Goal: Task Accomplishment & Management: Use online tool/utility

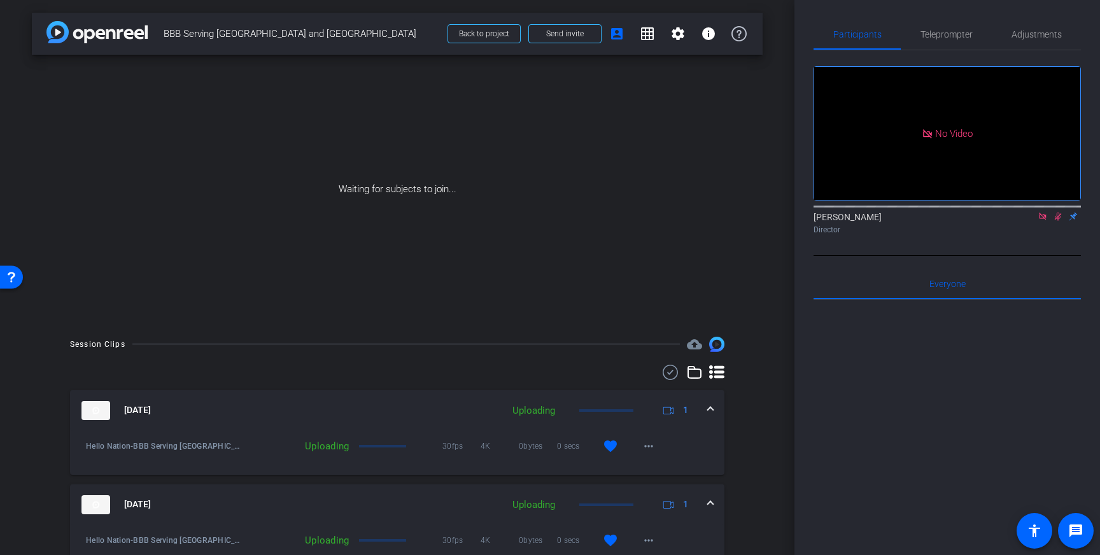
scroll to position [288, 0]
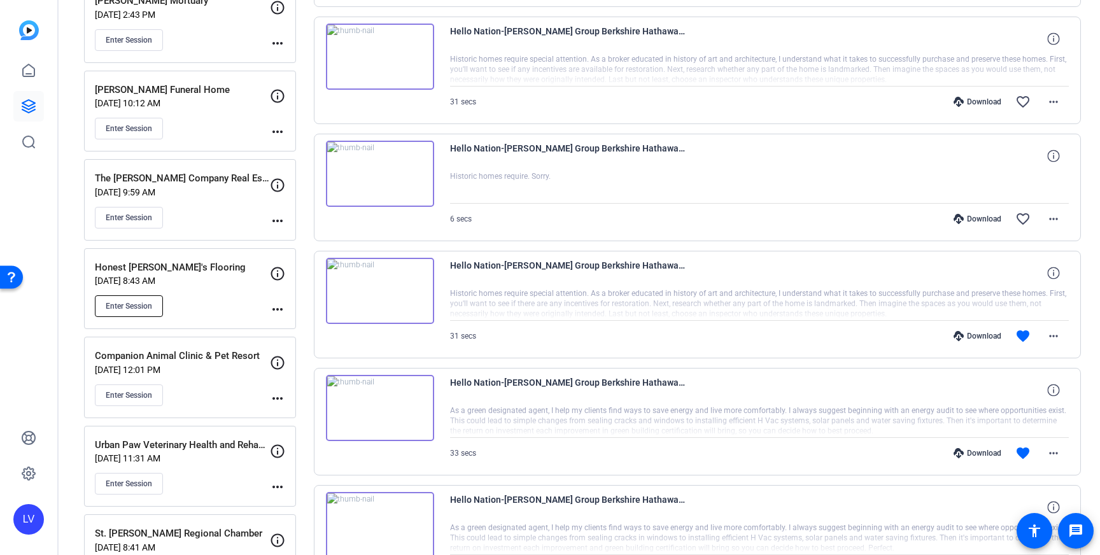
scroll to position [411, 0]
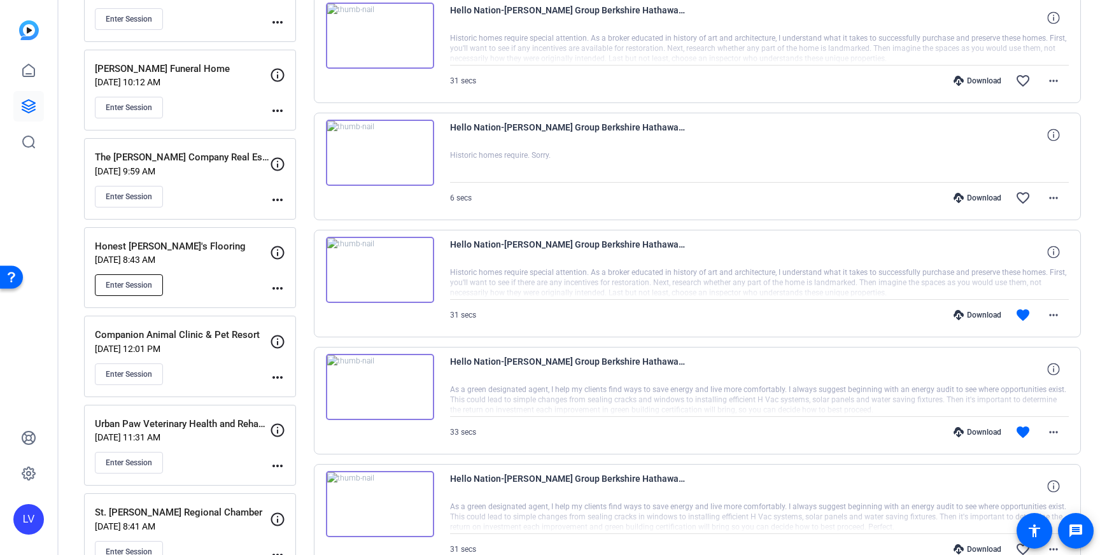
click at [136, 289] on span "Enter Session" at bounding box center [129, 285] width 46 height 10
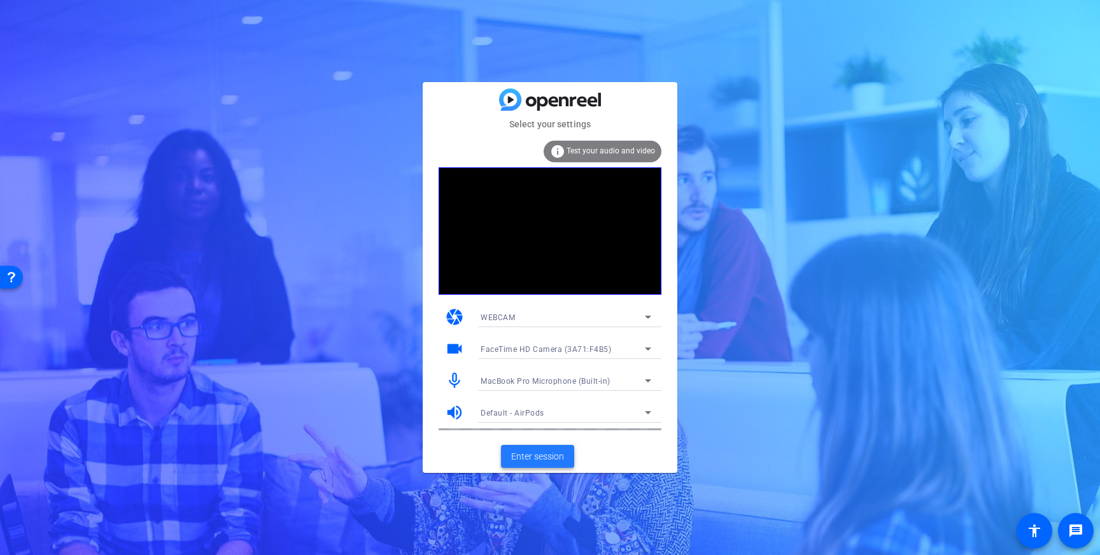
click at [544, 457] on span "Enter session" at bounding box center [537, 456] width 53 height 13
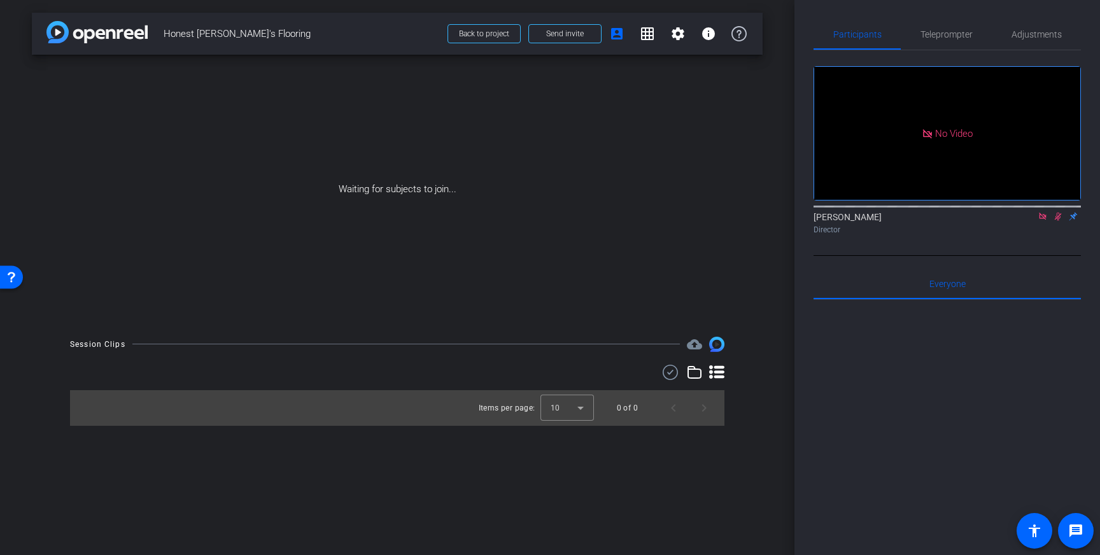
click at [1043, 221] on icon at bounding box center [1043, 216] width 10 height 9
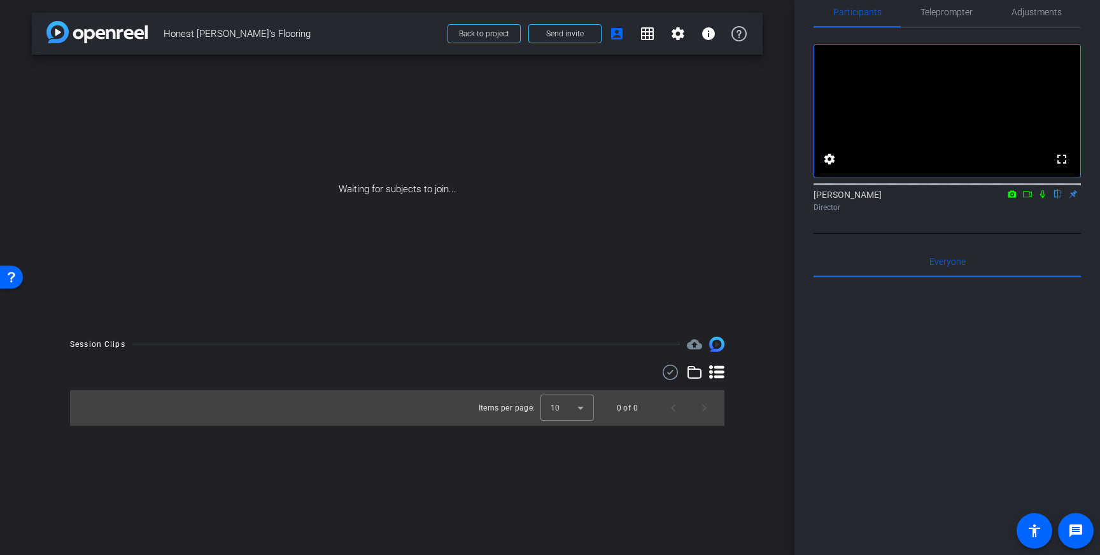
scroll to position [16, 0]
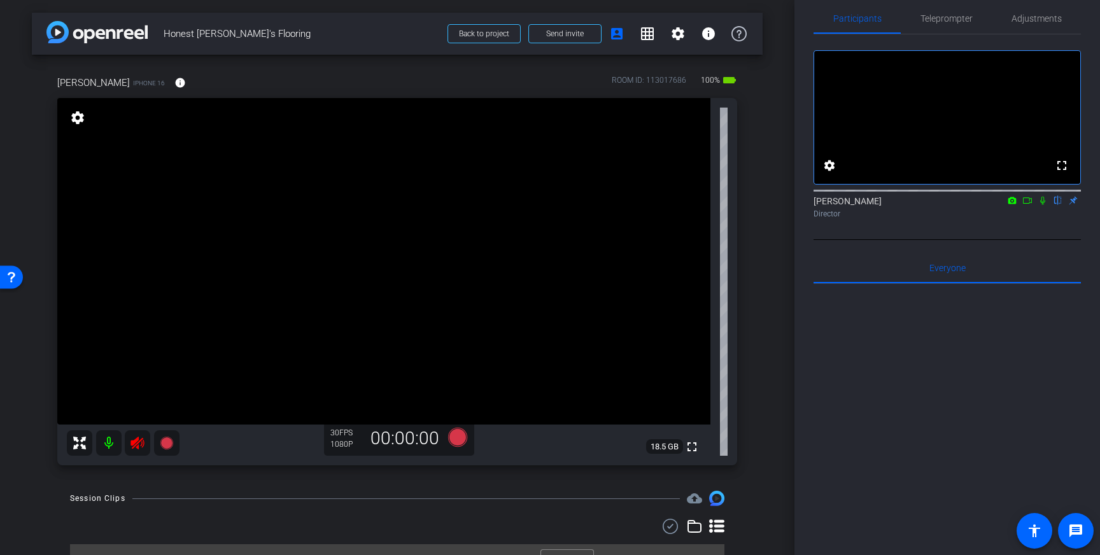
click at [134, 447] on icon at bounding box center [137, 442] width 15 height 15
drag, startPoint x: 316, startPoint y: 208, endPoint x: 322, endPoint y: 232, distance: 24.9
click at [465, 440] on icon at bounding box center [457, 437] width 31 height 23
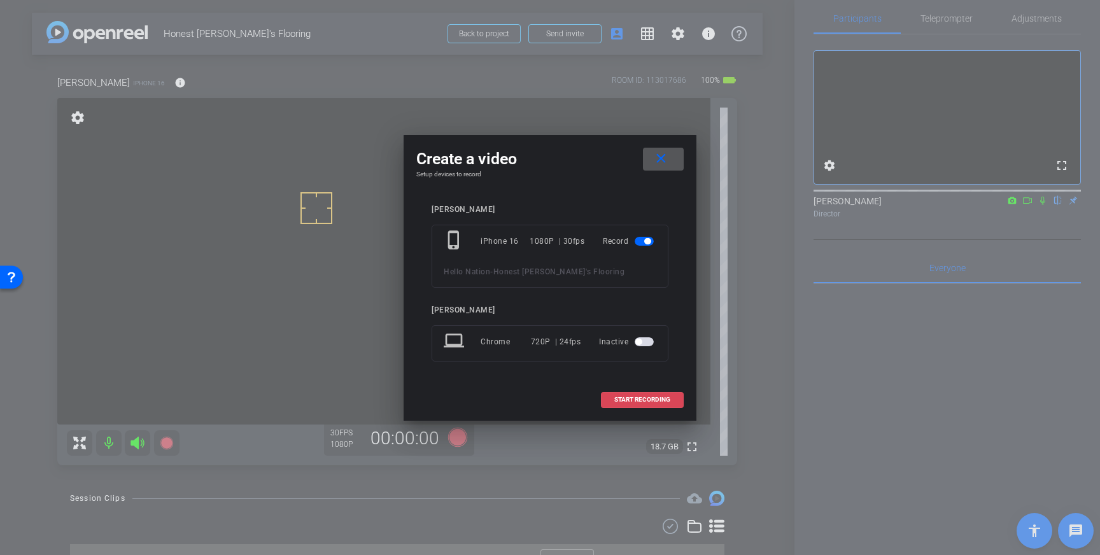
click at [629, 397] on span "START RECORDING" at bounding box center [642, 400] width 56 height 6
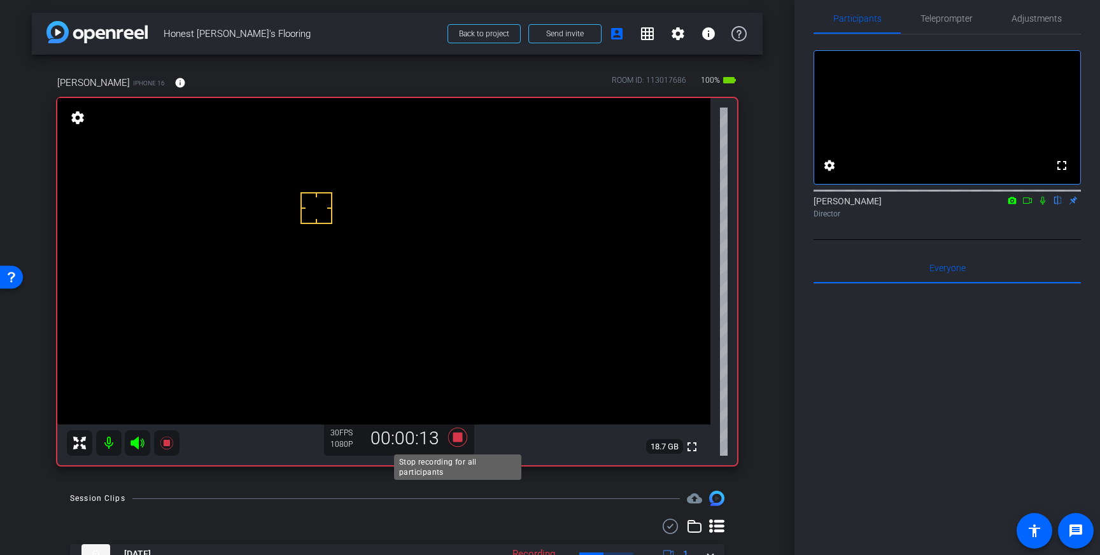
click at [459, 442] on icon at bounding box center [457, 437] width 19 height 19
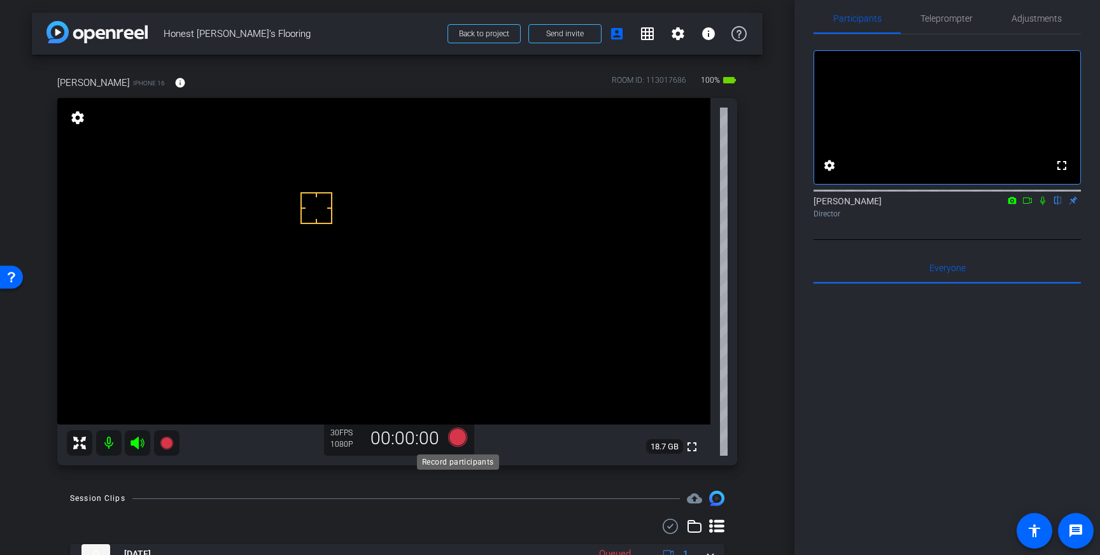
click at [450, 432] on icon at bounding box center [457, 437] width 19 height 19
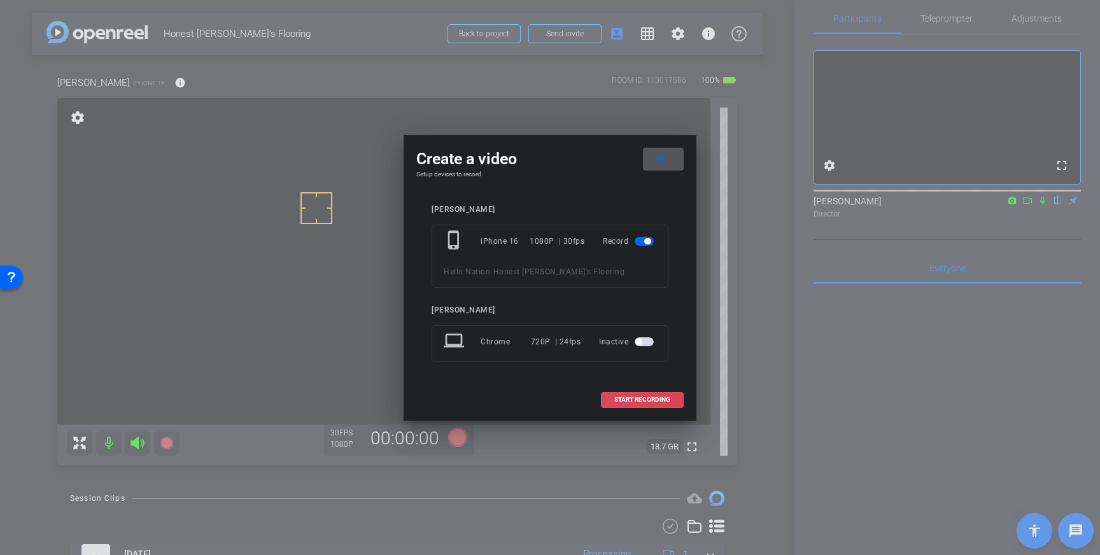
click at [613, 403] on span at bounding box center [642, 399] width 81 height 31
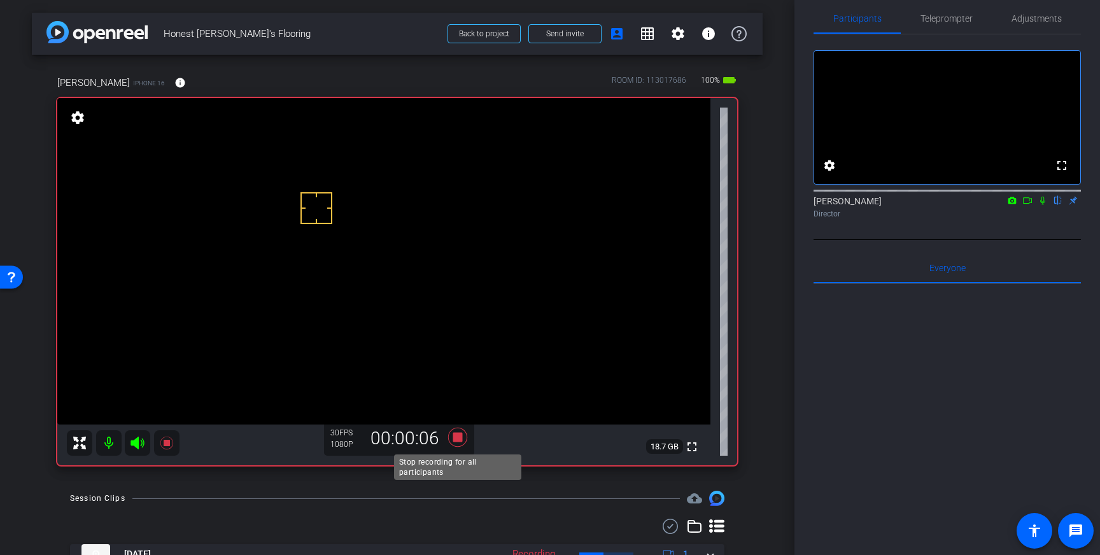
click at [460, 433] on icon at bounding box center [457, 437] width 19 height 19
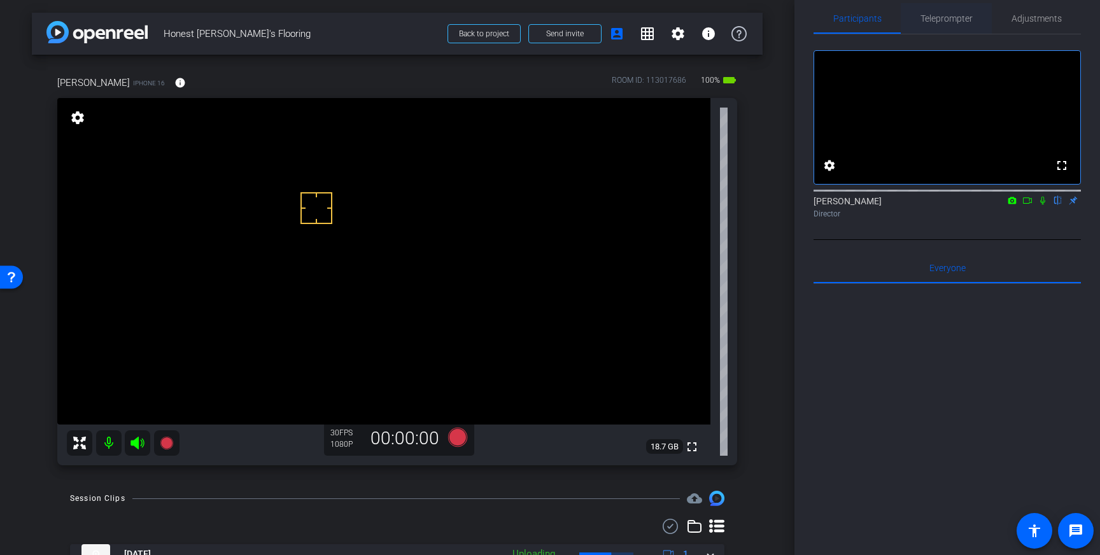
click at [926, 31] on span "Teleprompter" at bounding box center [946, 18] width 52 height 31
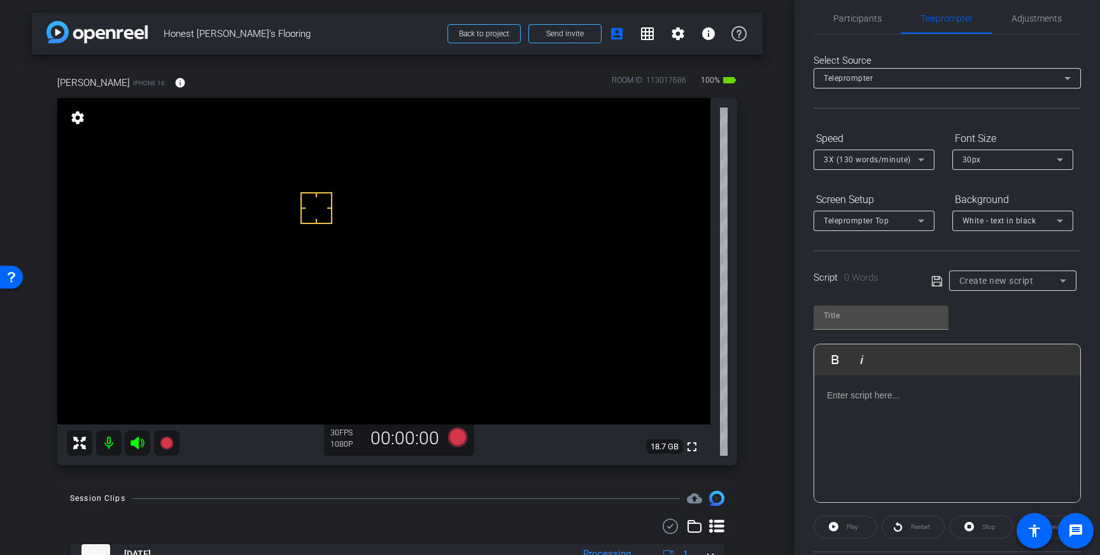
click at [939, 406] on div at bounding box center [947, 439] width 266 height 127
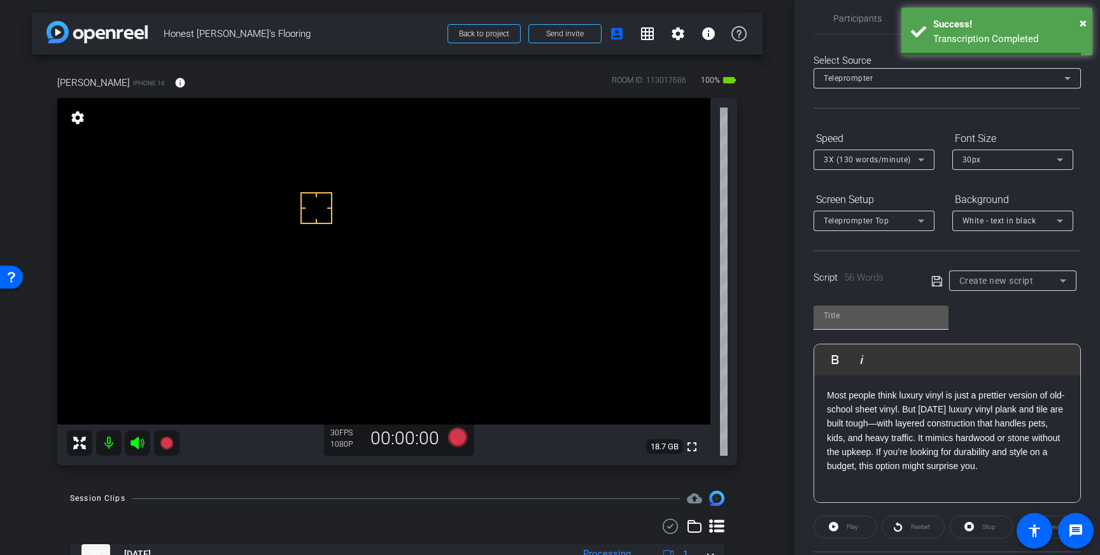
click at [875, 323] on div at bounding box center [881, 316] width 115 height 20
type input "[PERSON_NAME]"
click at [938, 282] on icon at bounding box center [936, 281] width 11 height 15
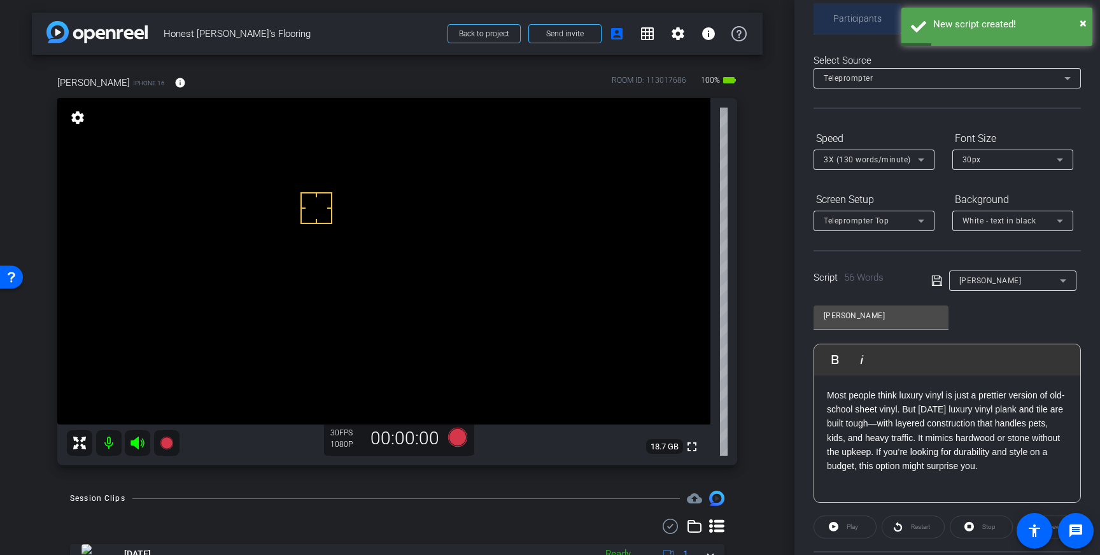
click at [866, 21] on span "Participants" at bounding box center [857, 18] width 48 height 9
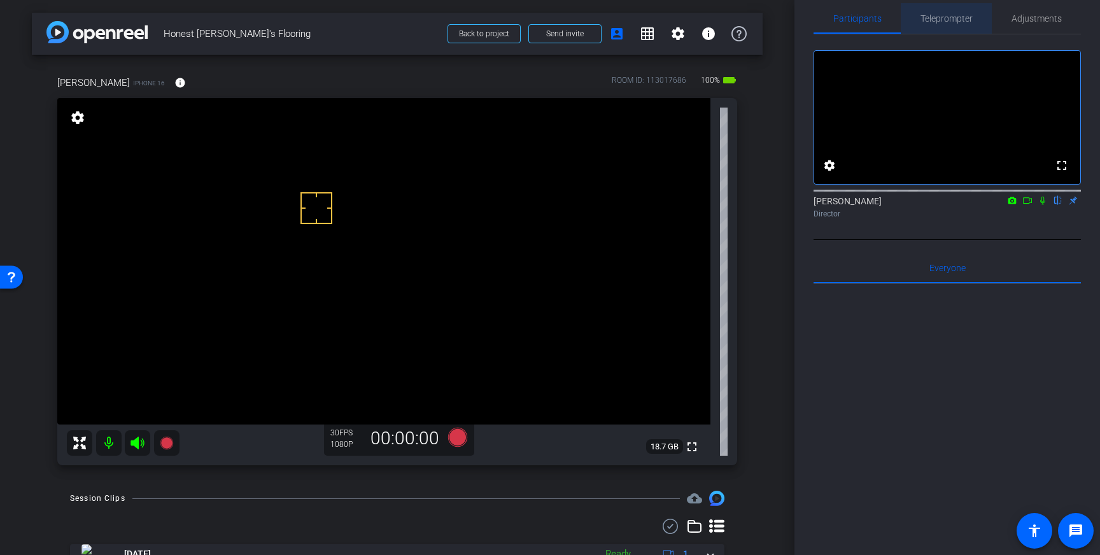
drag, startPoint x: 936, startPoint y: 16, endPoint x: 983, endPoint y: 137, distance: 129.8
click at [936, 16] on span "Teleprompter" at bounding box center [946, 18] width 52 height 9
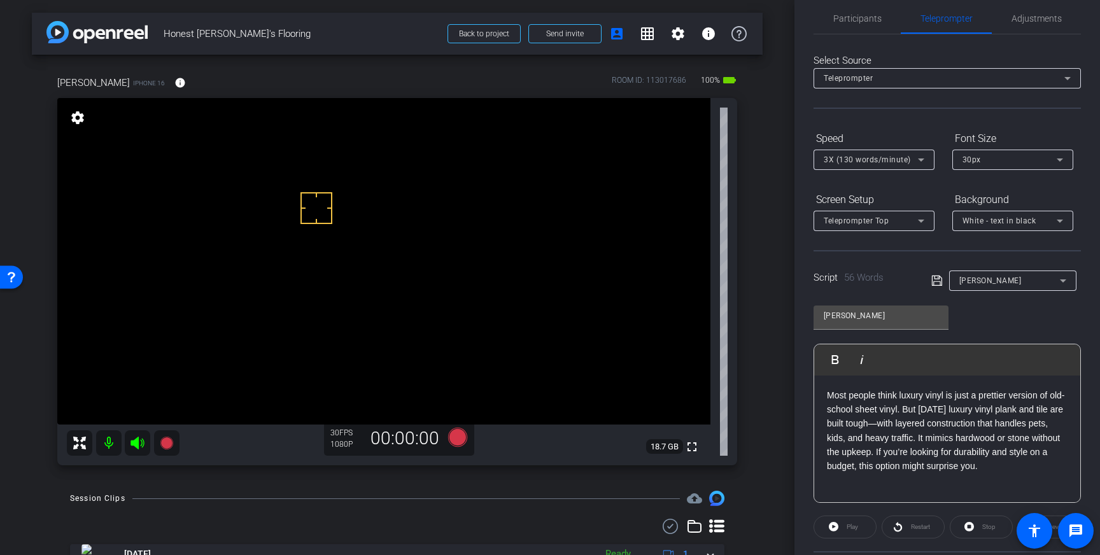
scroll to position [141, 0]
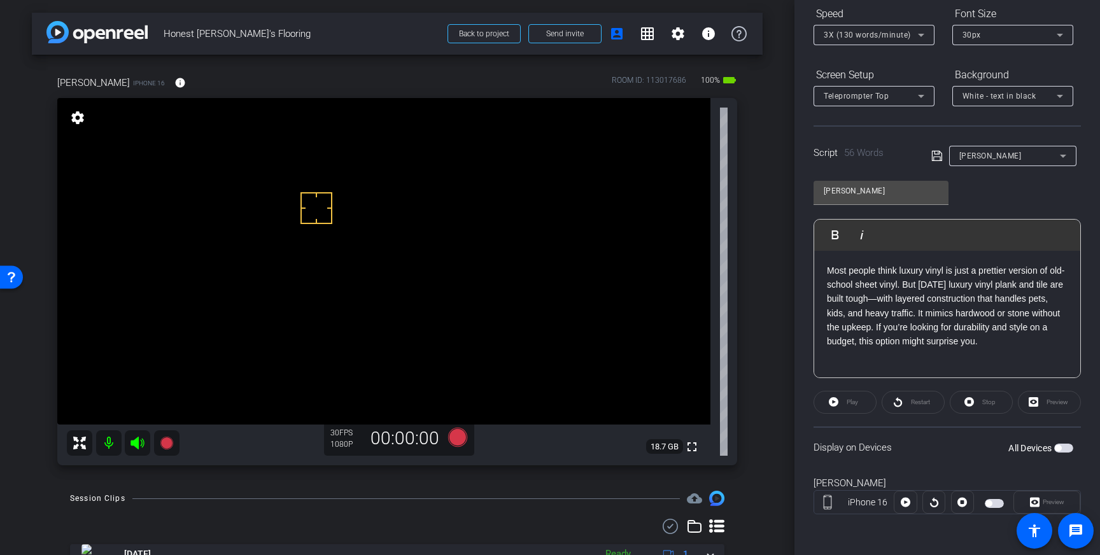
click at [1059, 447] on span "button" at bounding box center [1058, 448] width 6 height 6
click at [908, 37] on span "3X (130 words/minute)" at bounding box center [867, 35] width 87 height 9
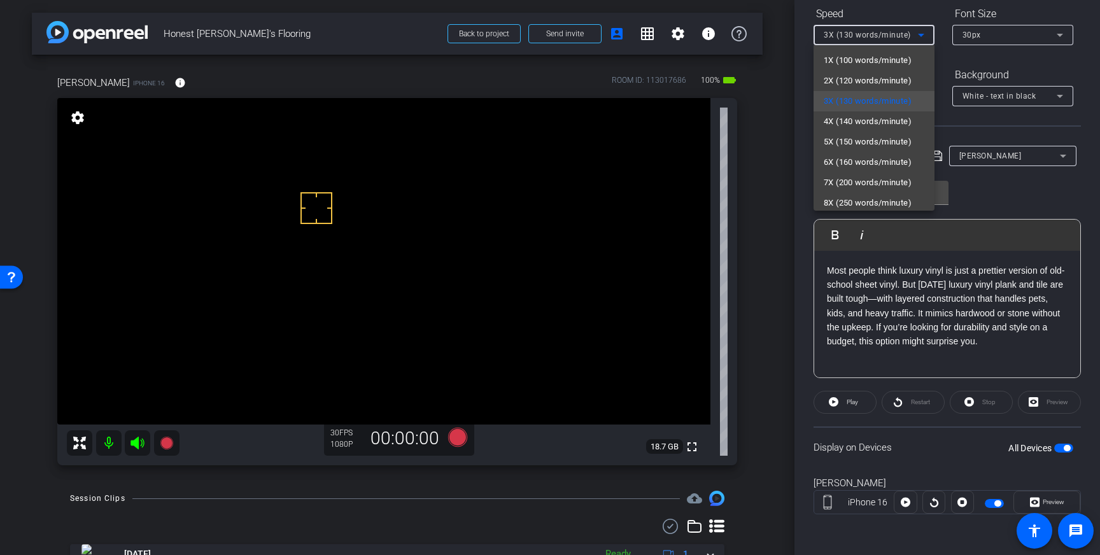
drag, startPoint x: 981, startPoint y: 49, endPoint x: 986, endPoint y: 45, distance: 6.8
click at [982, 48] on div at bounding box center [550, 277] width 1100 height 555
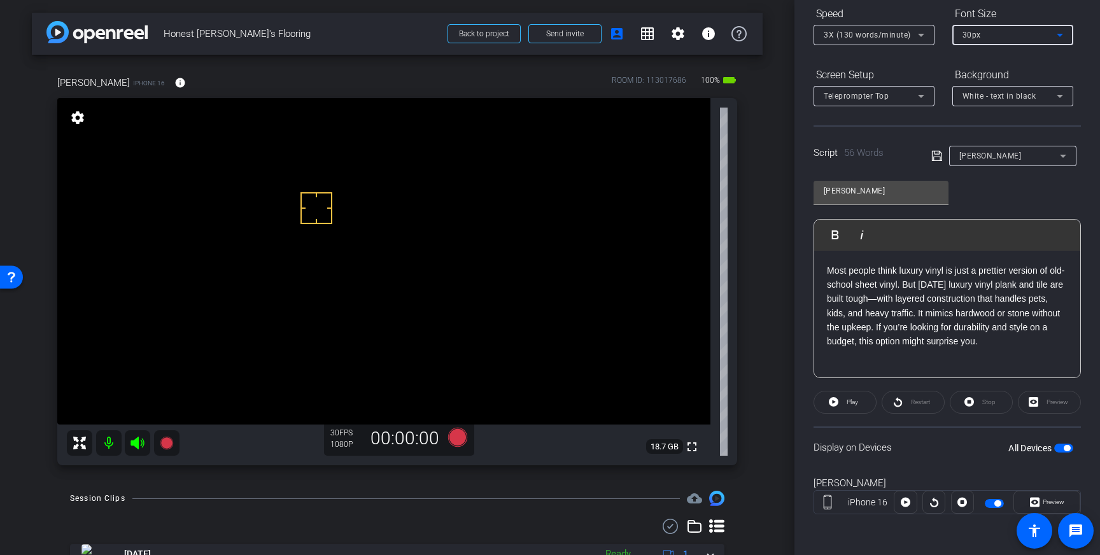
click at [989, 39] on div "30px" at bounding box center [1009, 35] width 94 height 16
click at [974, 106] on span "40px" at bounding box center [971, 101] width 18 height 15
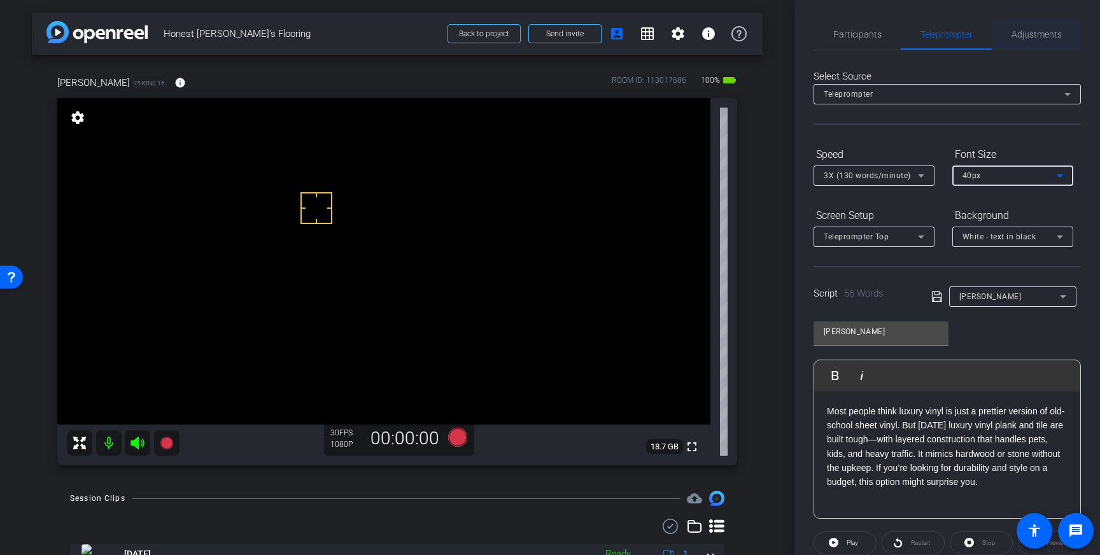
click at [1030, 28] on span "Adjustments" at bounding box center [1036, 34] width 50 height 31
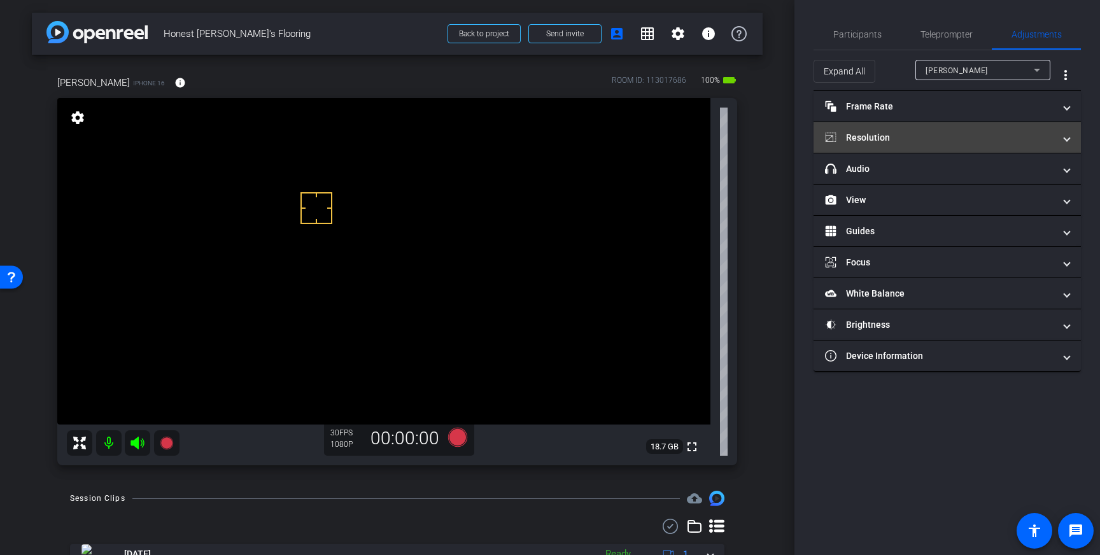
click at [971, 138] on mat-panel-title "Resolution" at bounding box center [939, 137] width 229 height 13
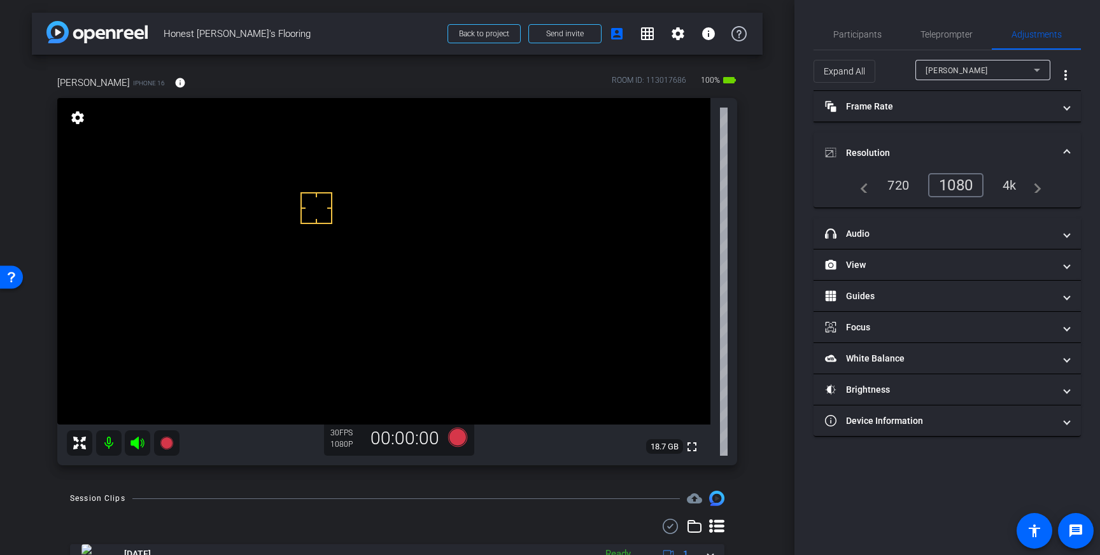
click at [1004, 179] on div "4k" at bounding box center [1009, 185] width 33 height 22
drag, startPoint x: 1065, startPoint y: 150, endPoint x: 1043, endPoint y: 158, distance: 23.4
click at [1065, 150] on span at bounding box center [1066, 152] width 5 height 13
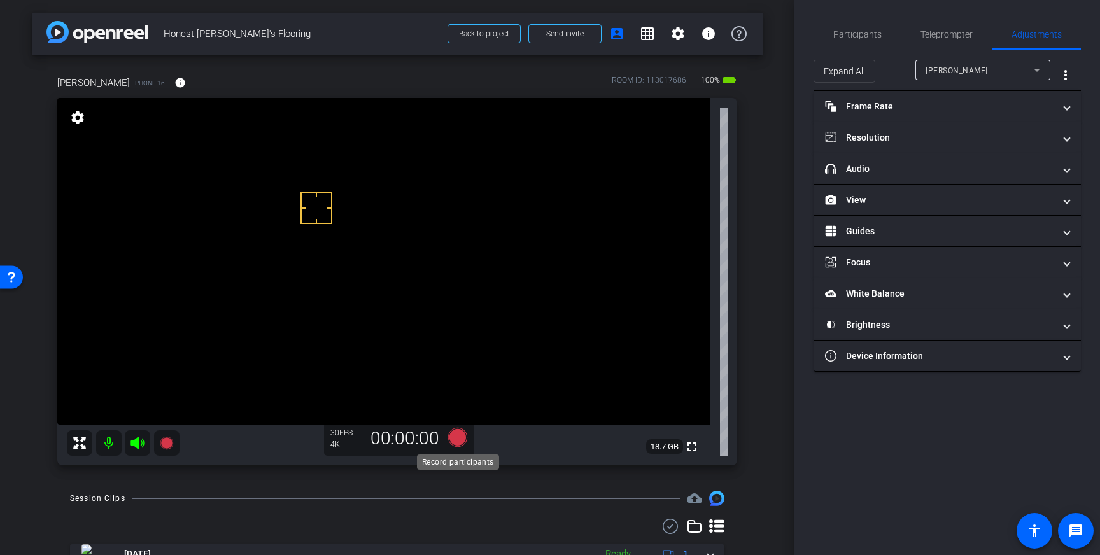
click at [452, 435] on icon at bounding box center [457, 437] width 19 height 19
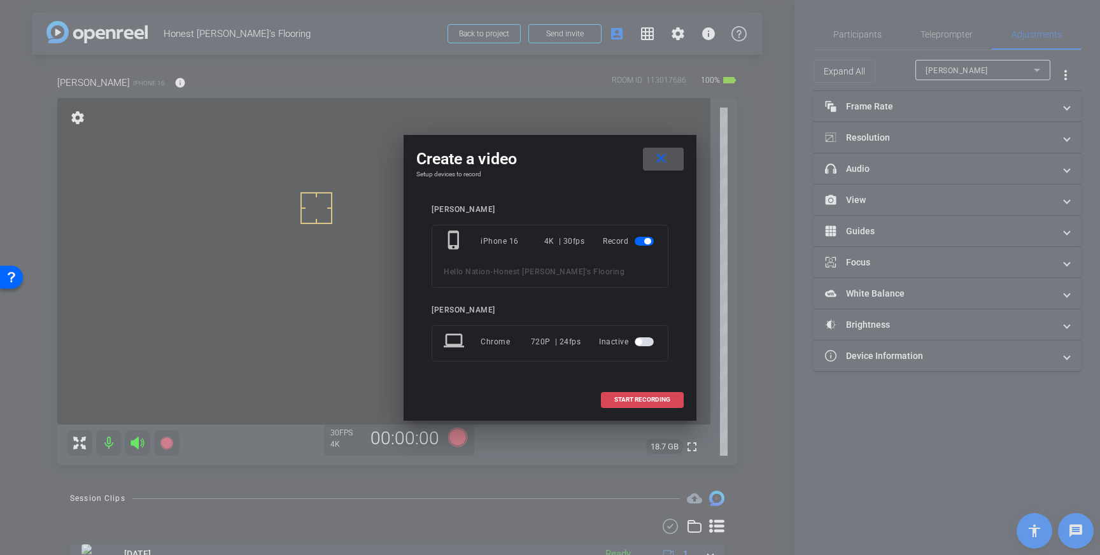
click at [621, 397] on span "START RECORDING" at bounding box center [642, 400] width 56 height 6
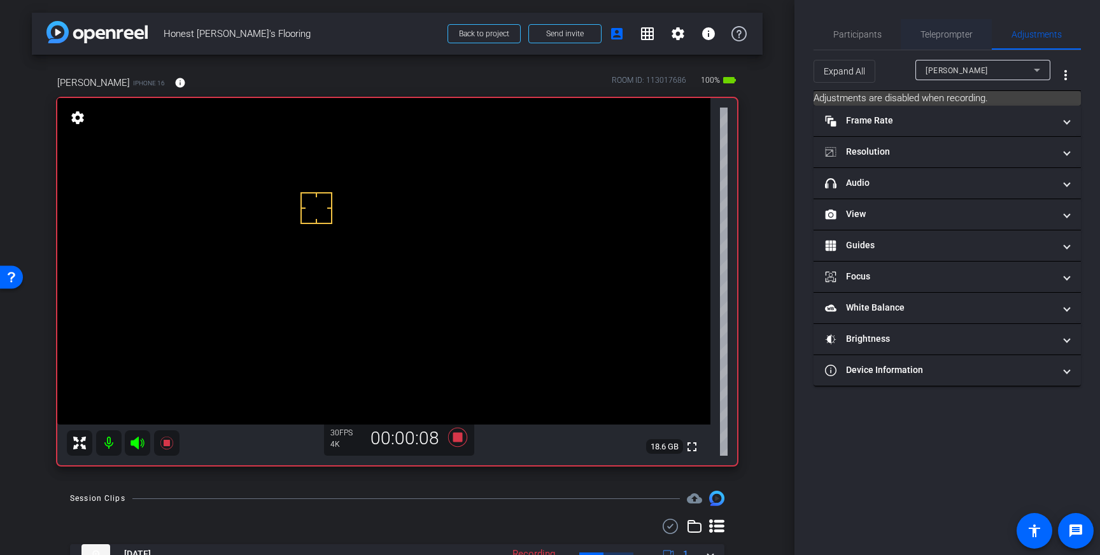
click at [931, 45] on span "Teleprompter" at bounding box center [946, 34] width 52 height 31
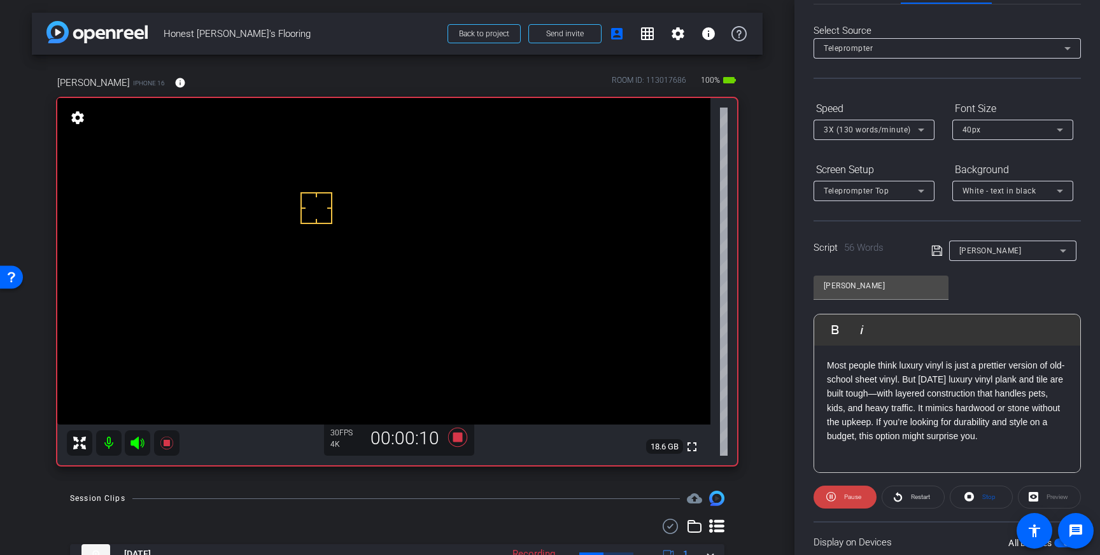
scroll to position [53, 0]
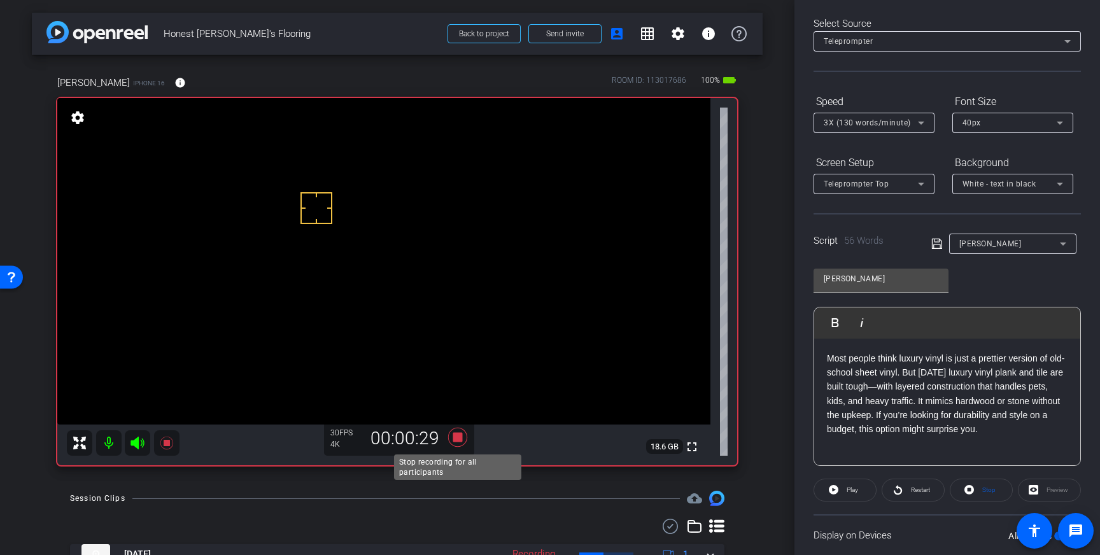
click at [455, 442] on icon at bounding box center [457, 437] width 19 height 19
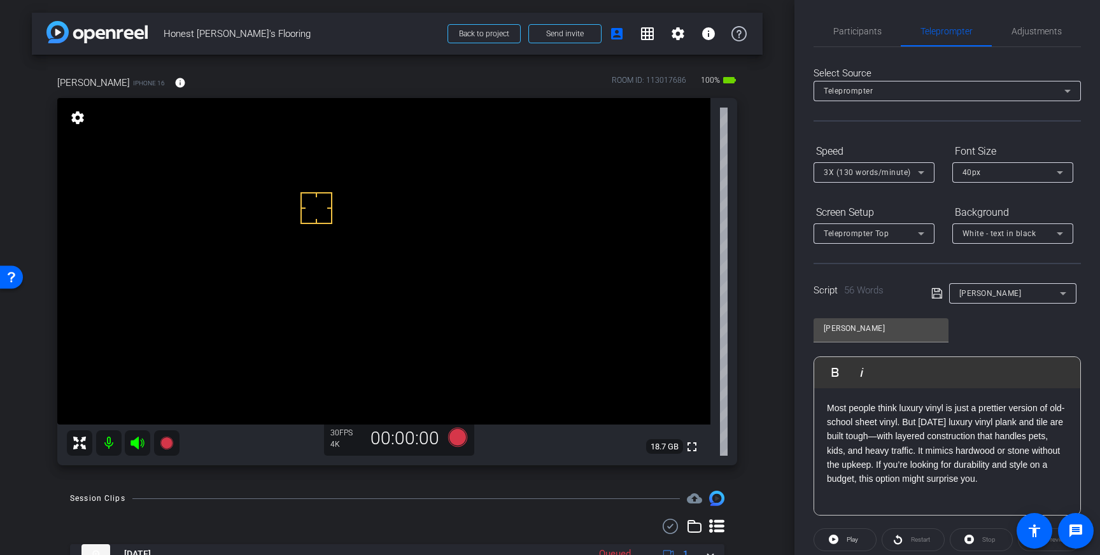
scroll to position [0, 0]
click at [1032, 36] on span "Adjustments" at bounding box center [1036, 34] width 50 height 9
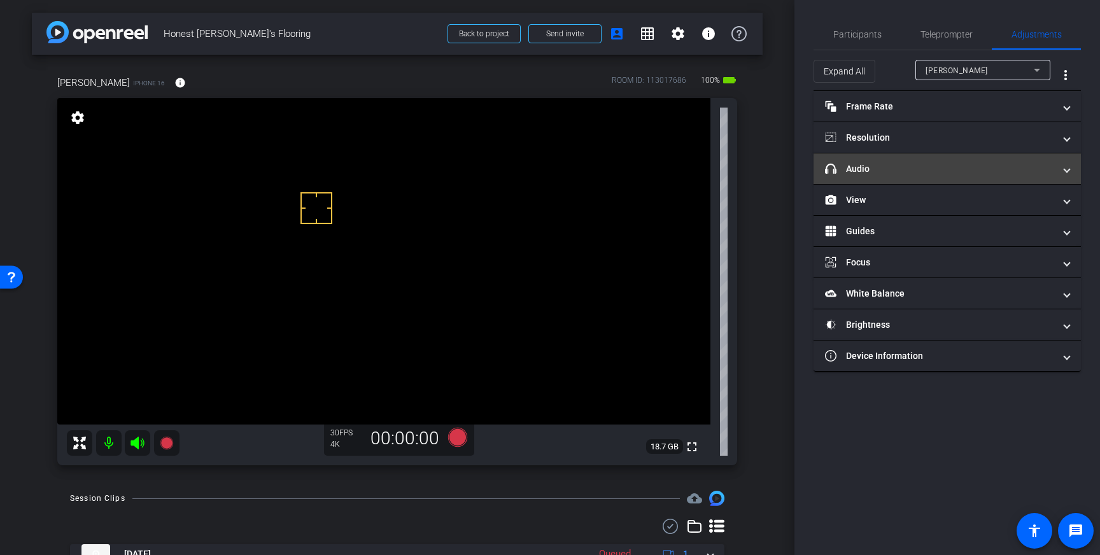
click at [1015, 164] on mat-panel-title "headphone icon Audio" at bounding box center [939, 168] width 229 height 13
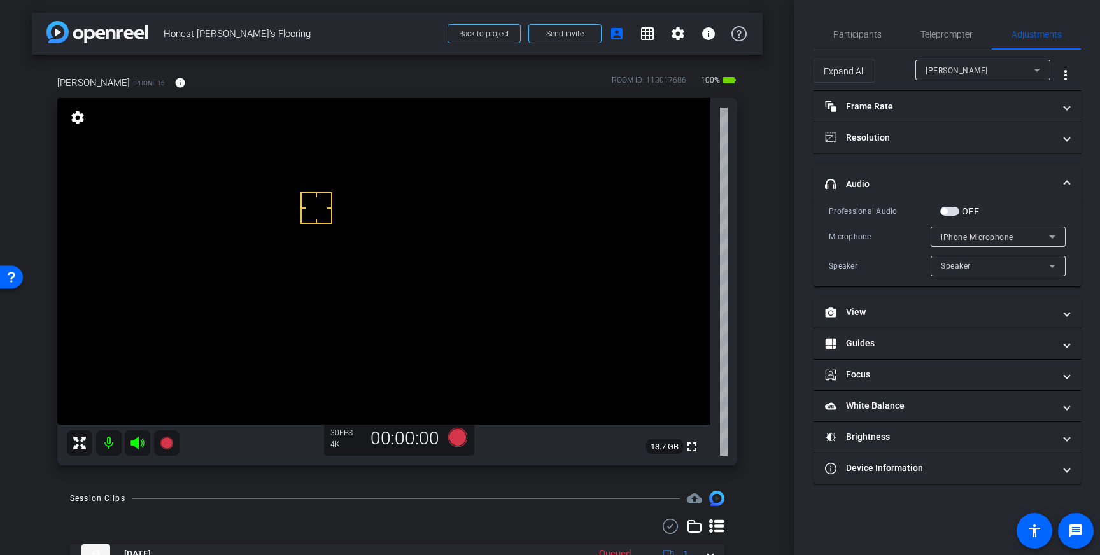
click at [952, 212] on span "button" at bounding box center [949, 211] width 19 height 9
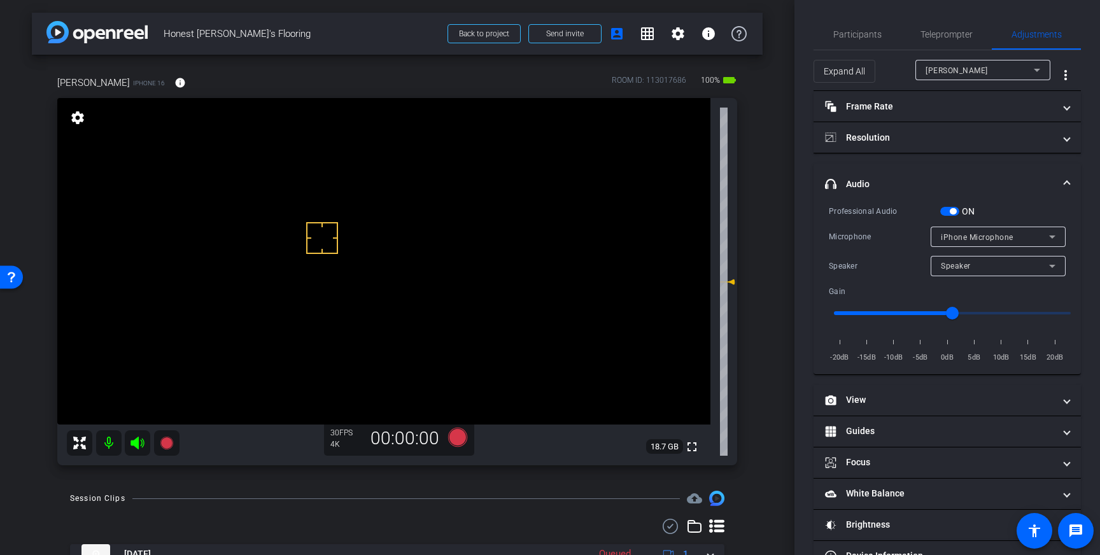
drag, startPoint x: 322, startPoint y: 238, endPoint x: 322, endPoint y: 223, distance: 15.3
click at [464, 442] on icon at bounding box center [457, 437] width 31 height 23
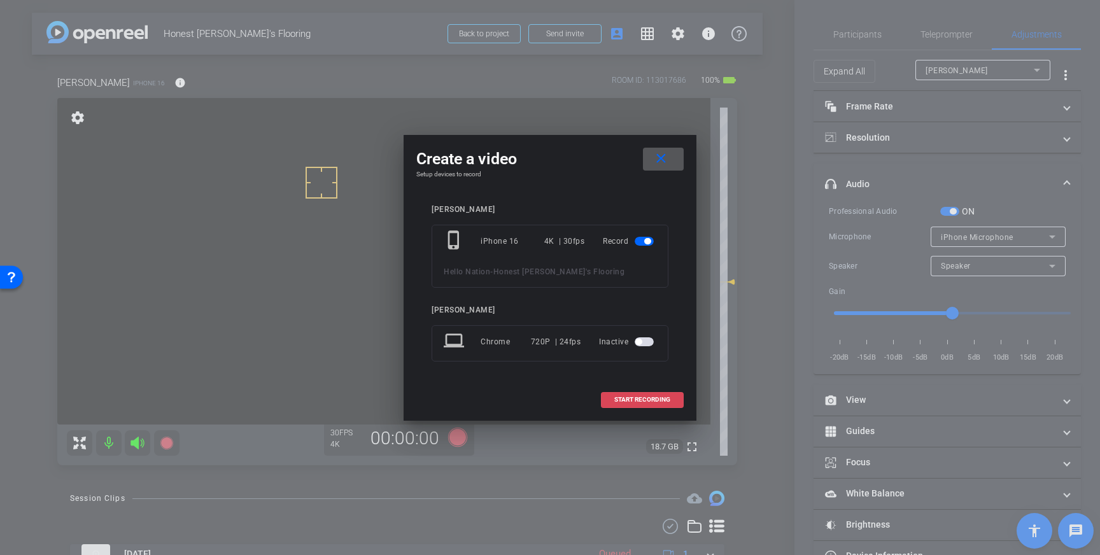
click at [629, 401] on span "START RECORDING" at bounding box center [642, 400] width 56 height 6
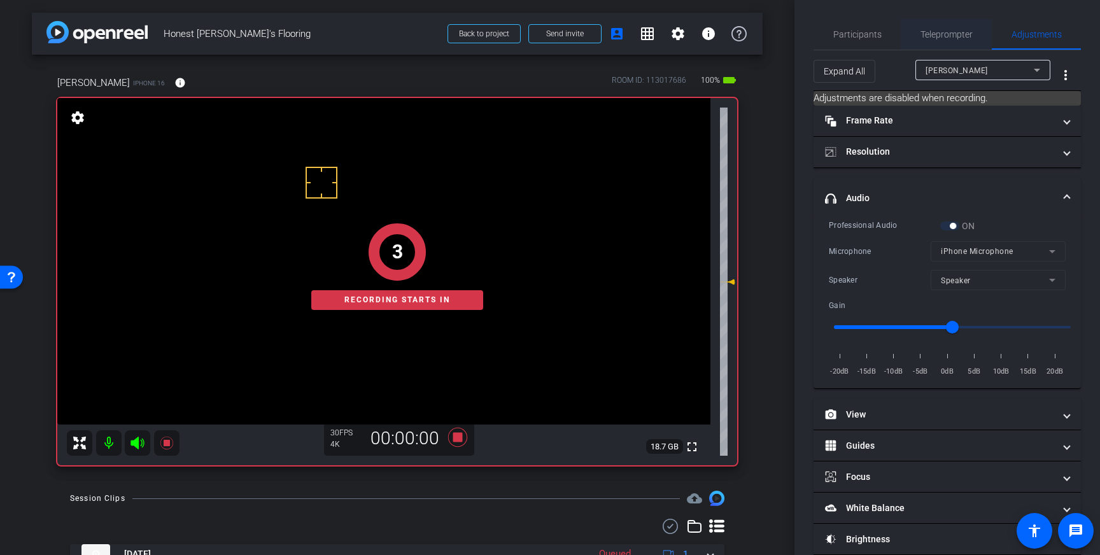
click at [952, 28] on span "Teleprompter" at bounding box center [946, 34] width 52 height 31
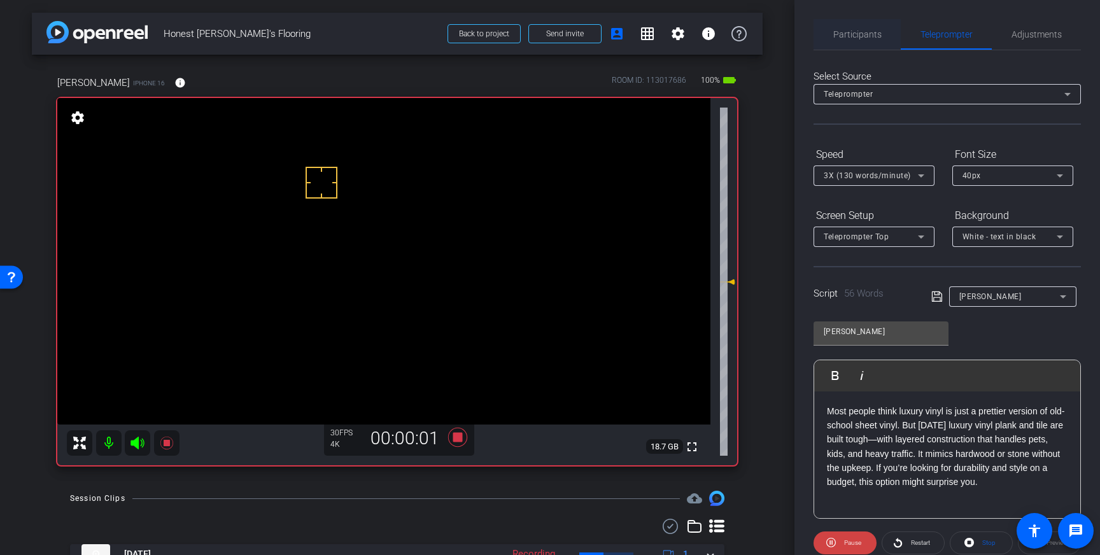
click at [868, 41] on span "Participants" at bounding box center [857, 34] width 48 height 31
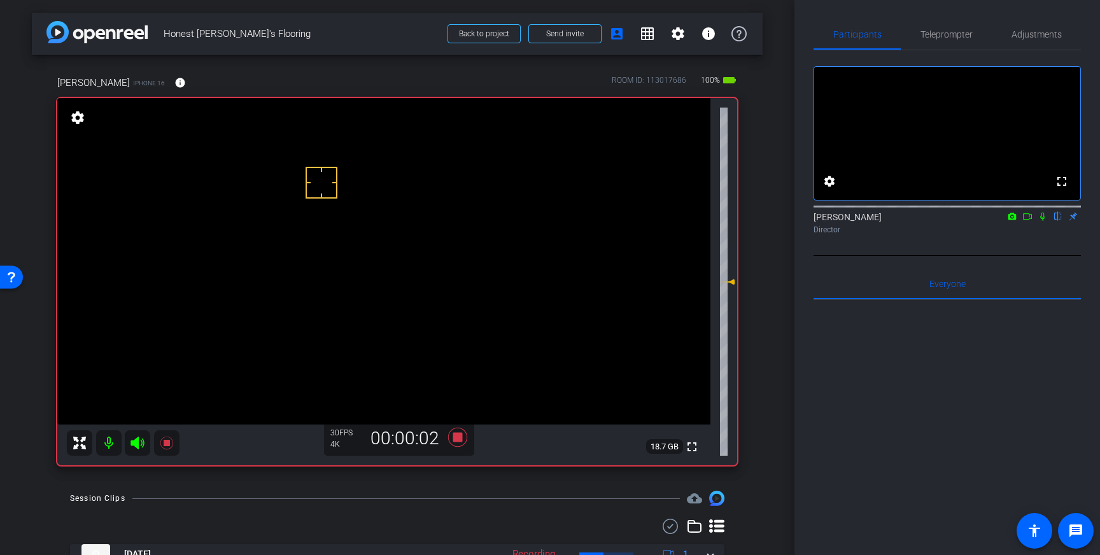
click at [1039, 221] on icon at bounding box center [1043, 216] width 10 height 9
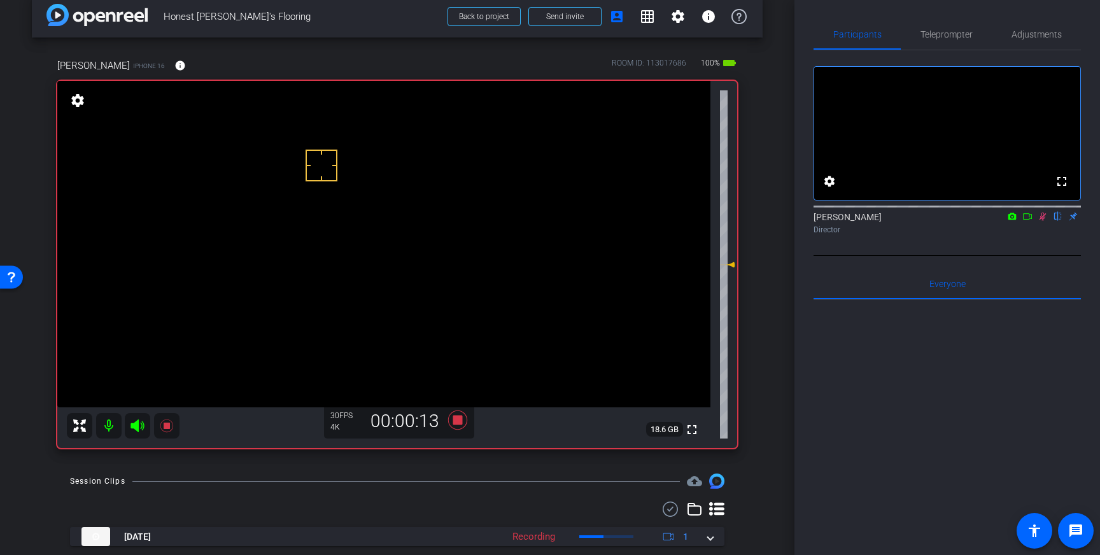
scroll to position [11, 0]
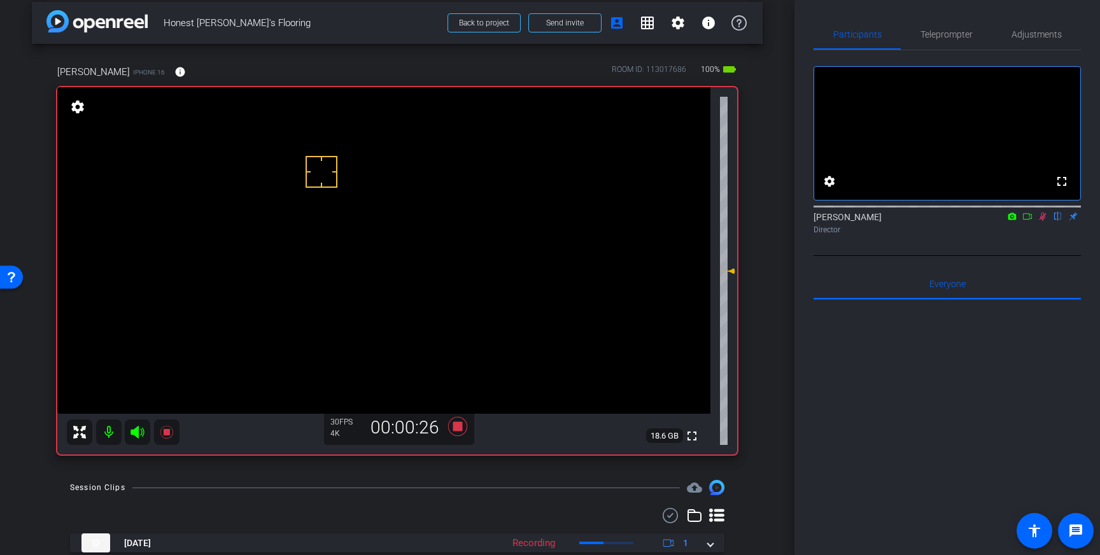
click at [1045, 221] on icon at bounding box center [1043, 216] width 10 height 9
click at [454, 427] on icon at bounding box center [457, 426] width 19 height 19
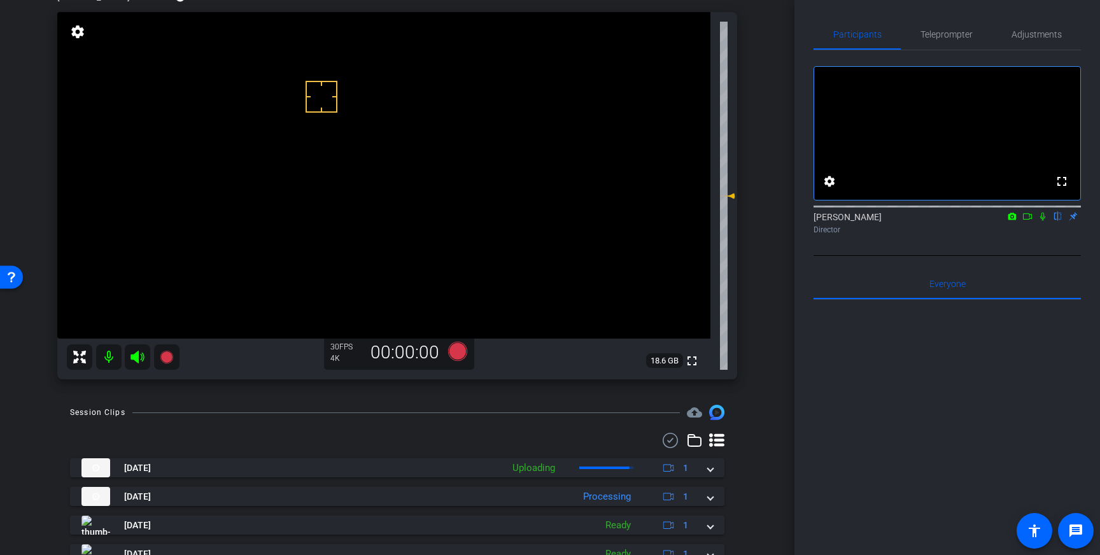
scroll to position [123, 0]
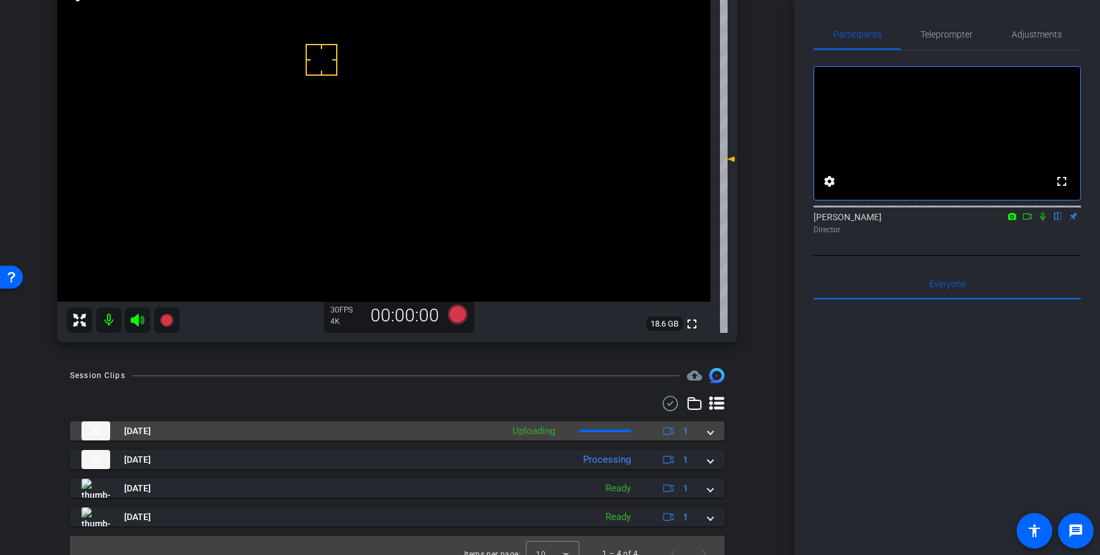
click at [714, 433] on mat-expansion-panel-header "[DATE] Uploading 1" at bounding box center [397, 430] width 654 height 19
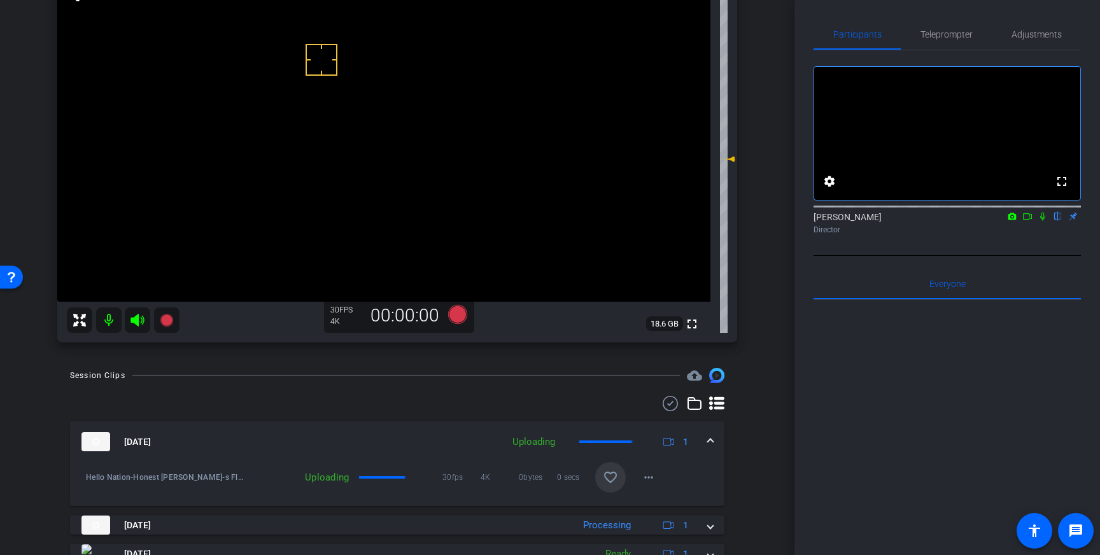
click at [616, 480] on mat-icon "favorite_border" at bounding box center [610, 477] width 15 height 15
click at [456, 316] on icon at bounding box center [457, 314] width 19 height 19
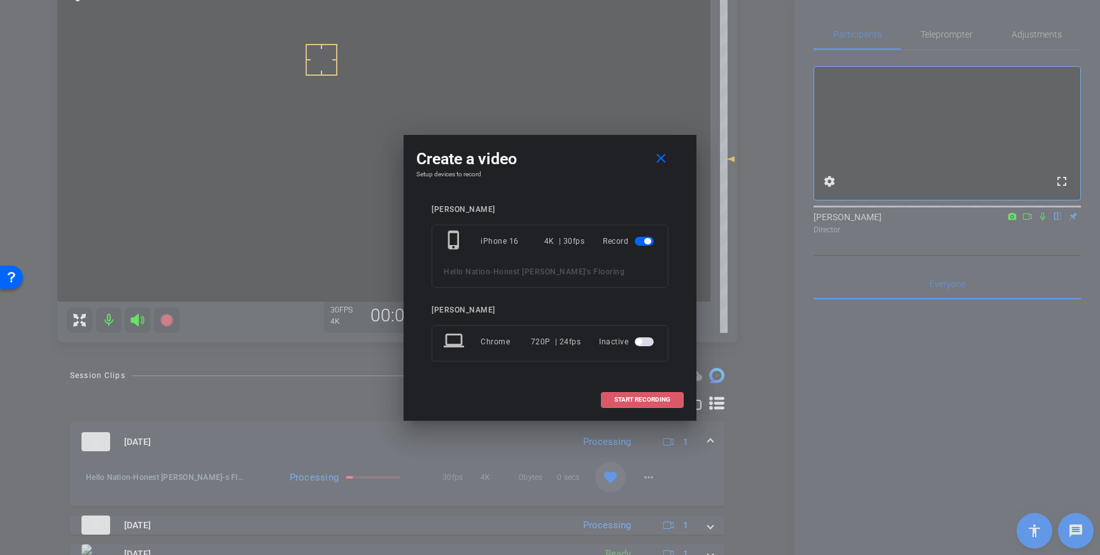
click at [616, 400] on span "START RECORDING" at bounding box center [642, 400] width 56 height 6
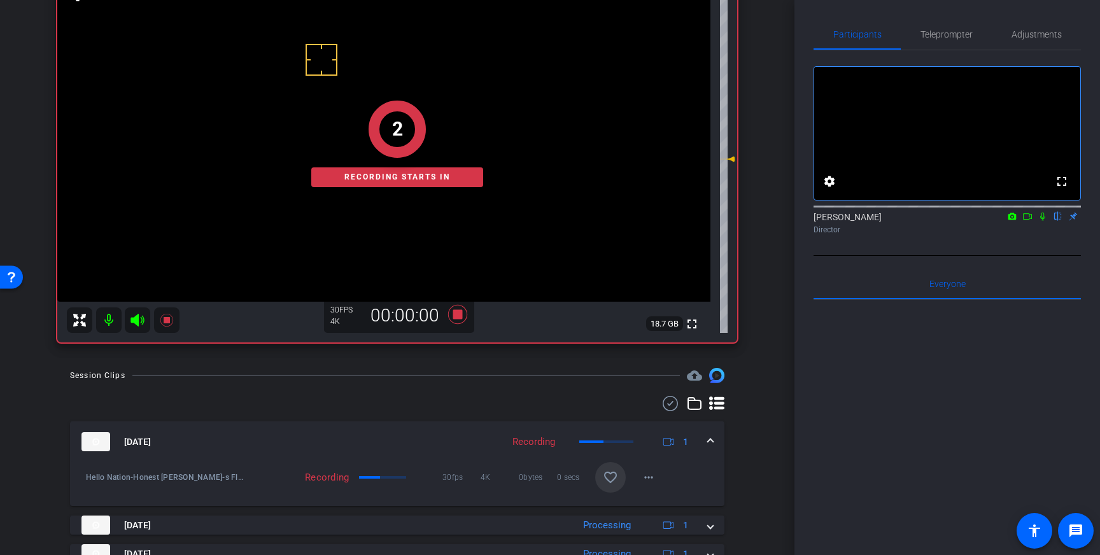
click at [1041, 221] on icon at bounding box center [1043, 216] width 10 height 9
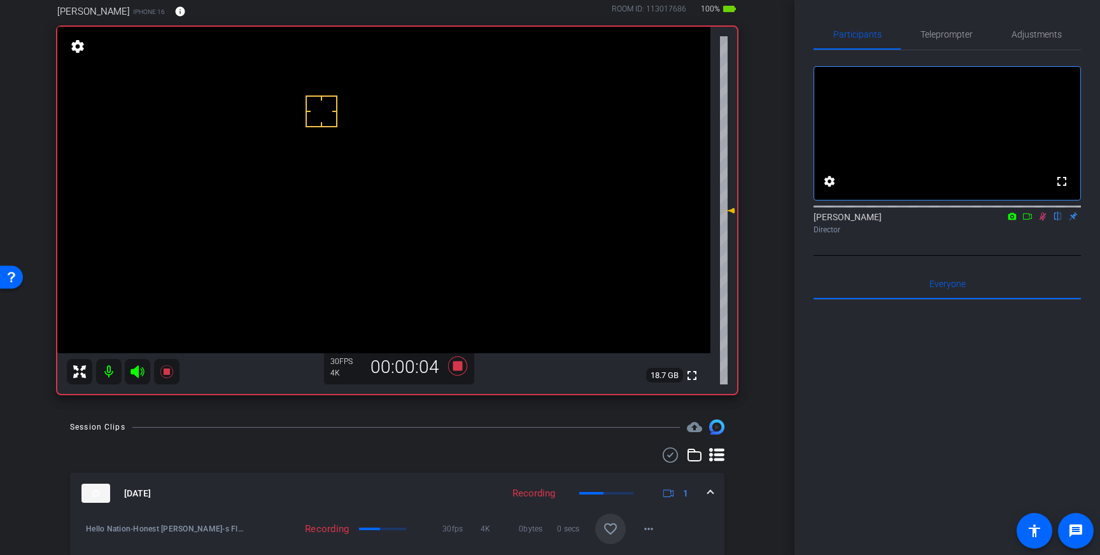
scroll to position [68, 0]
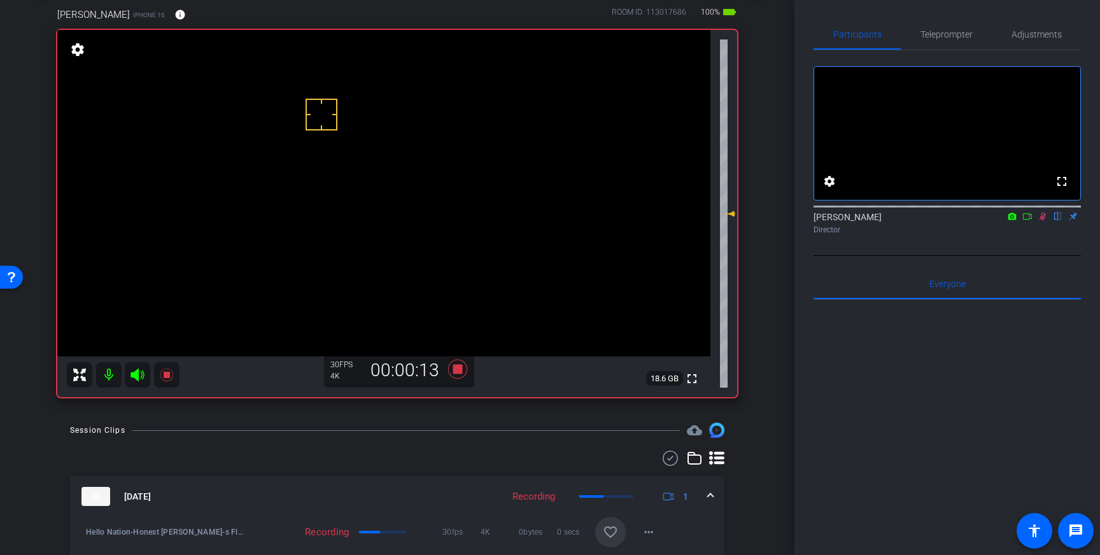
click at [1044, 221] on icon at bounding box center [1042, 217] width 7 height 8
click at [459, 369] on icon at bounding box center [457, 369] width 19 height 19
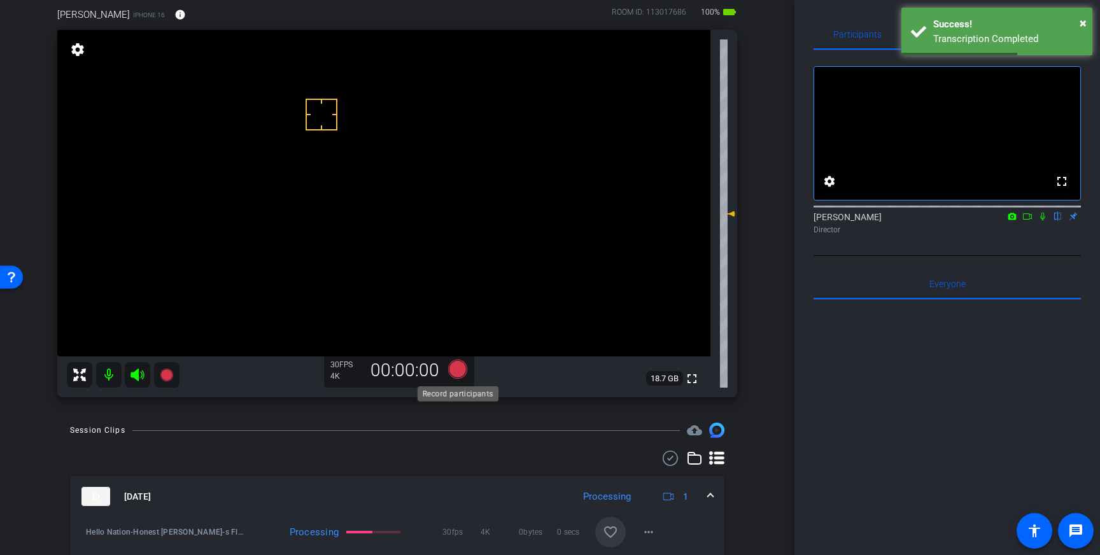
click at [461, 370] on icon at bounding box center [457, 369] width 19 height 19
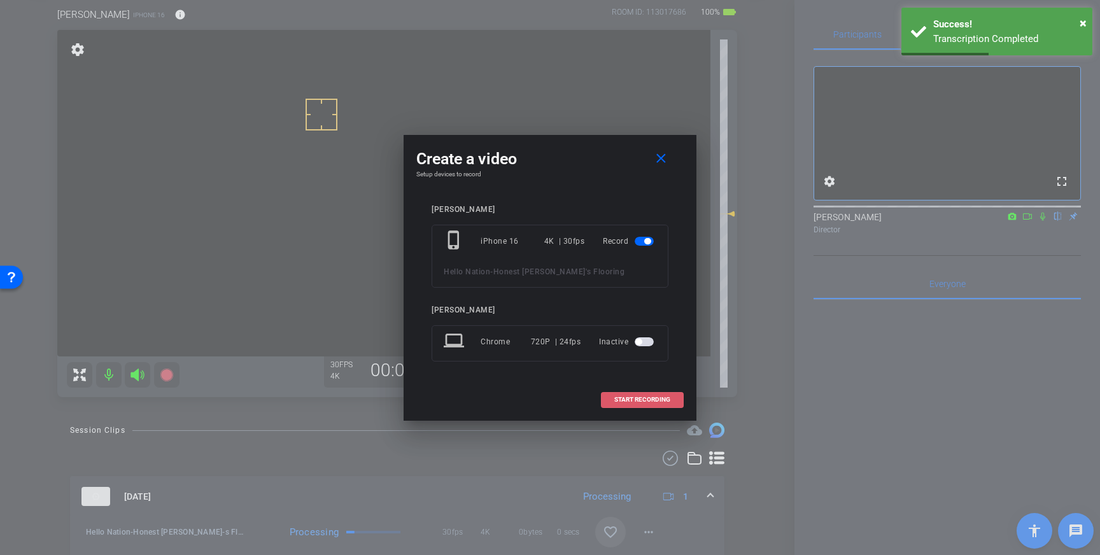
click at [671, 397] on span at bounding box center [642, 399] width 81 height 31
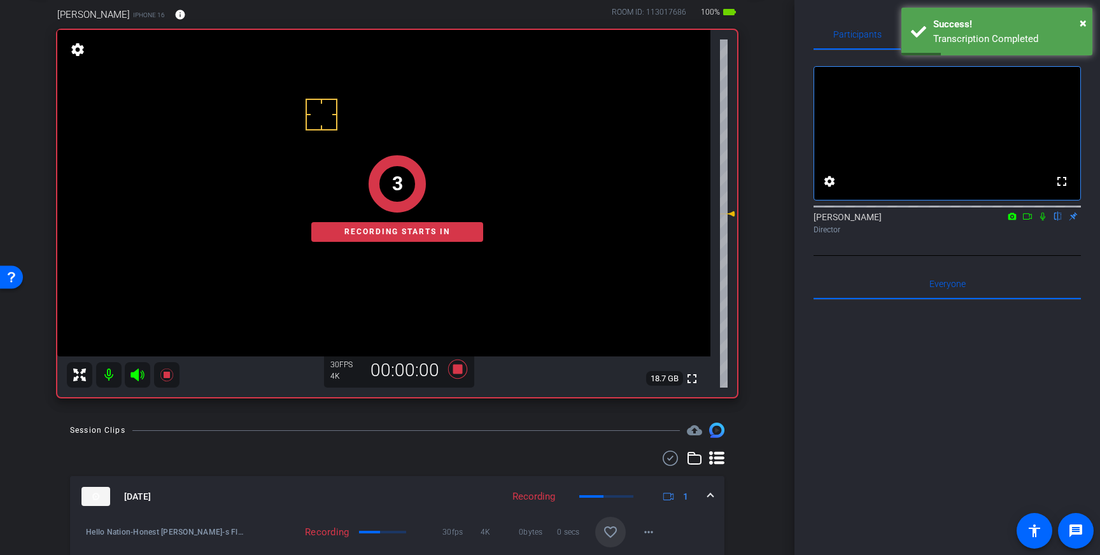
click at [1043, 222] on mat-icon at bounding box center [1042, 216] width 15 height 11
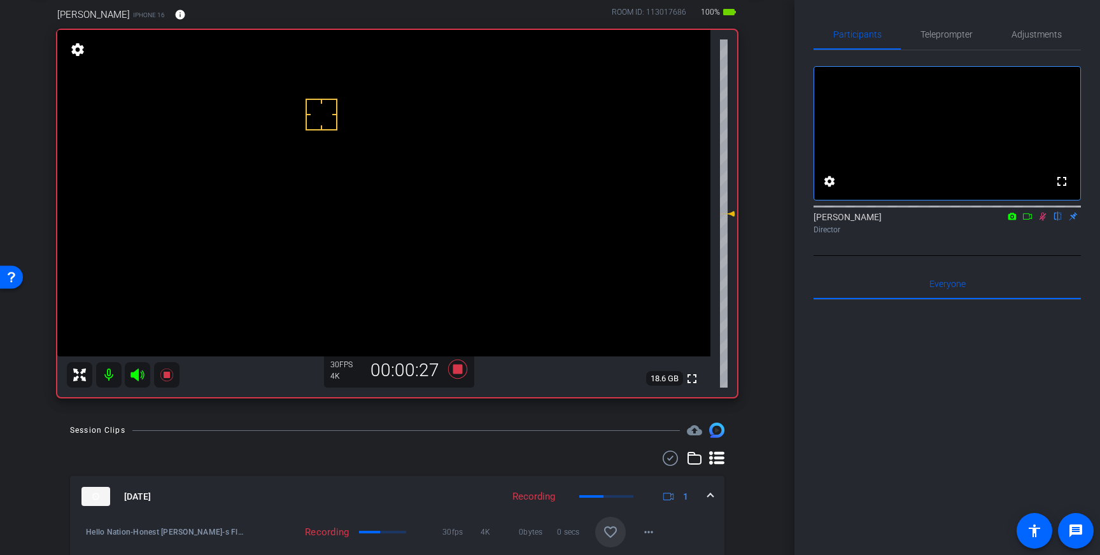
click at [1042, 221] on icon at bounding box center [1042, 217] width 7 height 8
click at [460, 374] on icon at bounding box center [457, 369] width 19 height 19
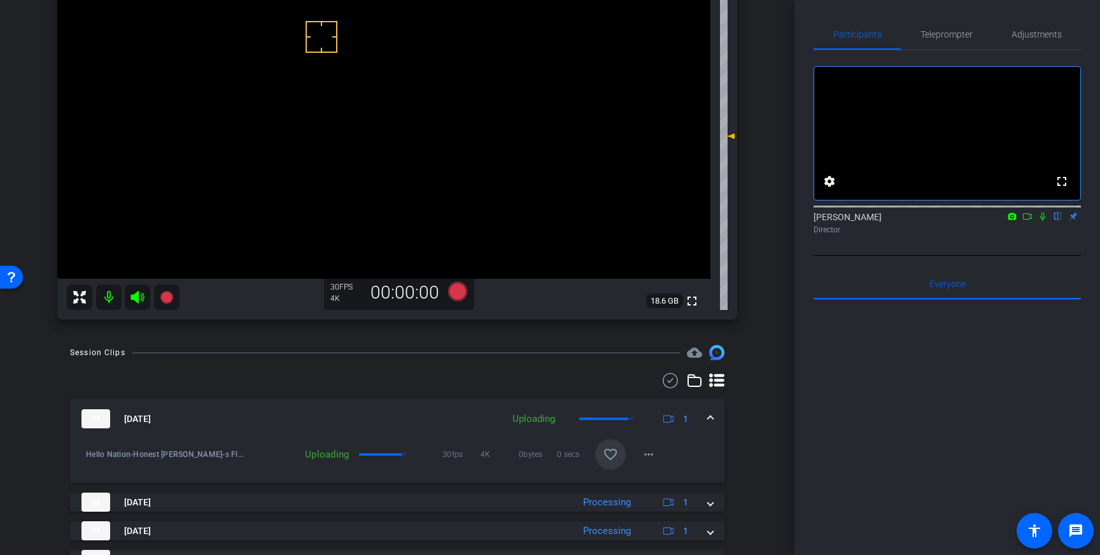
scroll to position [147, 0]
click at [614, 452] on mat-icon "favorite_border" at bounding box center [610, 453] width 15 height 15
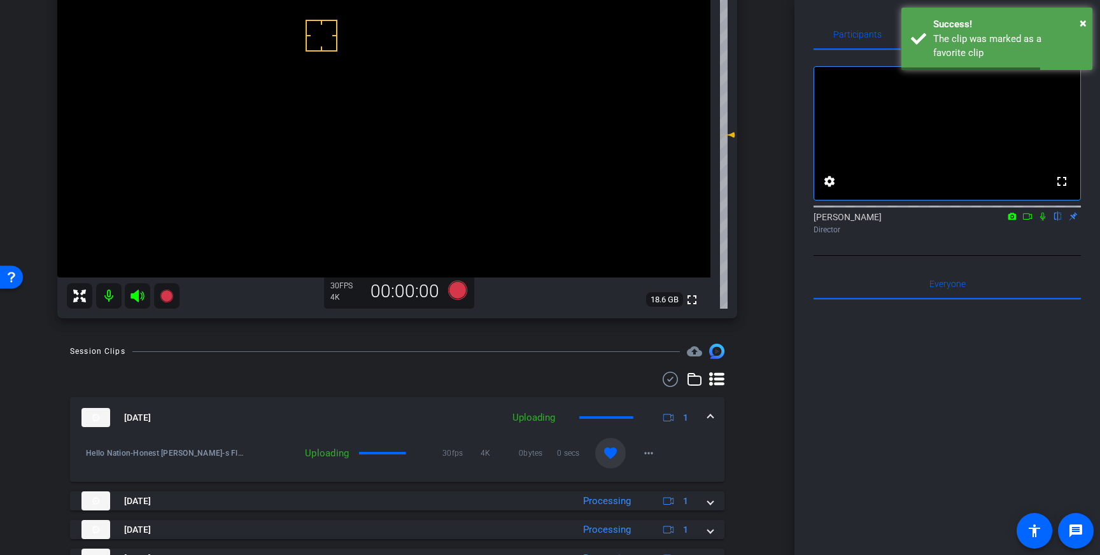
click at [710, 414] on span at bounding box center [710, 417] width 5 height 13
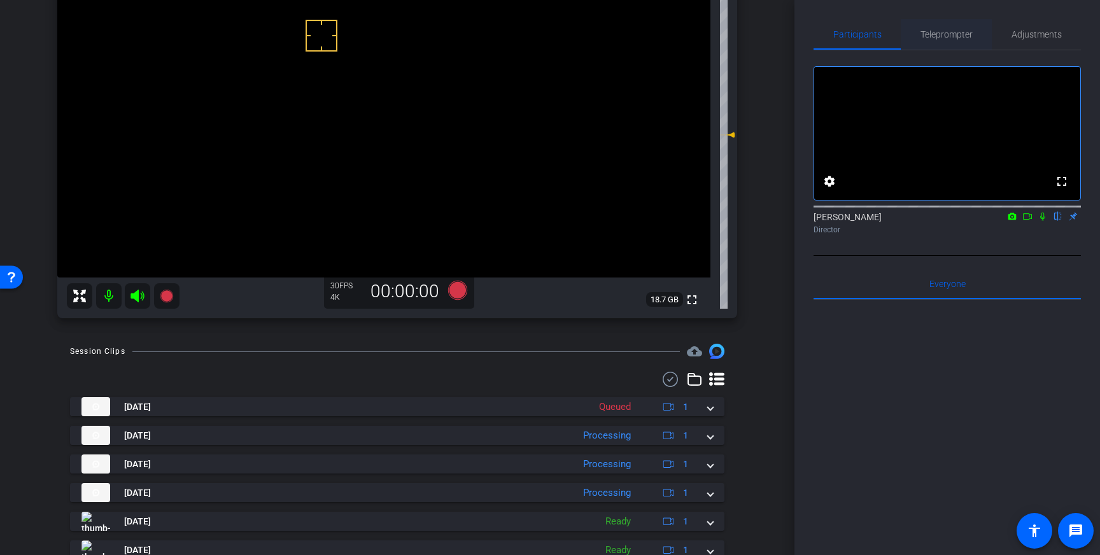
click at [941, 37] on span "Teleprompter" at bounding box center [946, 34] width 52 height 9
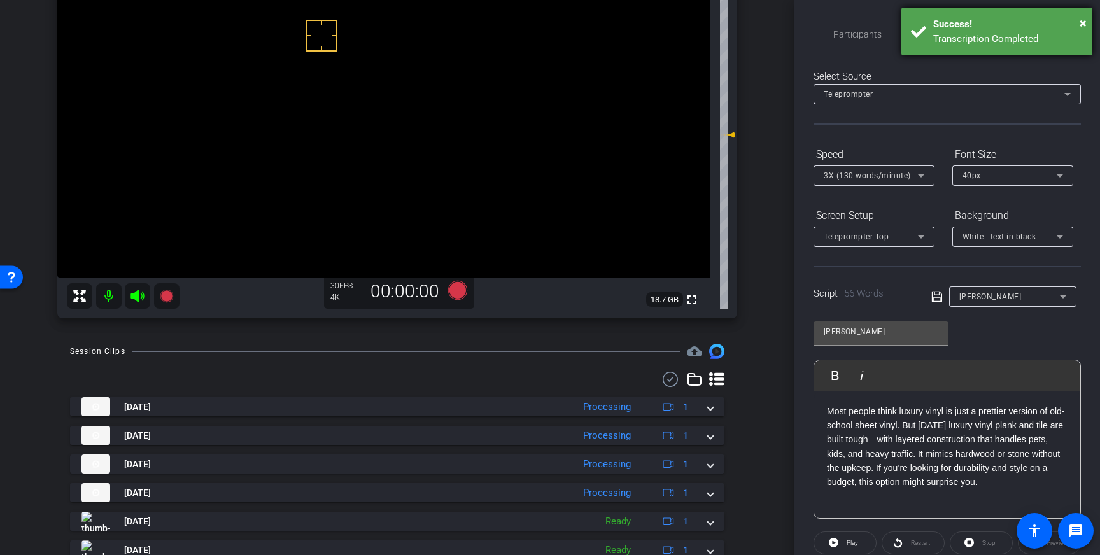
click at [976, 36] on div "Transcription Completed" at bounding box center [1008, 39] width 150 height 15
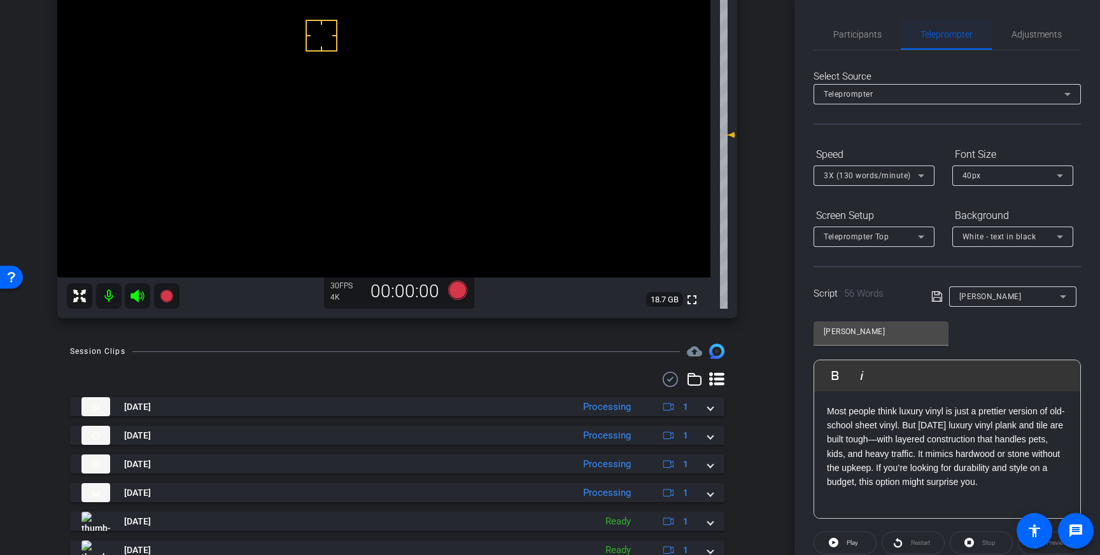
click at [963, 36] on span "Teleprompter" at bounding box center [946, 34] width 52 height 9
click at [1029, 30] on span "Adjustments" at bounding box center [1036, 34] width 50 height 9
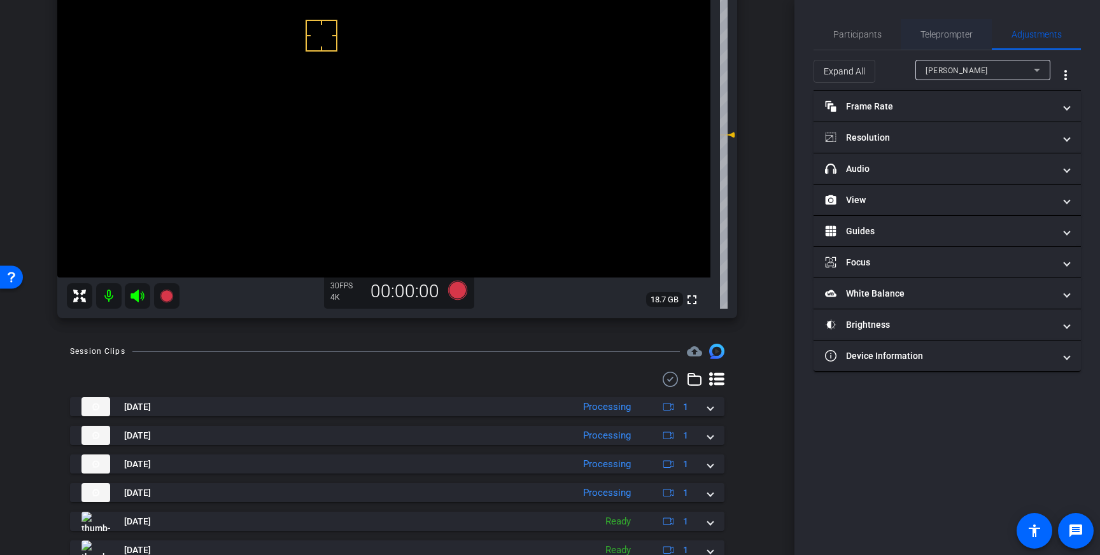
click at [972, 34] on div "Teleprompter" at bounding box center [946, 34] width 91 height 31
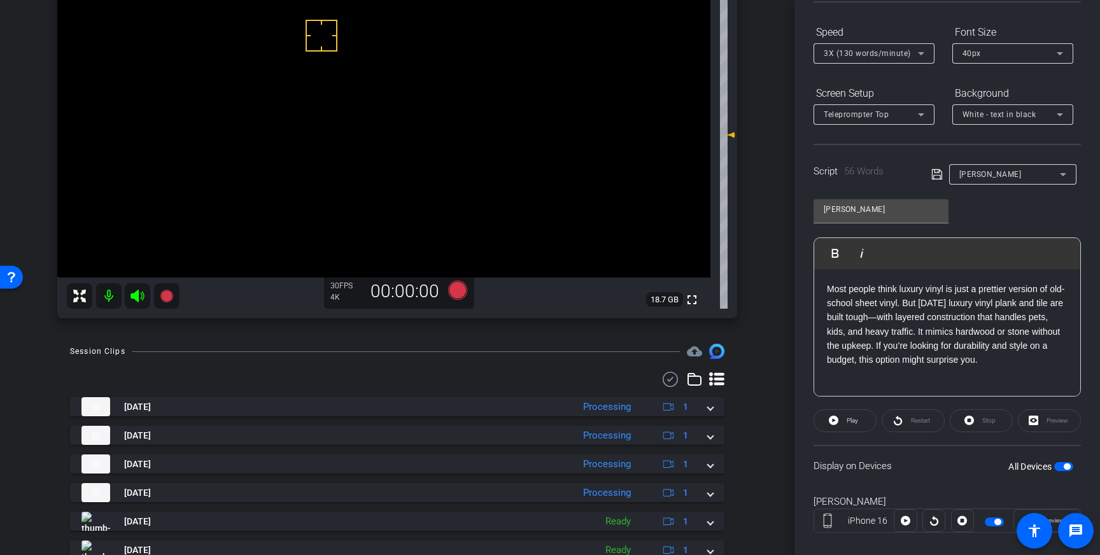
scroll to position [141, 0]
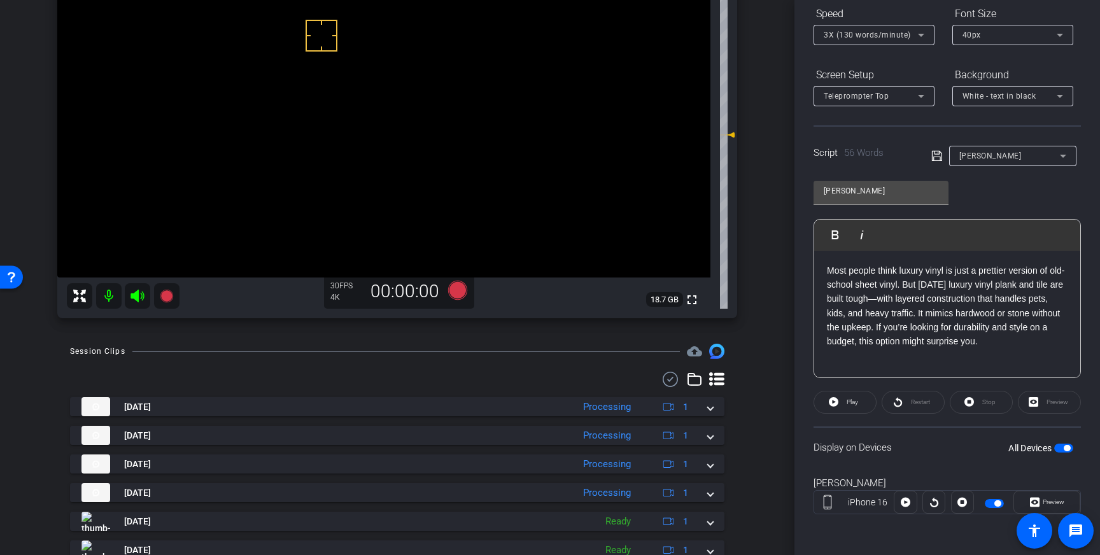
click at [1061, 447] on span "button" at bounding box center [1063, 448] width 19 height 9
drag, startPoint x: 957, startPoint y: 331, endPoint x: 827, endPoint y: 269, distance: 144.6
click at [827, 269] on div "Most people think luxury vinyl is just a prettier version of old-school sheet v…" at bounding box center [947, 314] width 266 height 127
drag, startPoint x: 937, startPoint y: 155, endPoint x: 990, endPoint y: 243, distance: 103.4
click at [937, 155] on icon at bounding box center [936, 155] width 11 height 15
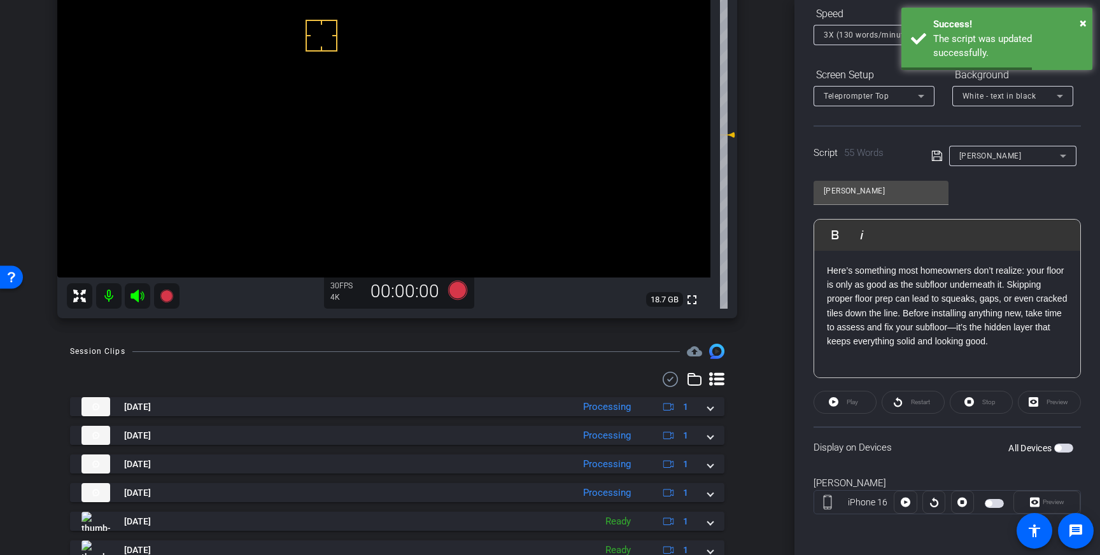
click at [1060, 446] on span "button" at bounding box center [1058, 448] width 6 height 6
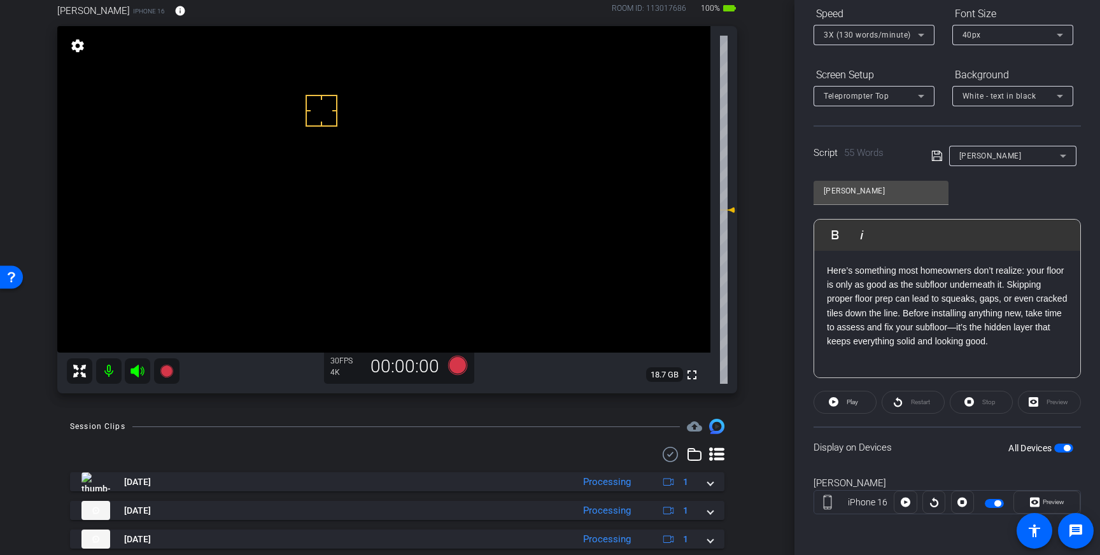
scroll to position [74, 0]
click at [453, 364] on icon at bounding box center [457, 363] width 19 height 19
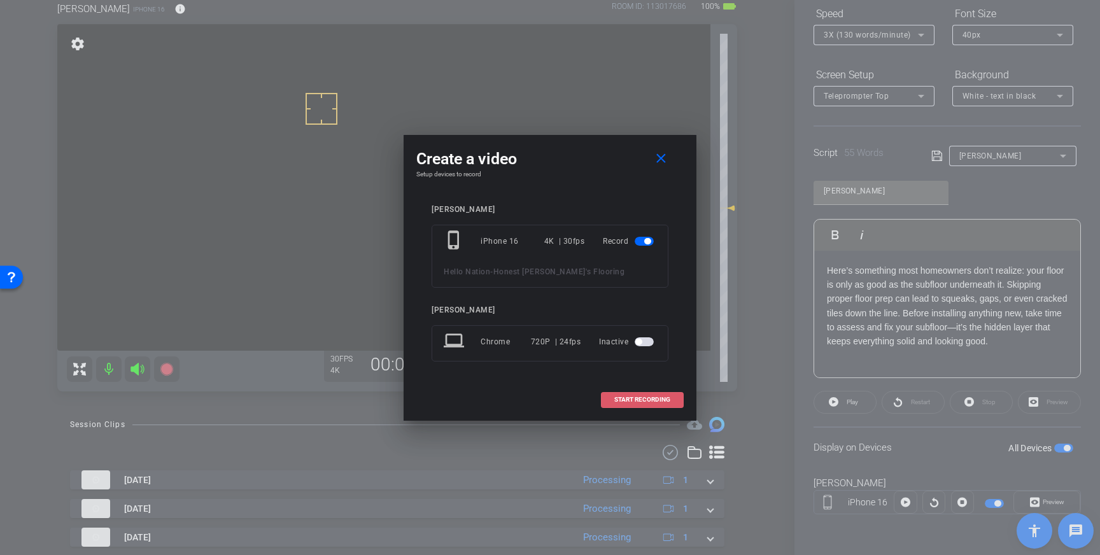
click at [643, 398] on span "START RECORDING" at bounding box center [642, 400] width 56 height 6
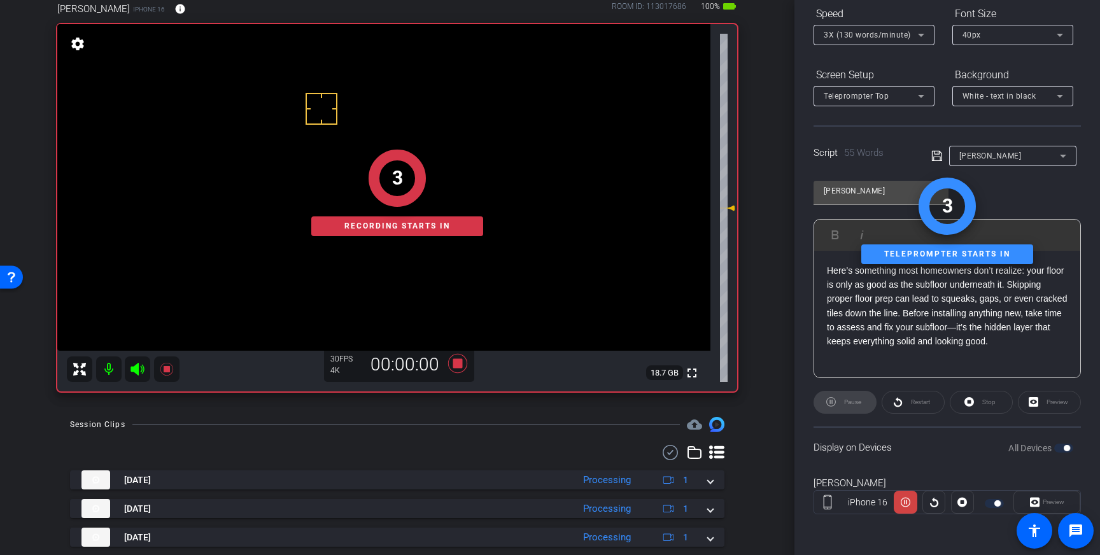
scroll to position [0, 0]
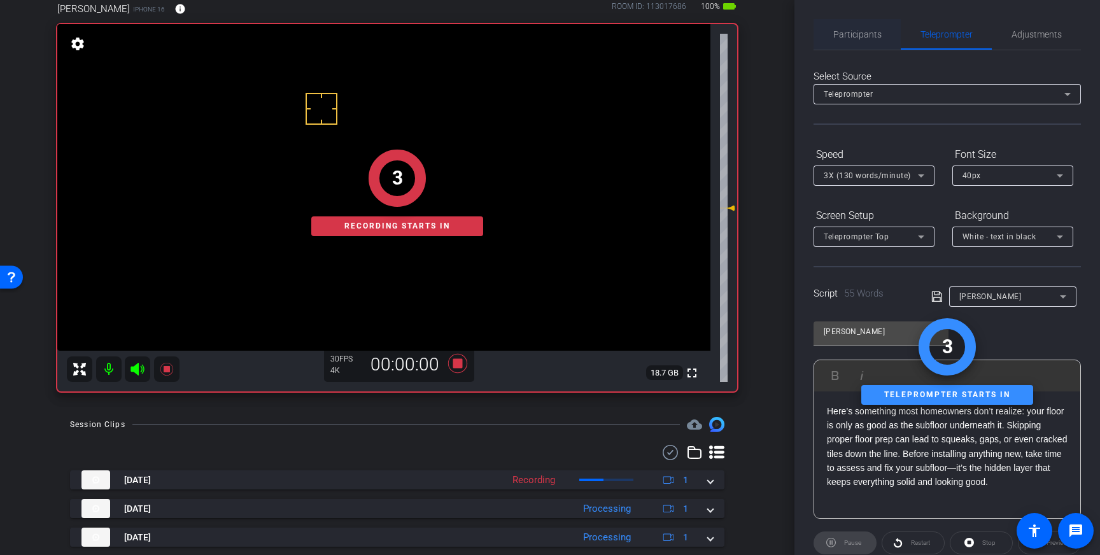
drag, startPoint x: 878, startPoint y: 34, endPoint x: 888, endPoint y: 46, distance: 14.9
click at [878, 34] on span "Participants" at bounding box center [857, 34] width 48 height 9
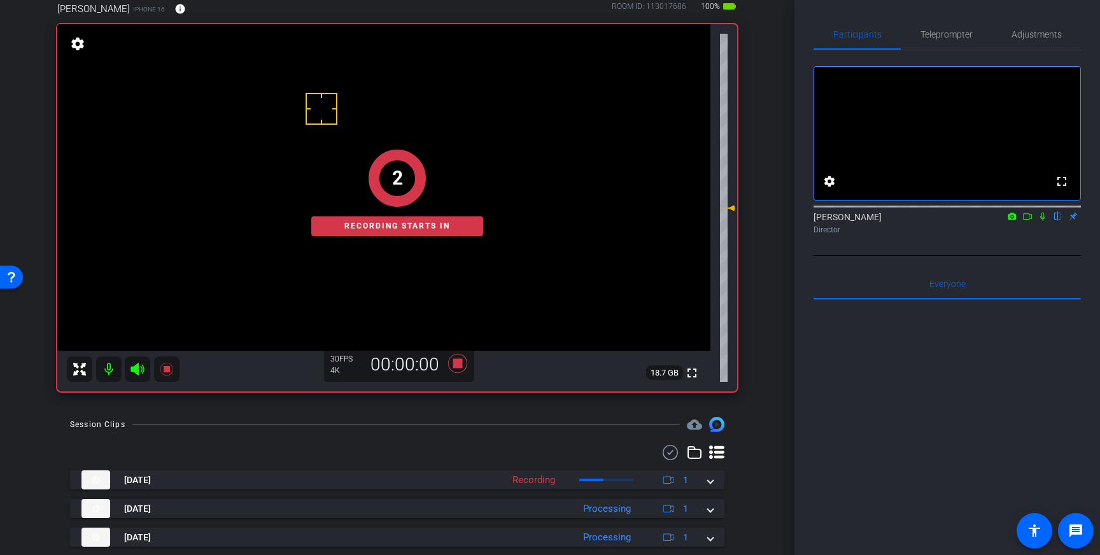
drag, startPoint x: 1042, startPoint y: 232, endPoint x: 1050, endPoint y: 267, distance: 35.4
click at [1042, 221] on icon at bounding box center [1043, 216] width 10 height 9
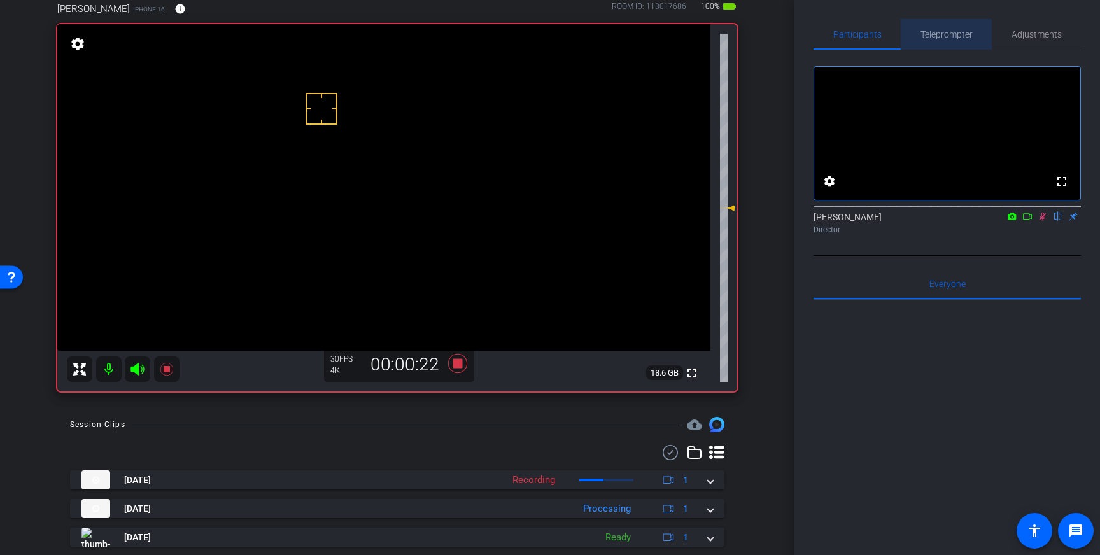
click at [943, 36] on span "Teleprompter" at bounding box center [946, 34] width 52 height 9
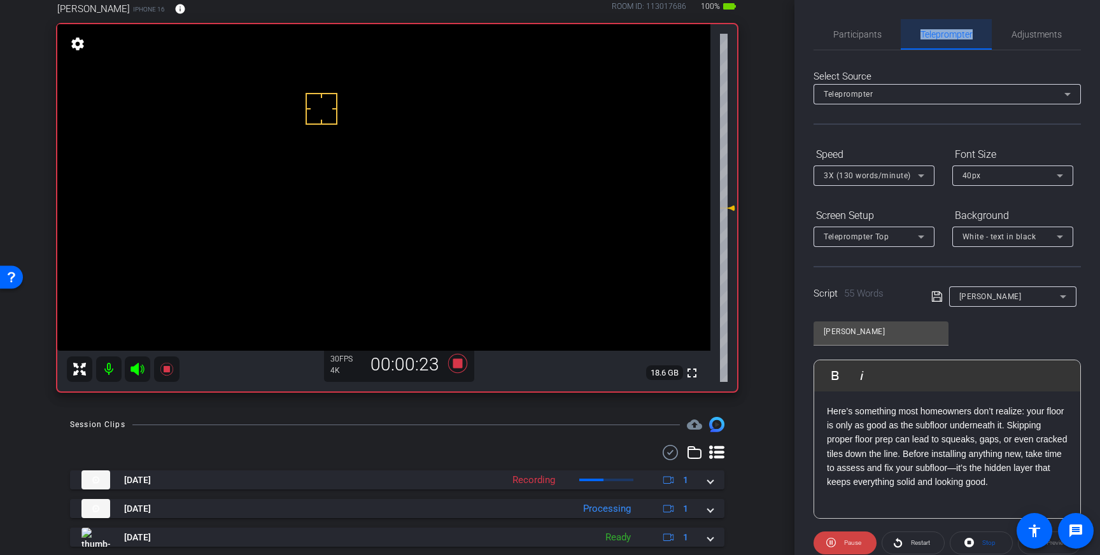
click at [943, 36] on span "Teleprompter" at bounding box center [946, 34] width 52 height 9
click at [842, 18] on div "Participants Teleprompter Adjustments settings [PERSON_NAME] flip Director Ever…" at bounding box center [947, 277] width 306 height 555
click at [846, 28] on span "Participants" at bounding box center [857, 34] width 48 height 31
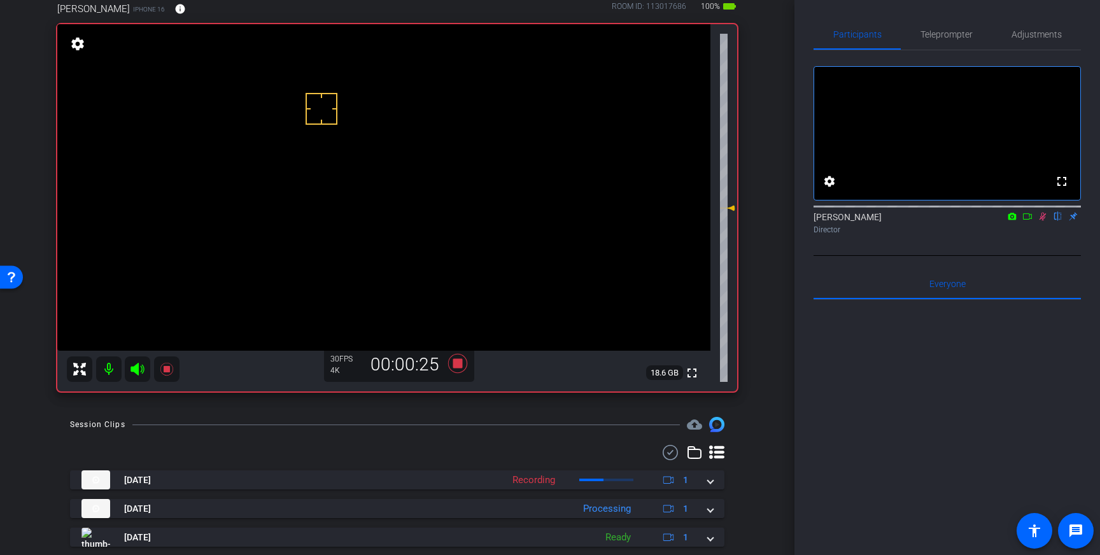
click at [1041, 221] on icon at bounding box center [1043, 216] width 10 height 9
click at [468, 365] on icon at bounding box center [457, 363] width 31 height 23
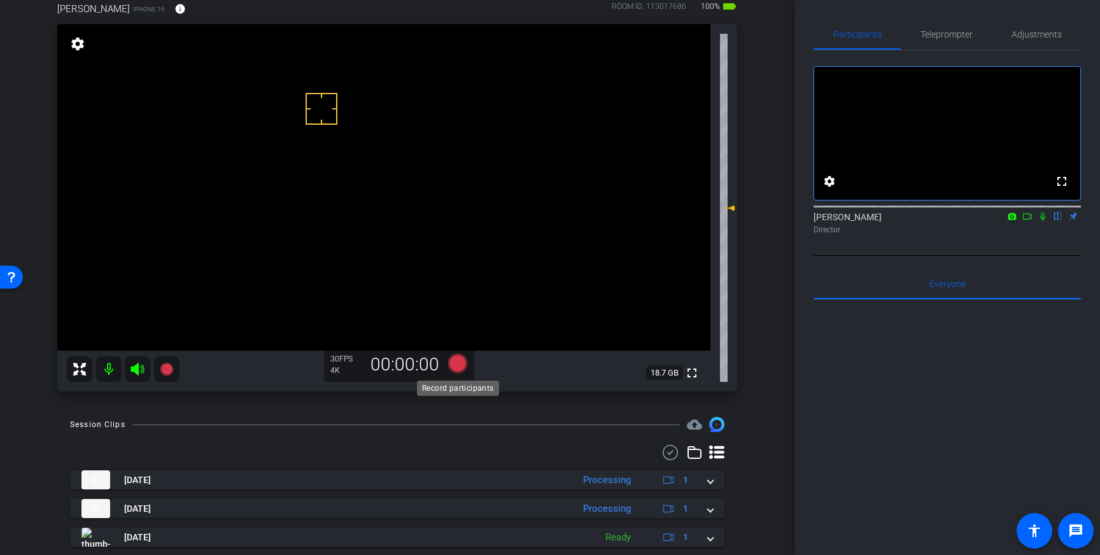
click at [457, 363] on icon at bounding box center [457, 363] width 19 height 19
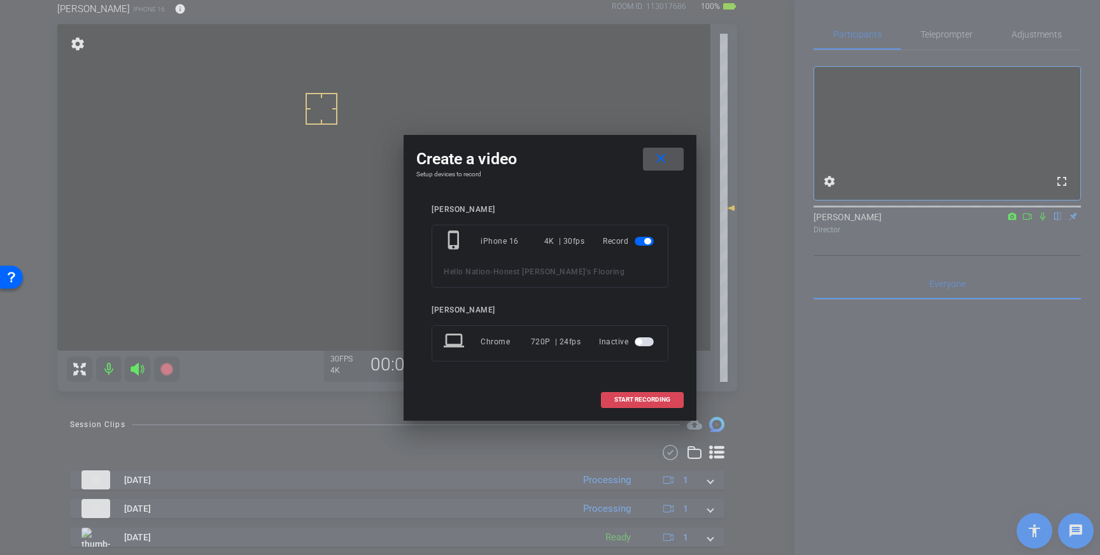
click at [624, 397] on span "START RECORDING" at bounding box center [642, 400] width 56 height 6
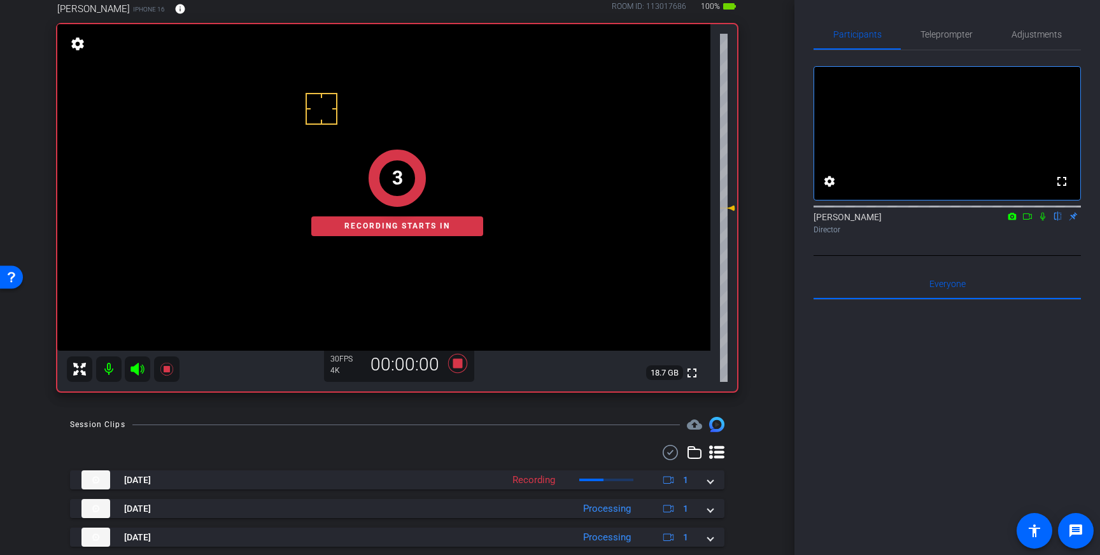
drag, startPoint x: 1041, startPoint y: 230, endPoint x: 1046, endPoint y: 342, distance: 112.1
click at [1041, 221] on icon at bounding box center [1043, 216] width 10 height 9
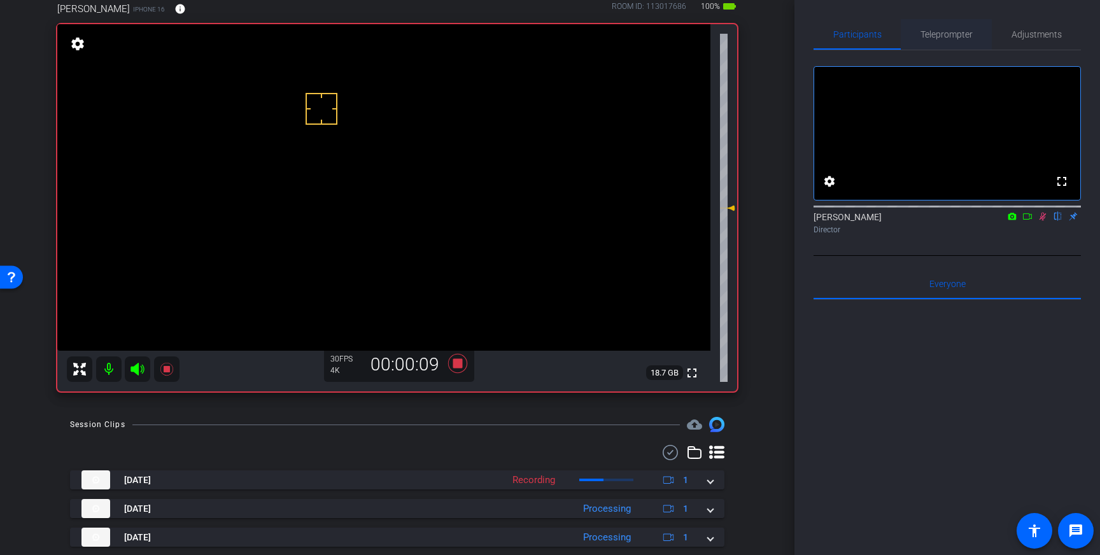
click at [951, 32] on span "Teleprompter" at bounding box center [946, 34] width 52 height 9
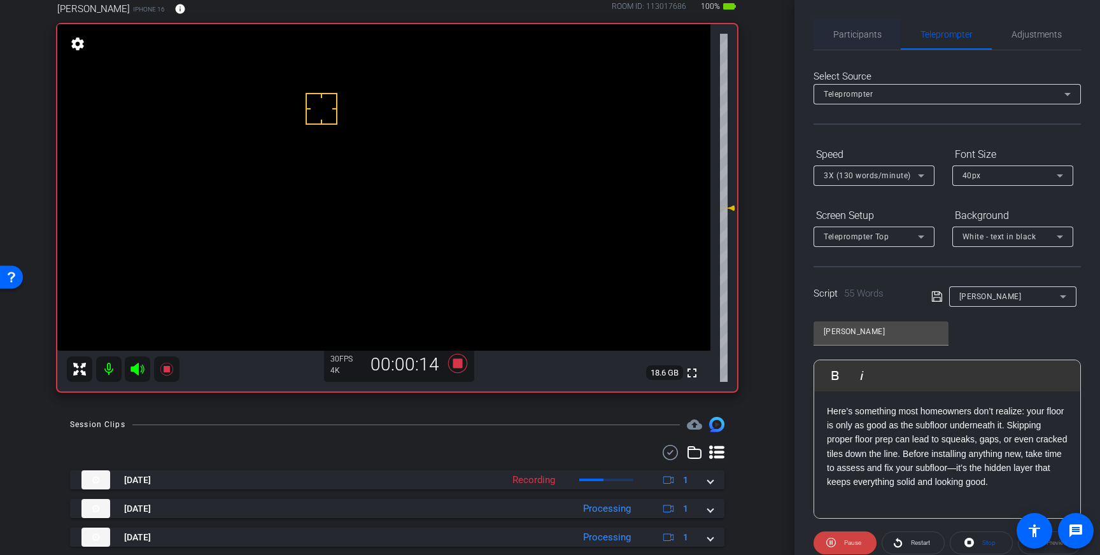
click at [861, 27] on span "Participants" at bounding box center [857, 34] width 48 height 31
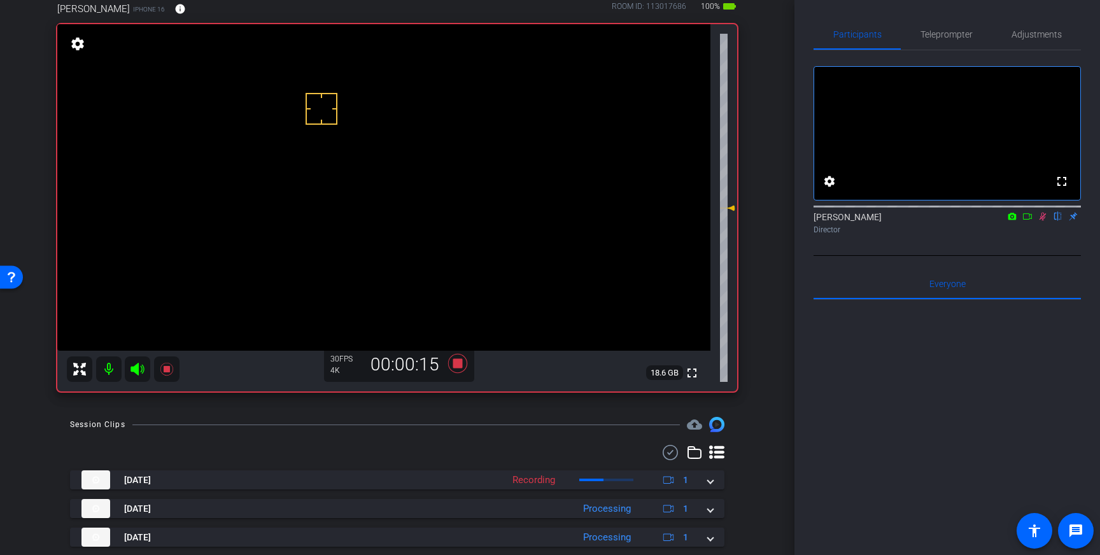
click at [1038, 221] on icon at bounding box center [1043, 216] width 10 height 9
click at [460, 362] on icon at bounding box center [457, 363] width 19 height 19
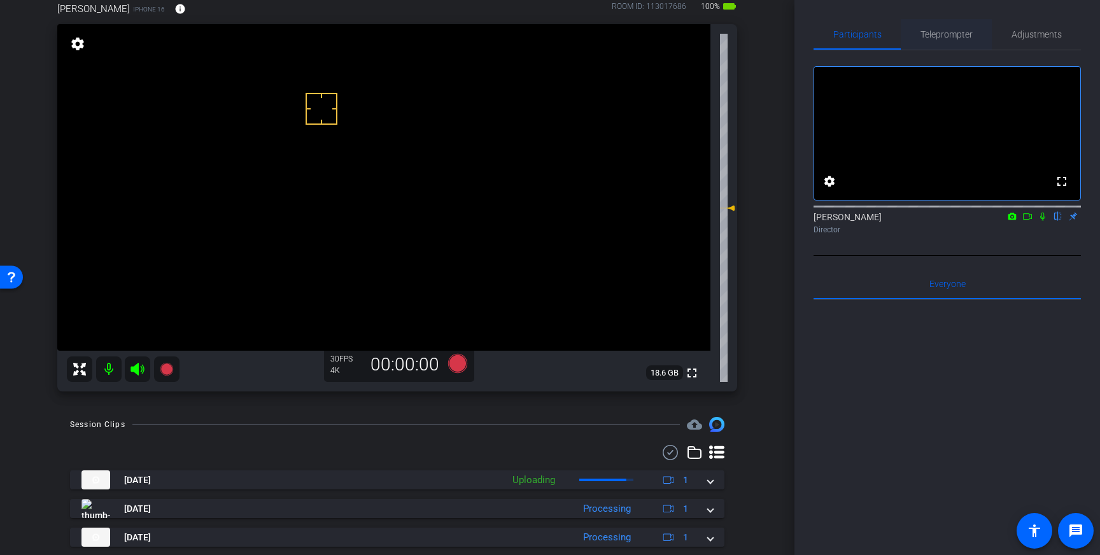
click at [943, 34] on span "Teleprompter" at bounding box center [946, 34] width 52 height 9
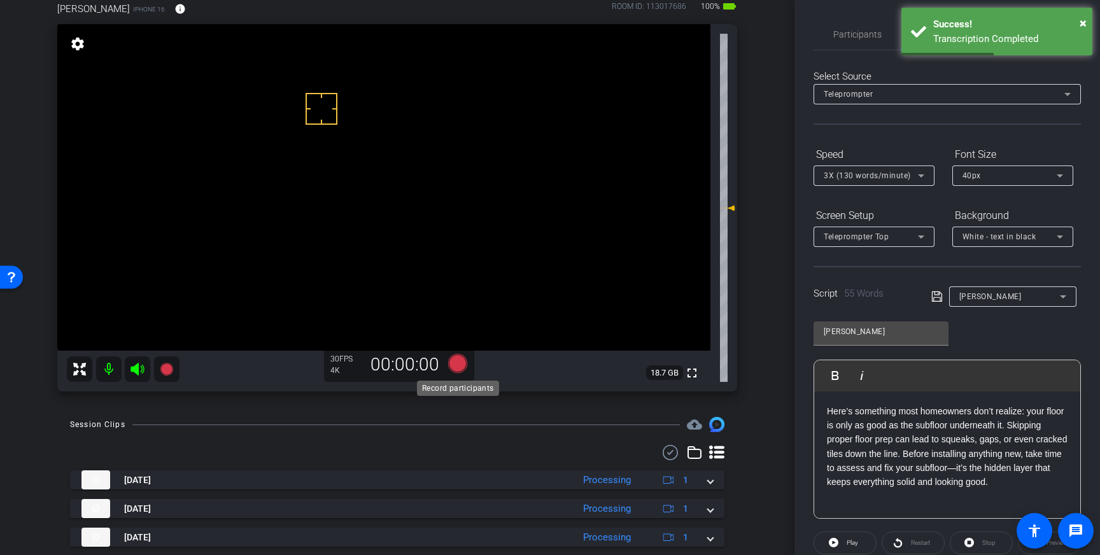
click at [457, 364] on icon at bounding box center [457, 363] width 19 height 19
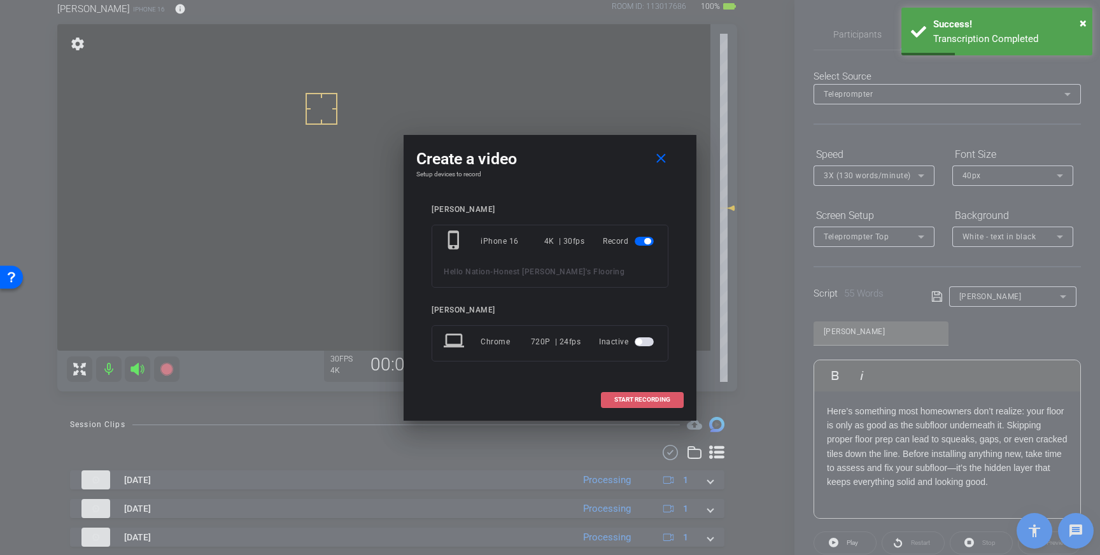
drag, startPoint x: 652, startPoint y: 404, endPoint x: 641, endPoint y: 398, distance: 12.2
click at [651, 404] on span at bounding box center [642, 399] width 81 height 31
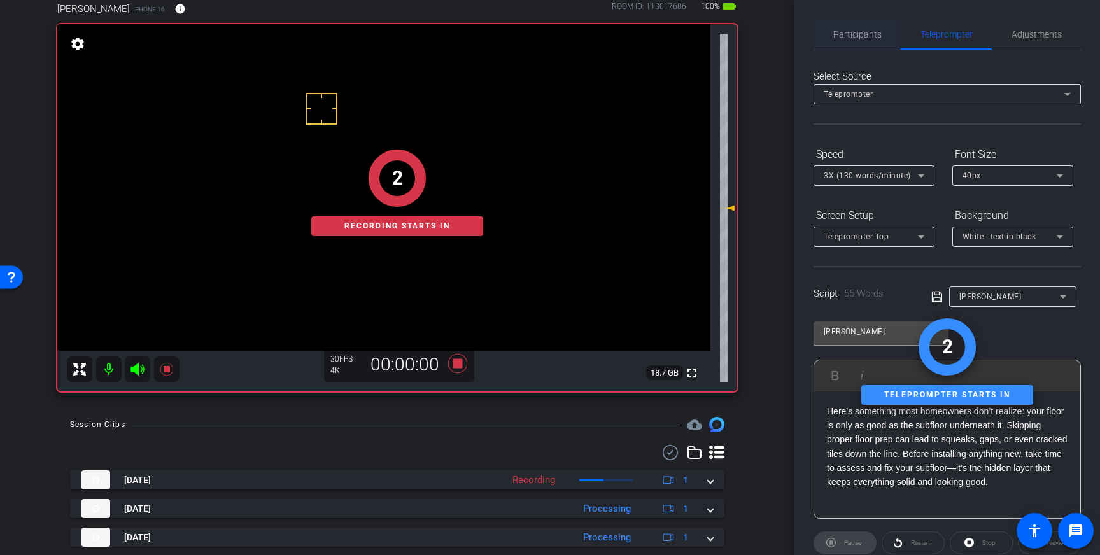
click at [864, 42] on span "Participants" at bounding box center [857, 34] width 48 height 31
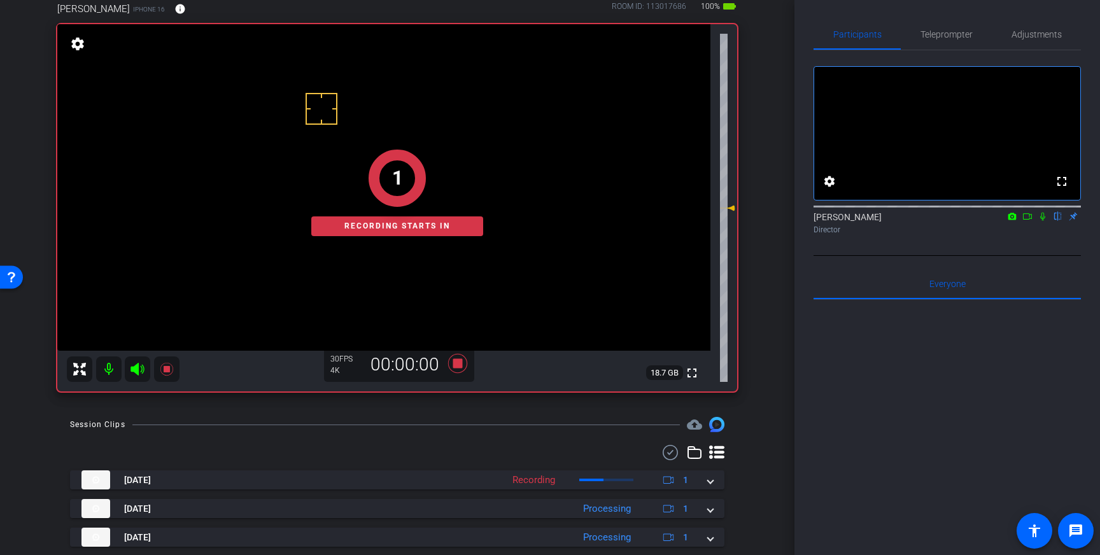
click at [1038, 221] on icon at bounding box center [1043, 216] width 10 height 9
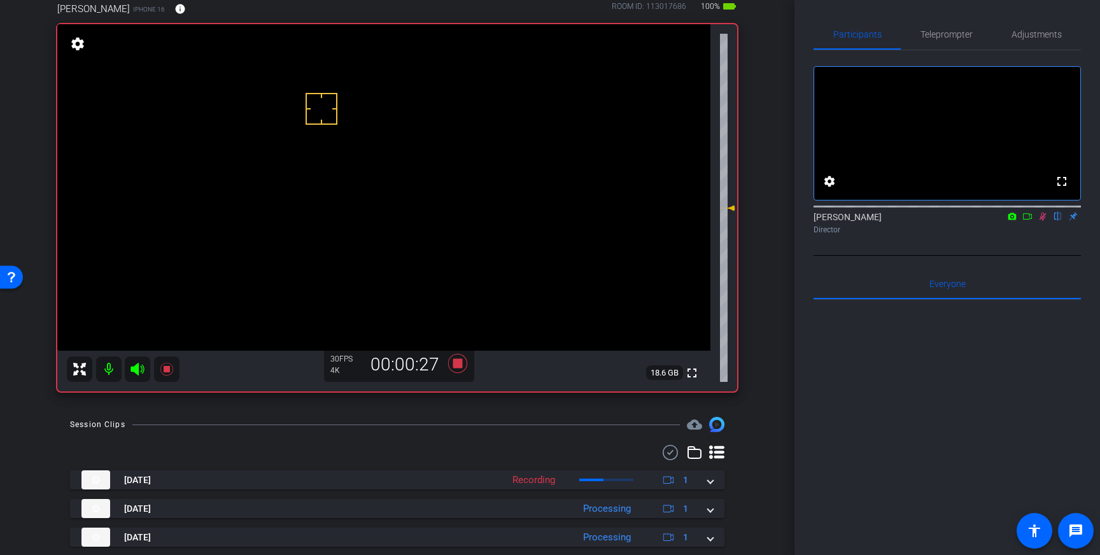
click at [1043, 221] on icon at bounding box center [1042, 217] width 7 height 8
click at [457, 368] on icon at bounding box center [457, 363] width 19 height 19
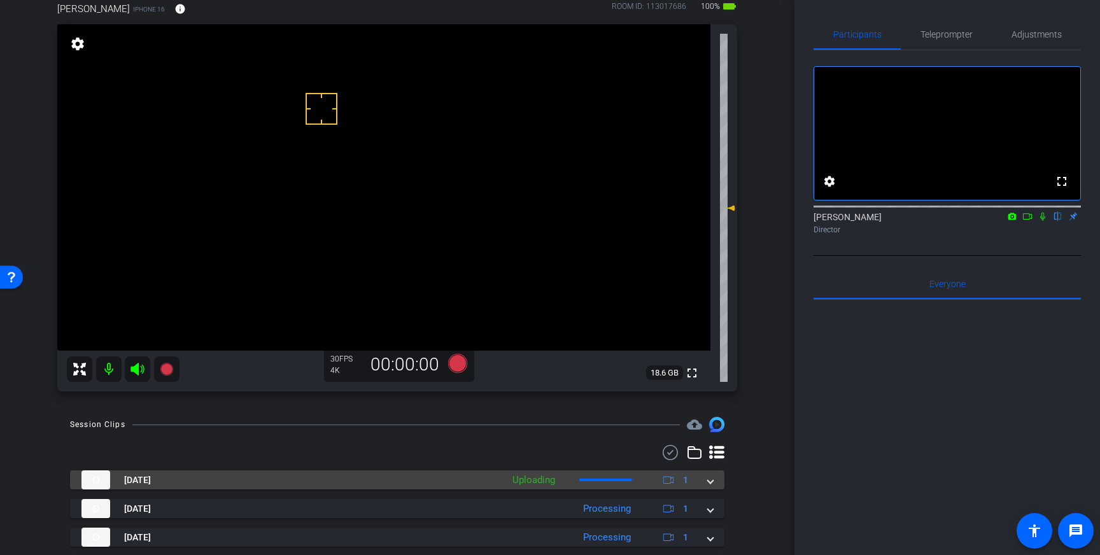
click at [708, 481] on span at bounding box center [710, 480] width 5 height 13
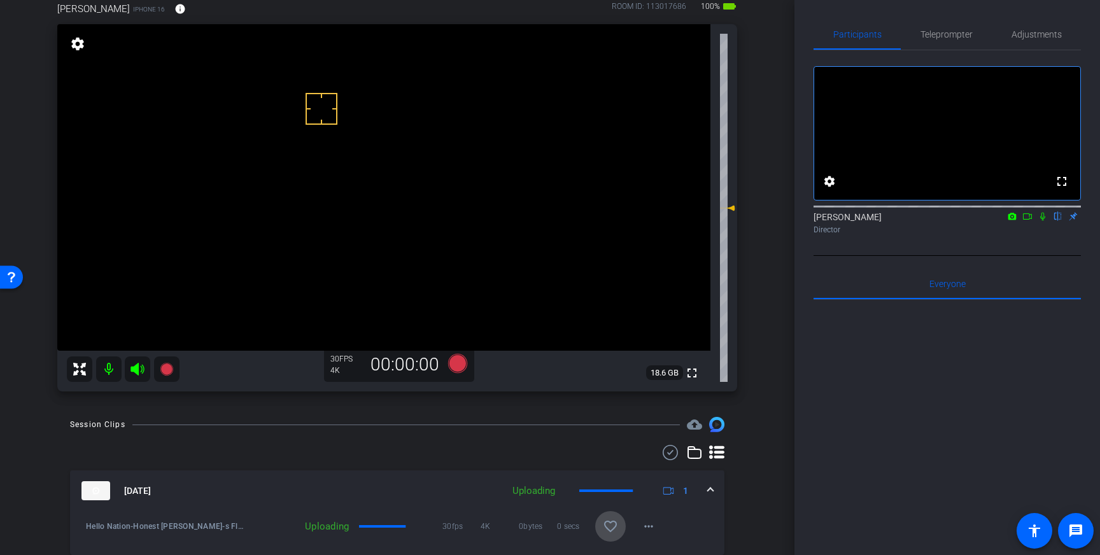
click at [612, 518] on span at bounding box center [610, 526] width 31 height 31
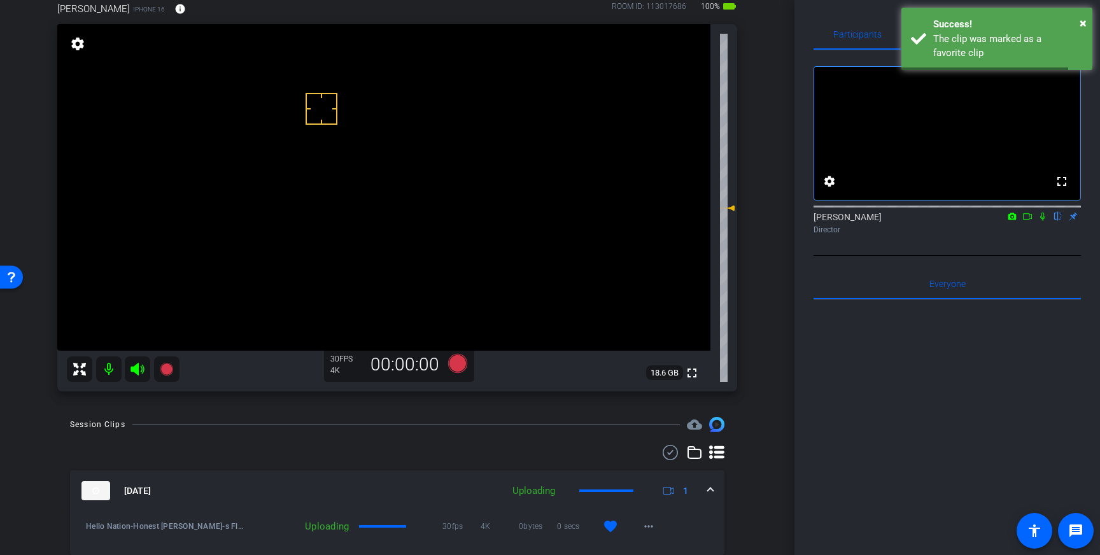
click at [705, 489] on div "[DATE] Uploading 1" at bounding box center [394, 490] width 626 height 19
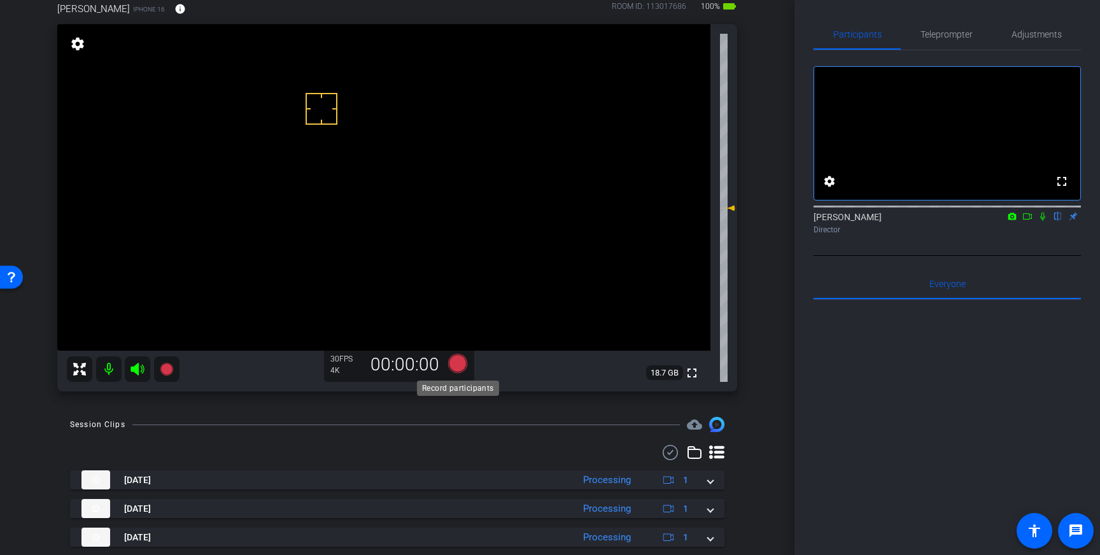
click at [460, 367] on icon at bounding box center [457, 363] width 19 height 19
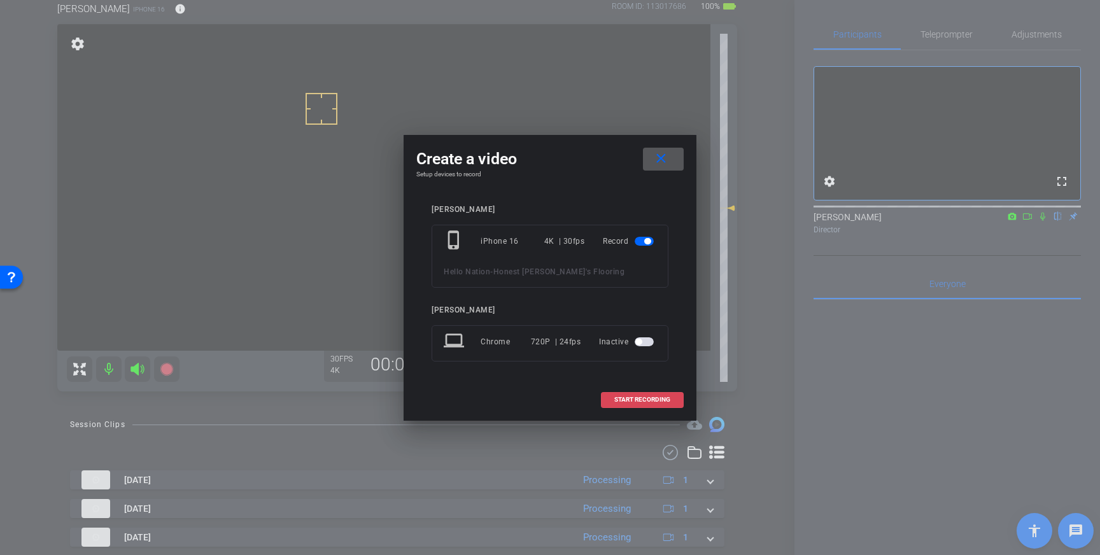
click at [629, 400] on span "START RECORDING" at bounding box center [642, 400] width 56 height 6
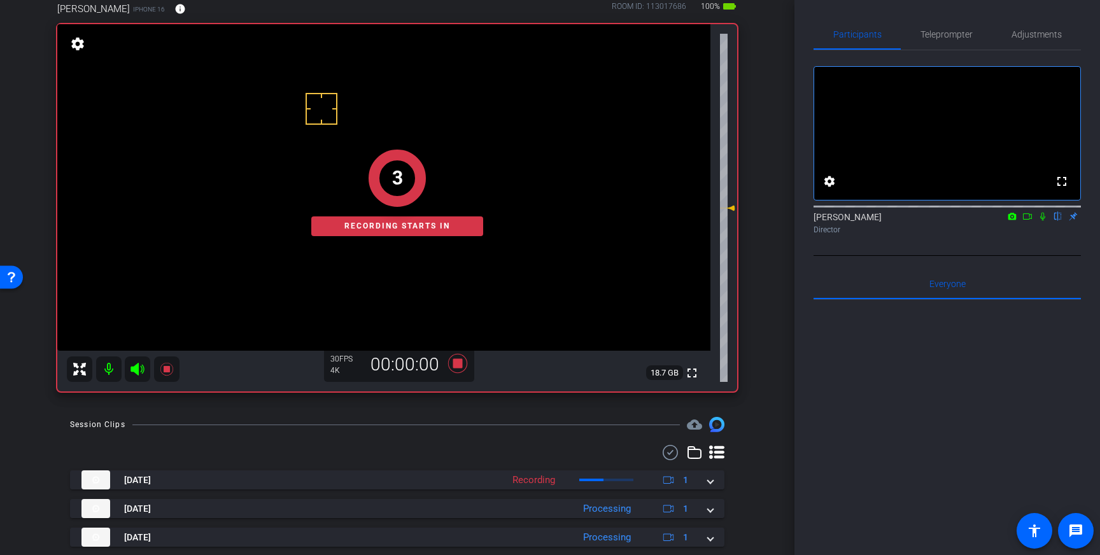
click at [1044, 221] on icon at bounding box center [1042, 217] width 5 height 8
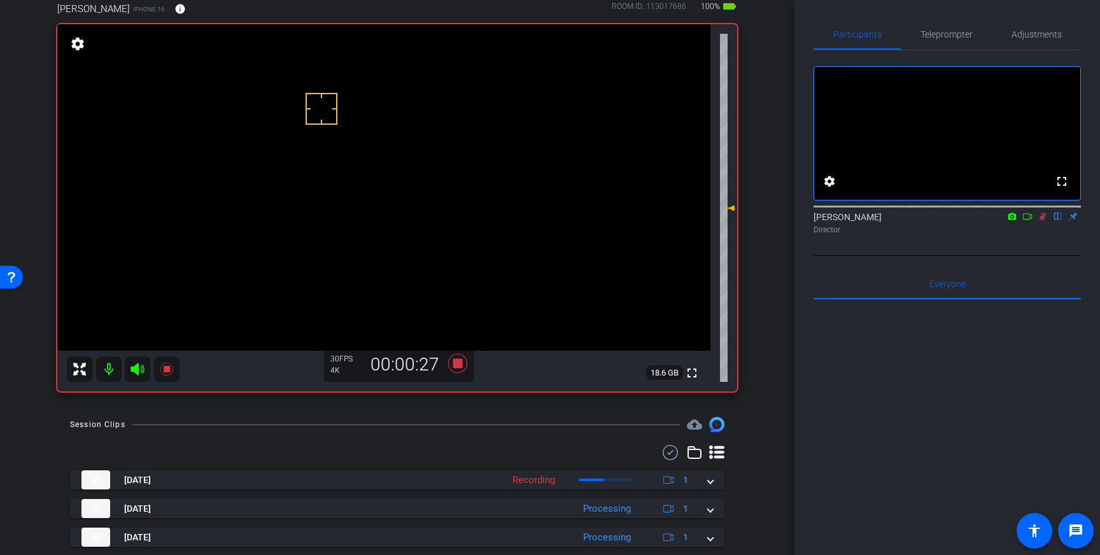
click at [1043, 221] on icon at bounding box center [1042, 217] width 7 height 8
click at [462, 370] on icon at bounding box center [457, 363] width 31 height 23
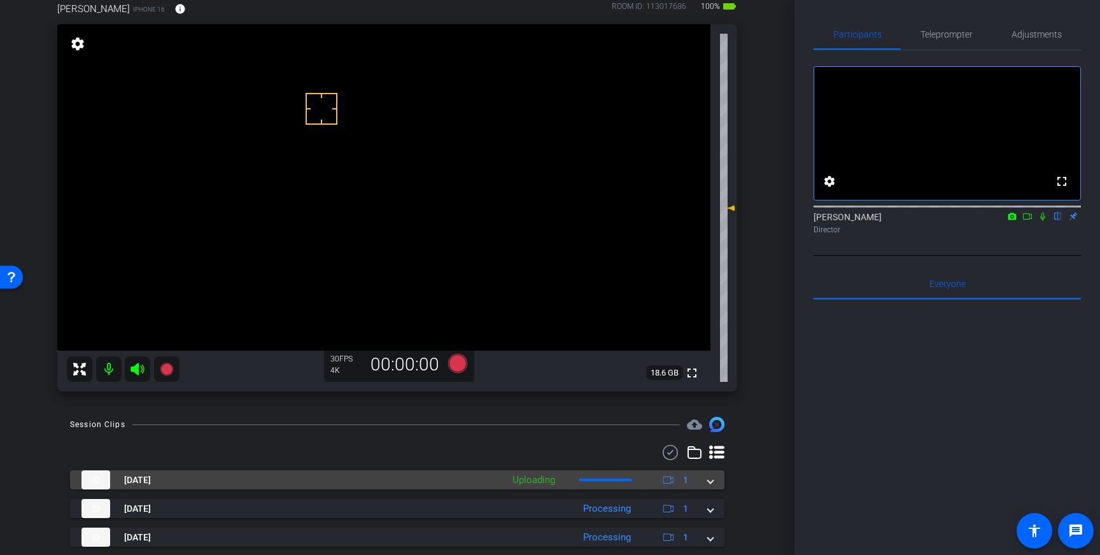
click at [708, 483] on span at bounding box center [710, 480] width 5 height 13
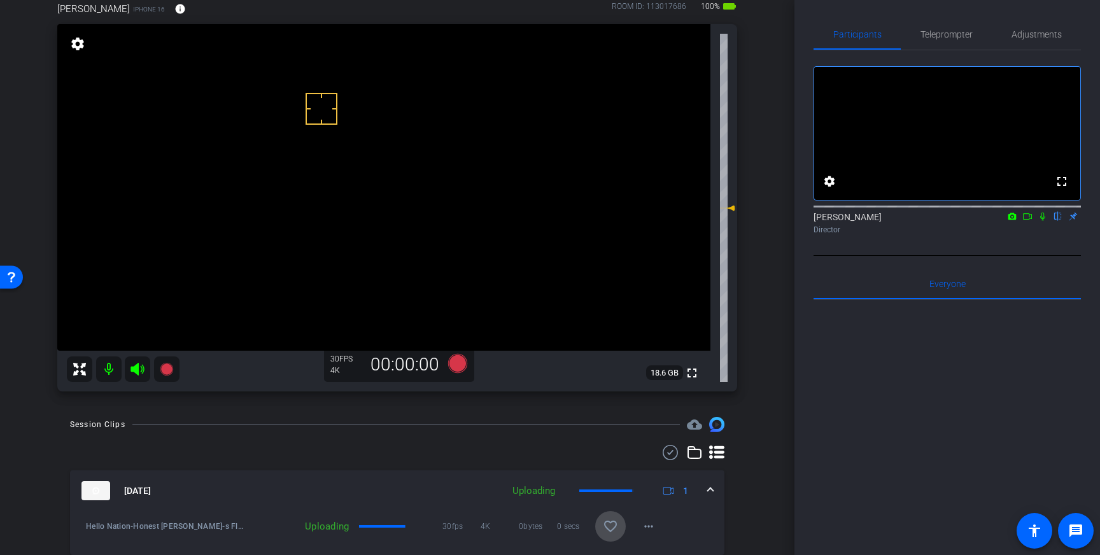
click at [613, 528] on mat-icon "favorite_border" at bounding box center [610, 526] width 15 height 15
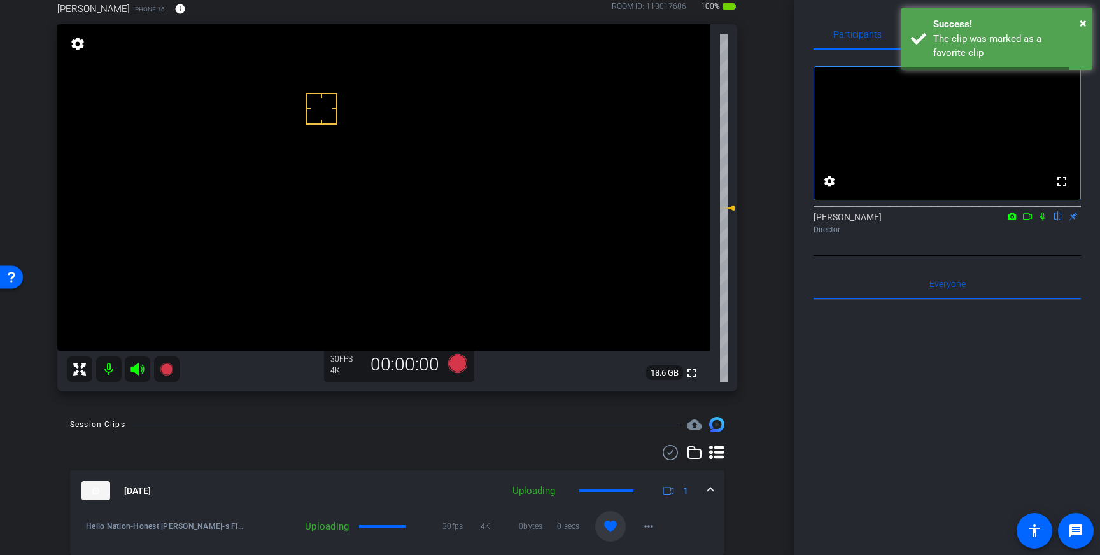
click at [704, 487] on div "[DATE] Uploading 1" at bounding box center [394, 490] width 626 height 19
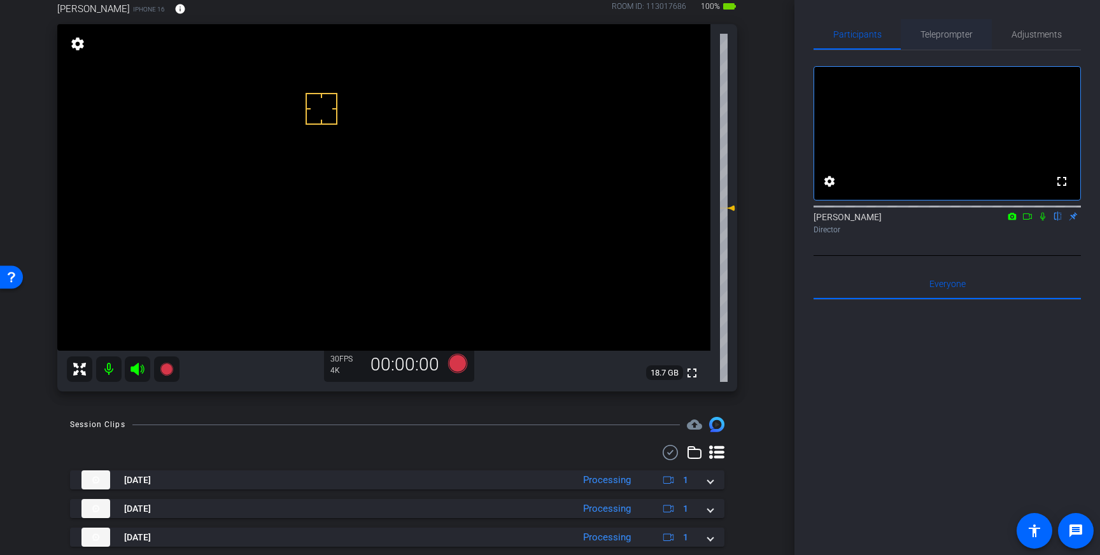
click at [943, 36] on span "Teleprompter" at bounding box center [946, 34] width 52 height 9
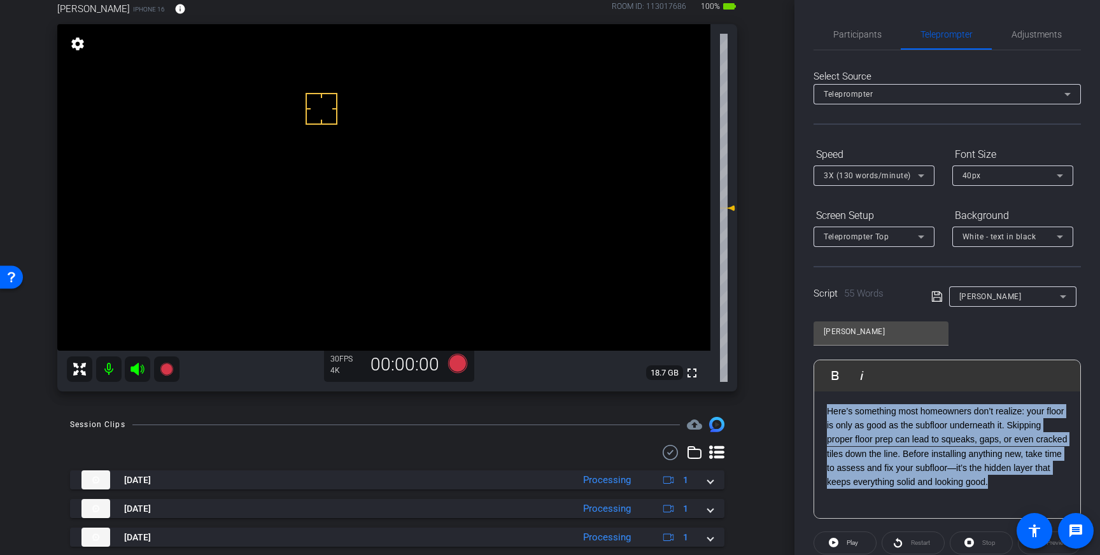
drag, startPoint x: 1044, startPoint y: 489, endPoint x: 826, endPoint y: 413, distance: 231.1
click at [826, 413] on div "Here’s something most homeowners don’t realize: your floor is only as good as t…" at bounding box center [947, 454] width 266 height 127
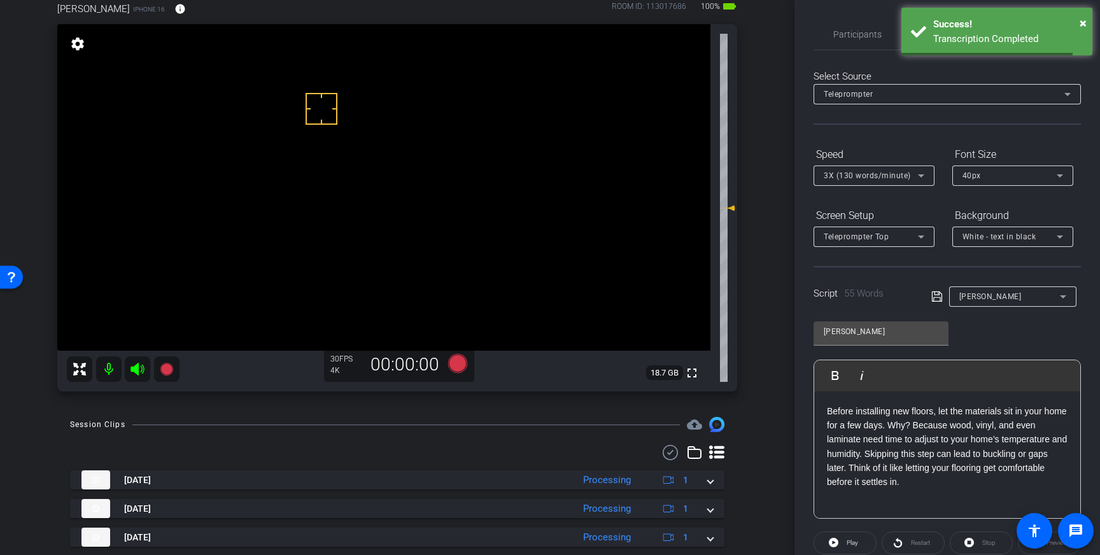
click at [935, 297] on icon at bounding box center [936, 296] width 11 height 15
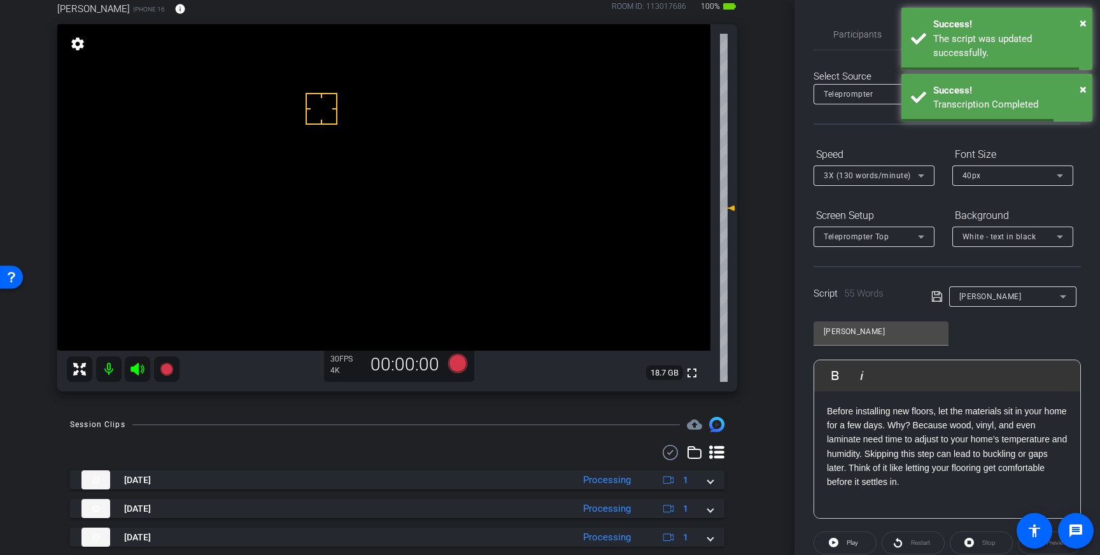
scroll to position [141, 0]
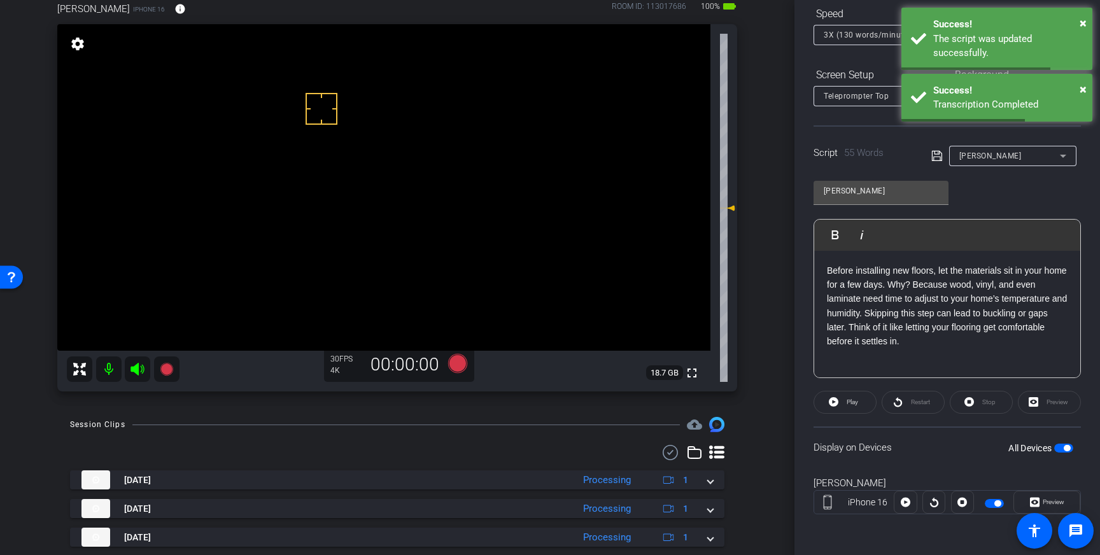
click at [1061, 449] on span "button" at bounding box center [1063, 448] width 19 height 9
click at [1061, 449] on button "All Devices" at bounding box center [1063, 448] width 19 height 9
click at [933, 155] on icon at bounding box center [936, 155] width 11 height 15
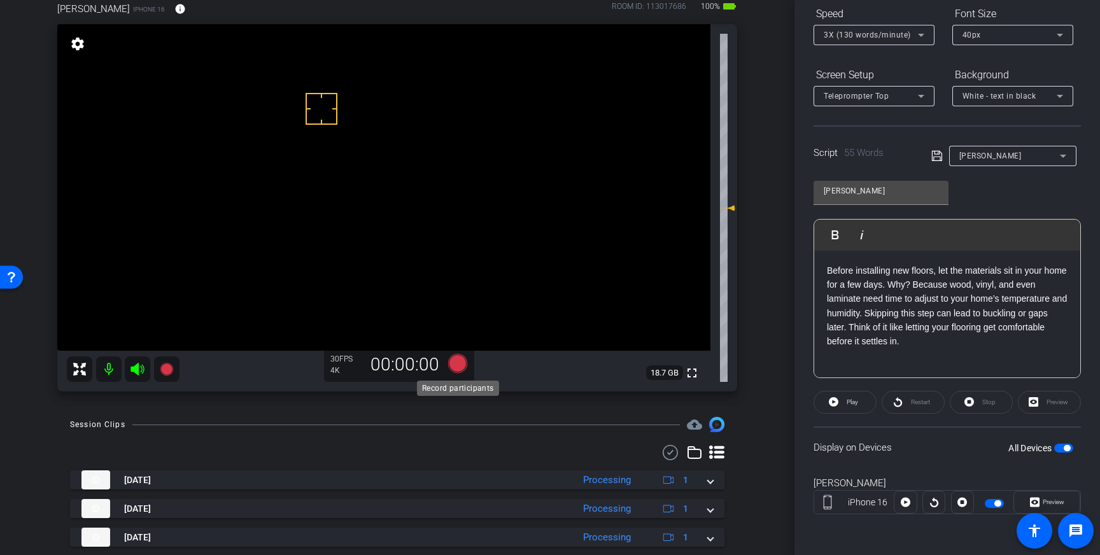
click at [459, 361] on icon at bounding box center [457, 363] width 19 height 19
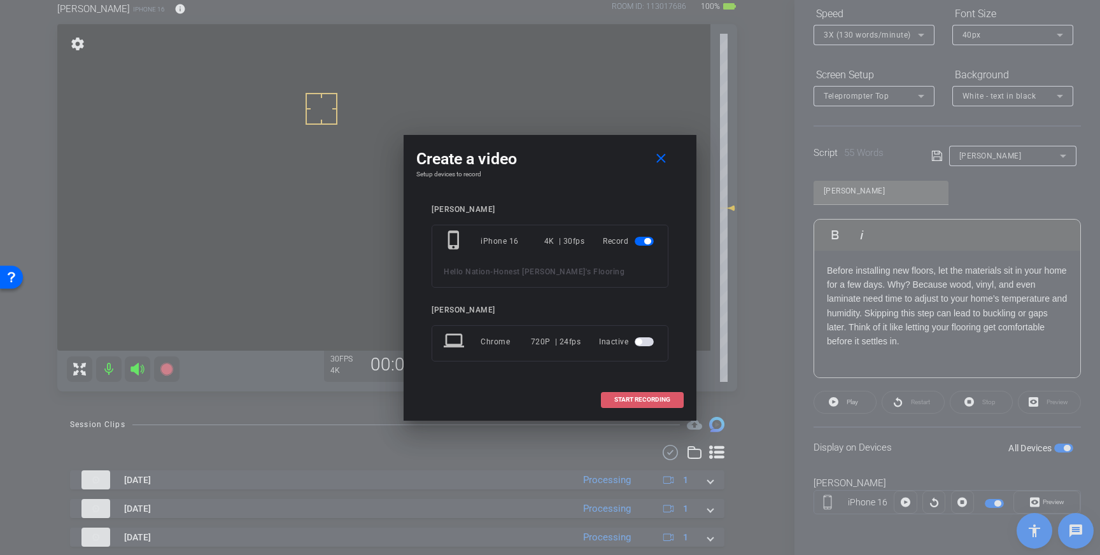
click at [632, 395] on span at bounding box center [642, 399] width 81 height 31
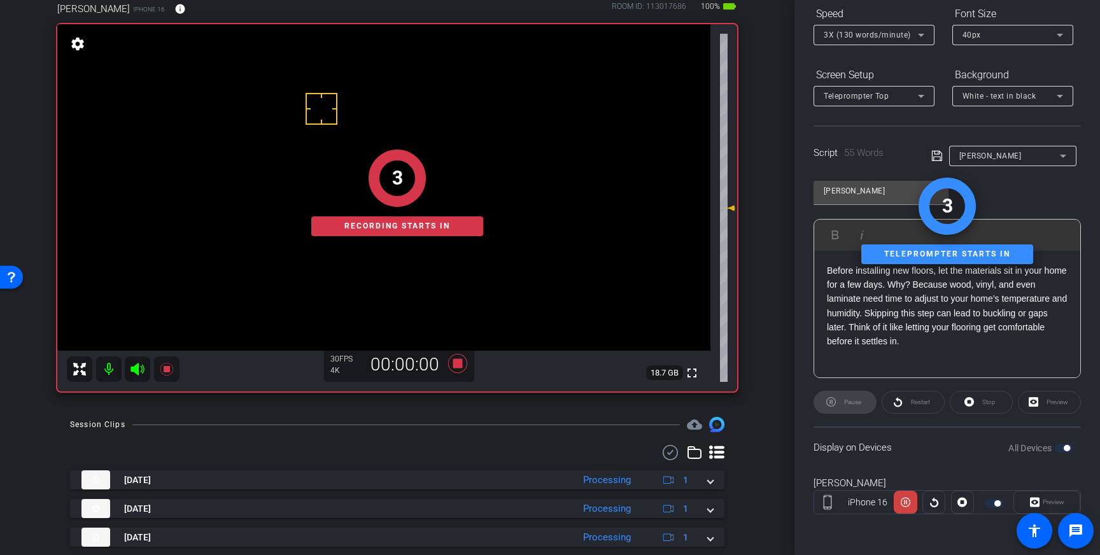
scroll to position [0, 0]
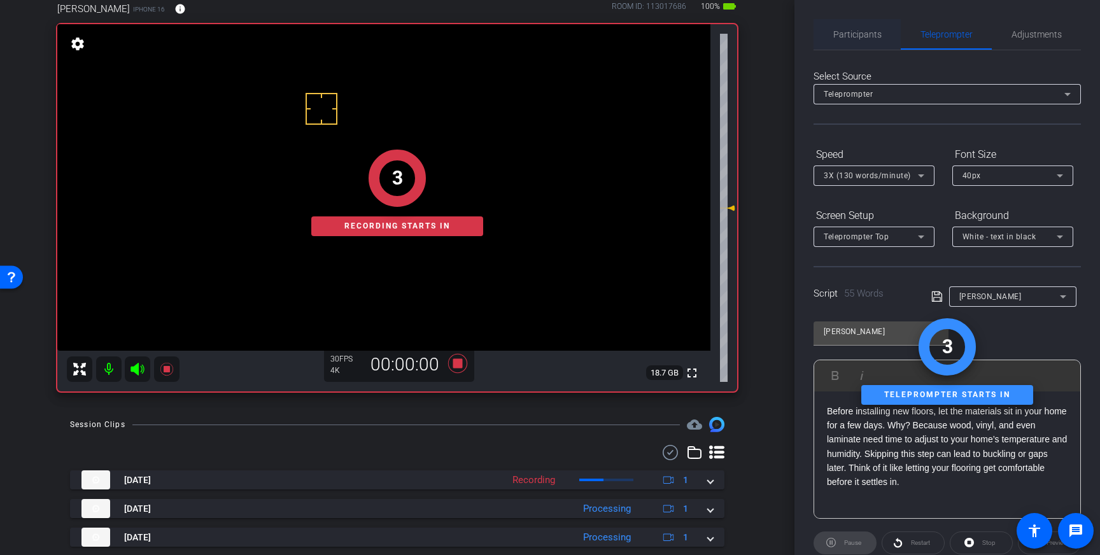
click at [852, 27] on span "Participants" at bounding box center [857, 34] width 48 height 31
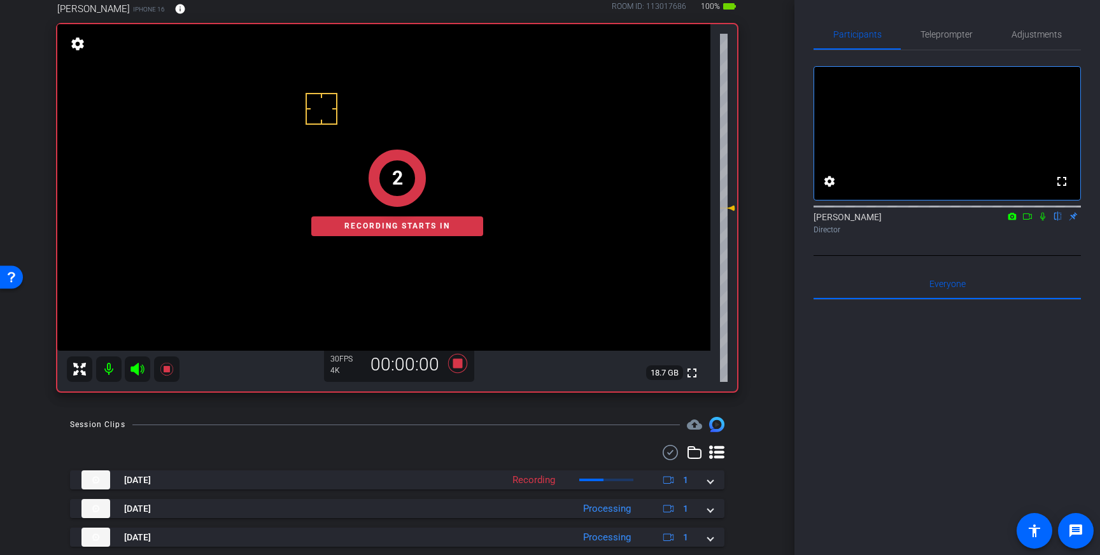
click at [1043, 221] on icon at bounding box center [1042, 217] width 5 height 8
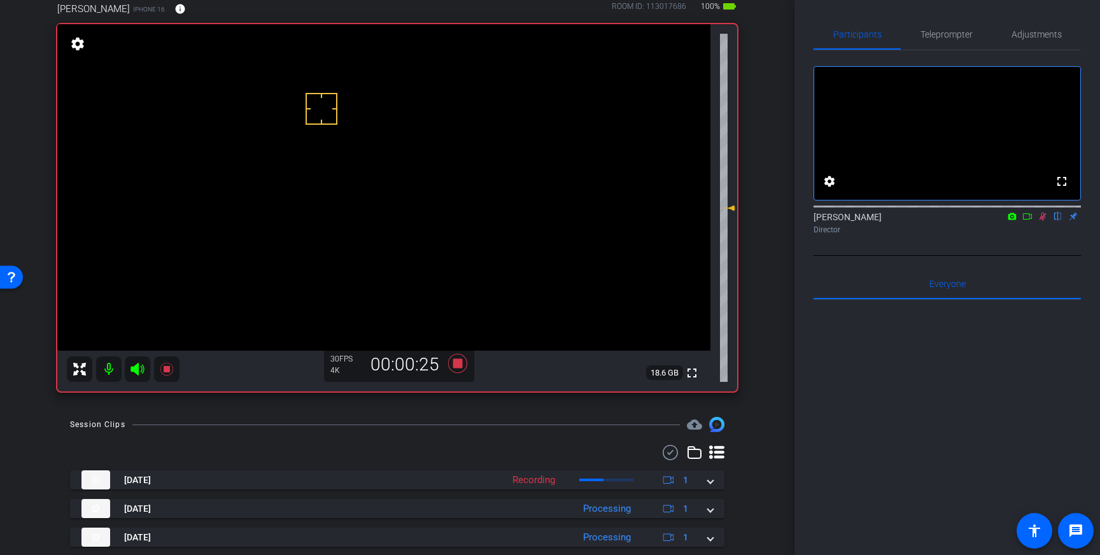
click at [1043, 221] on icon at bounding box center [1042, 217] width 7 height 8
click at [457, 369] on icon at bounding box center [457, 363] width 31 height 23
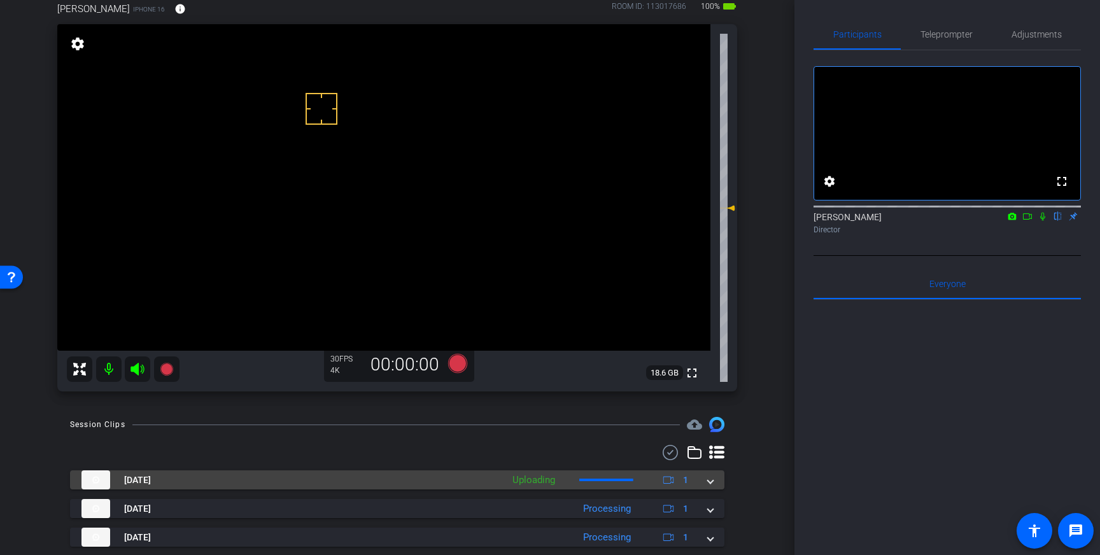
click at [711, 487] on mat-expansion-panel-header "[DATE] Uploading 1" at bounding box center [397, 479] width 654 height 19
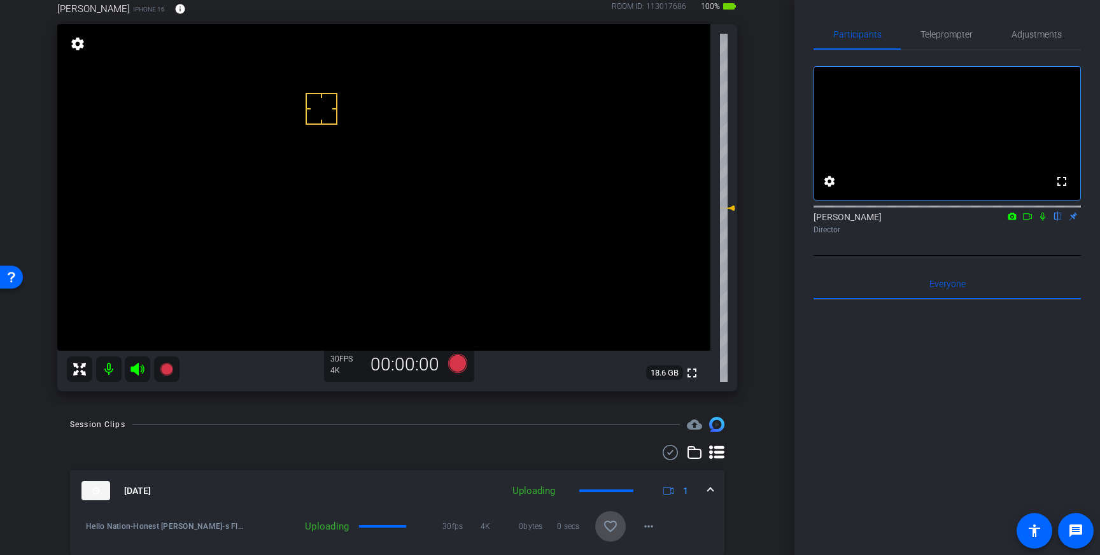
click at [600, 528] on span at bounding box center [610, 526] width 31 height 31
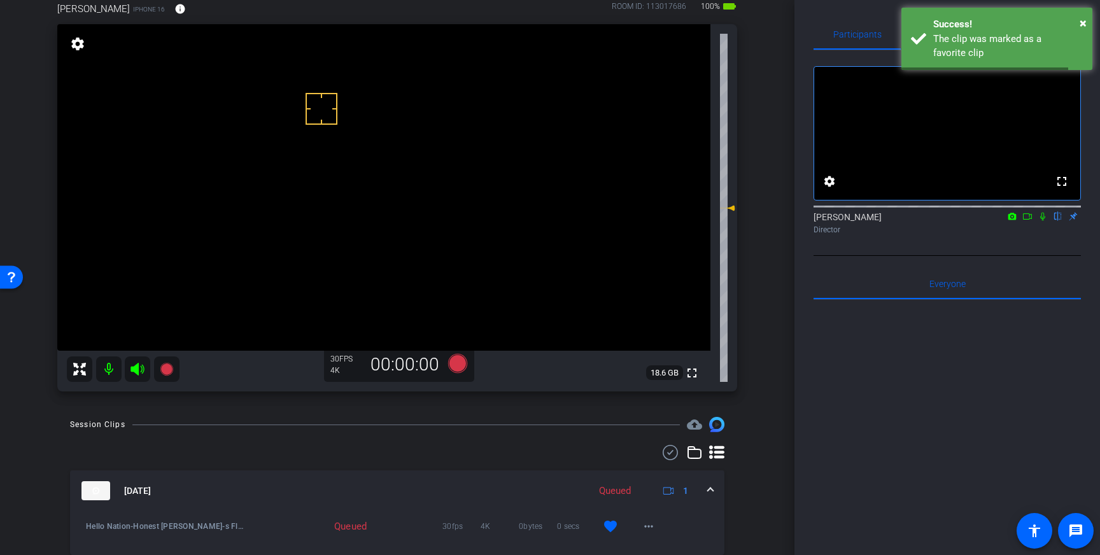
click at [707, 492] on div "[DATE] Queued 1" at bounding box center [394, 490] width 626 height 19
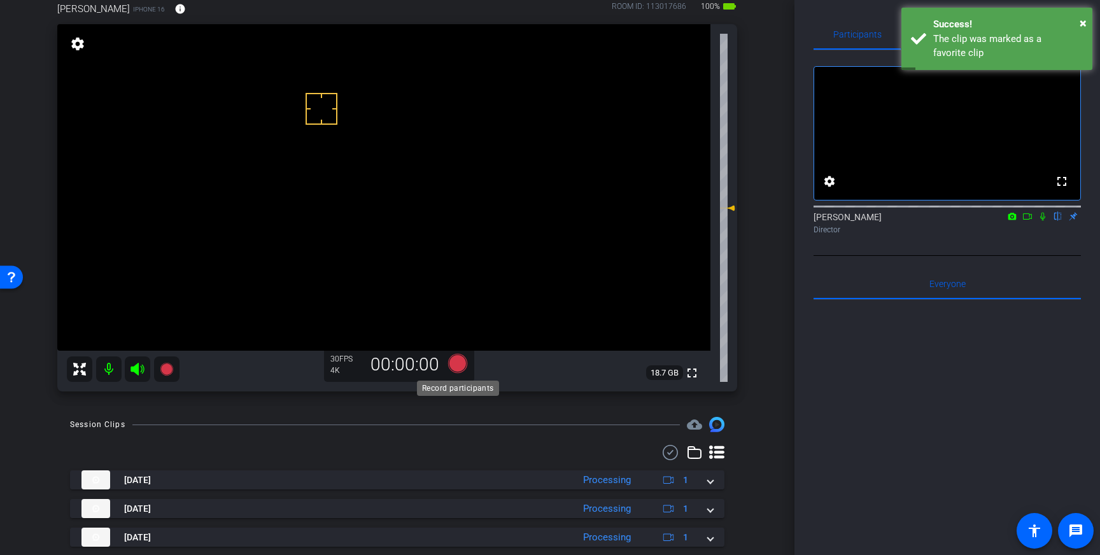
click at [457, 362] on icon at bounding box center [457, 363] width 19 height 19
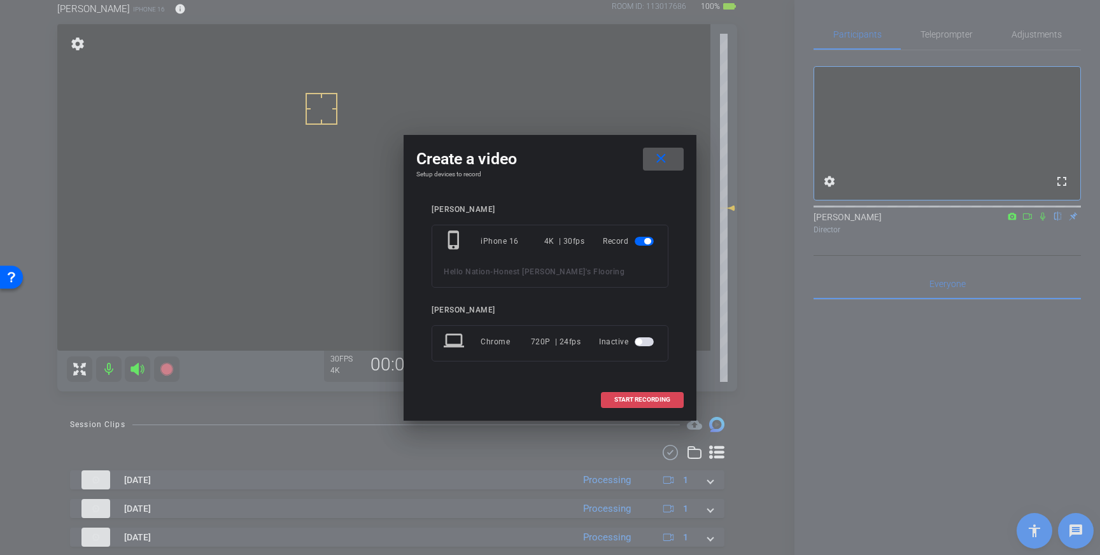
click at [644, 393] on span at bounding box center [642, 399] width 81 height 31
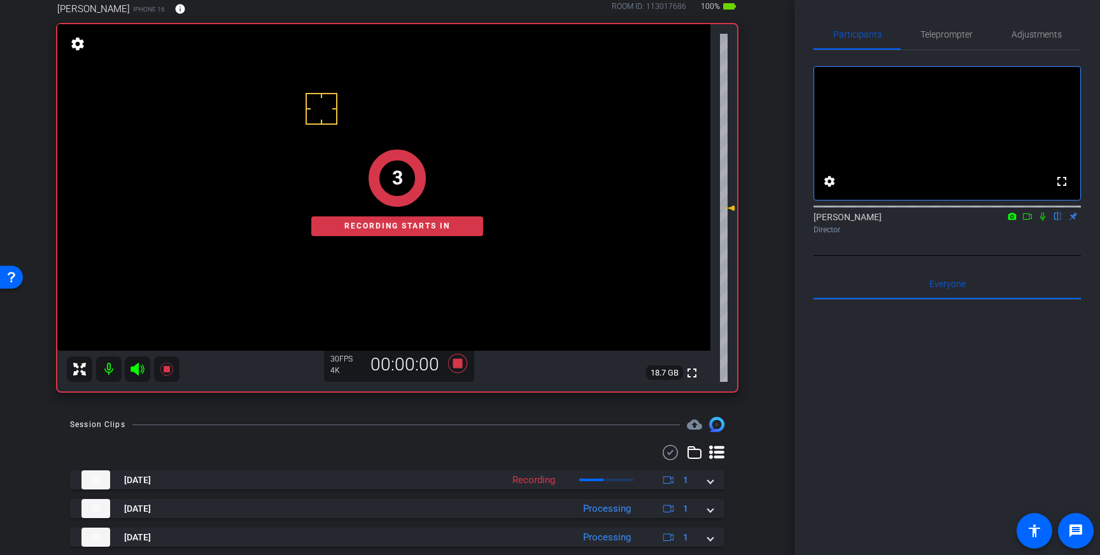
drag, startPoint x: 1048, startPoint y: 232, endPoint x: 1045, endPoint y: 248, distance: 16.2
click at [1048, 222] on mat-icon at bounding box center [1042, 216] width 15 height 11
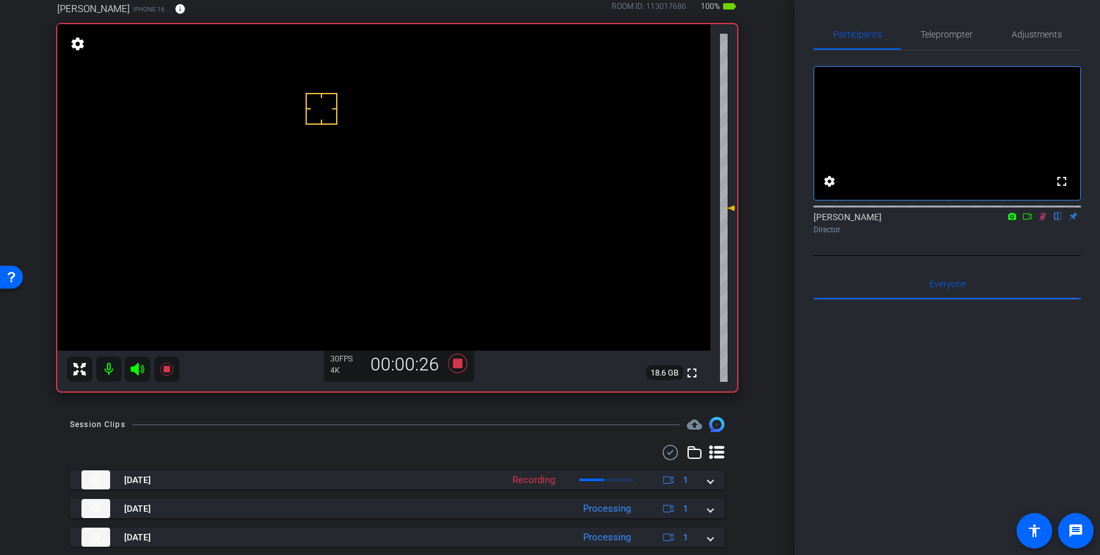
click at [1043, 221] on icon at bounding box center [1043, 216] width 10 height 9
click at [461, 362] on icon at bounding box center [457, 363] width 19 height 19
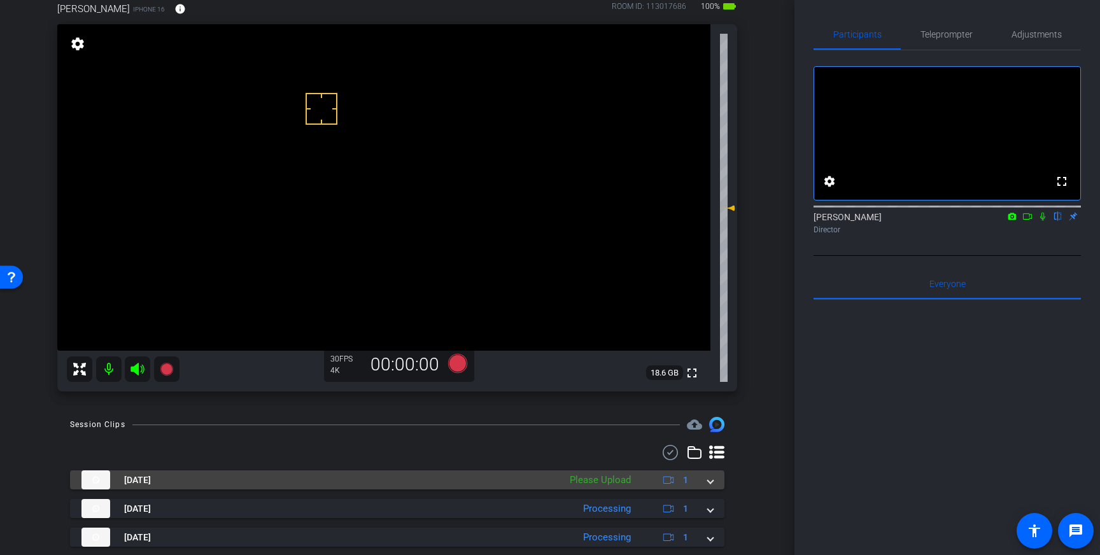
click at [711, 481] on span at bounding box center [710, 480] width 5 height 13
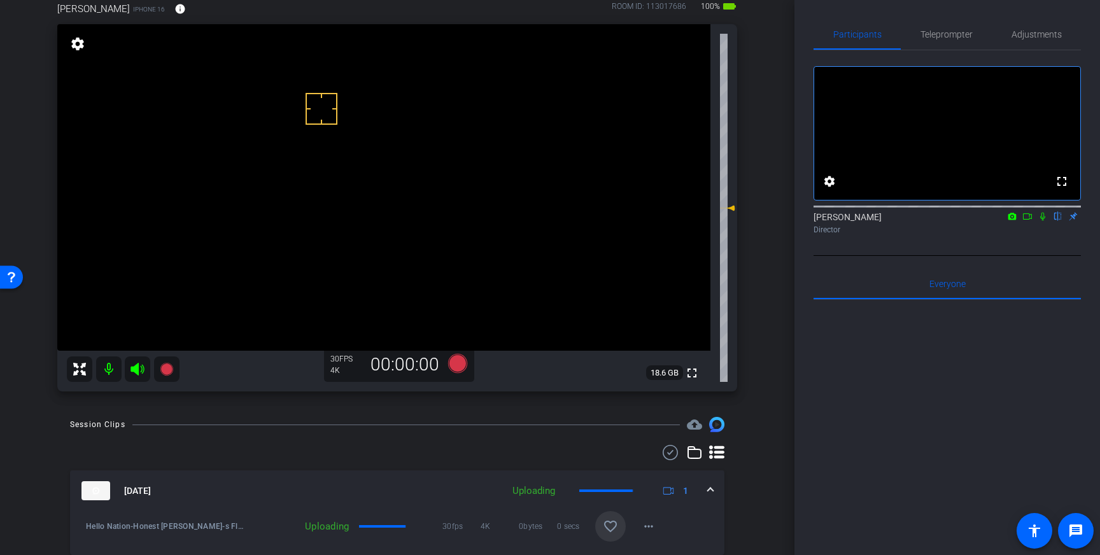
click at [614, 523] on mat-icon "favorite_border" at bounding box center [610, 526] width 15 height 15
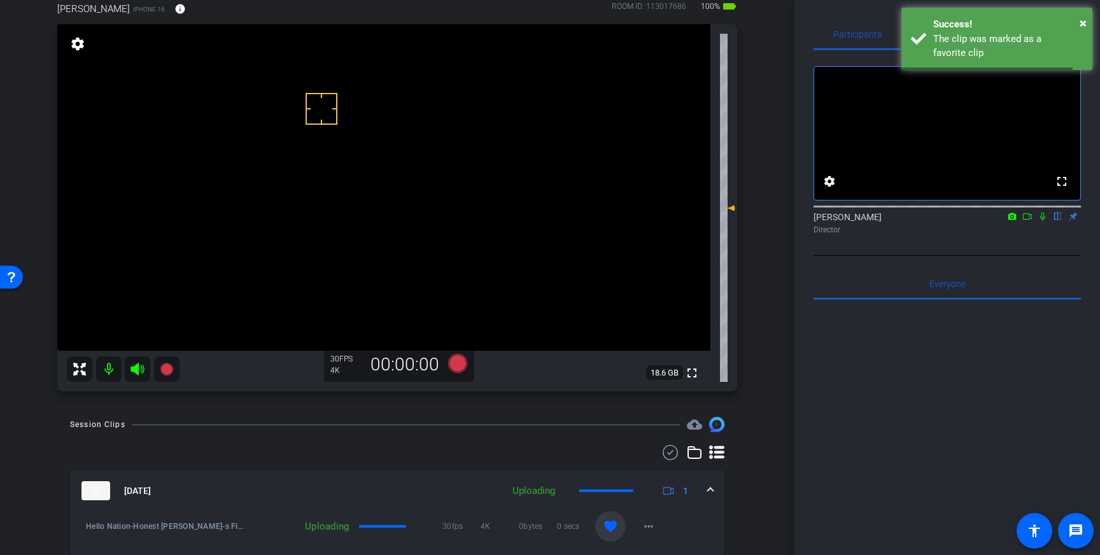
click at [711, 491] on span at bounding box center [710, 490] width 5 height 13
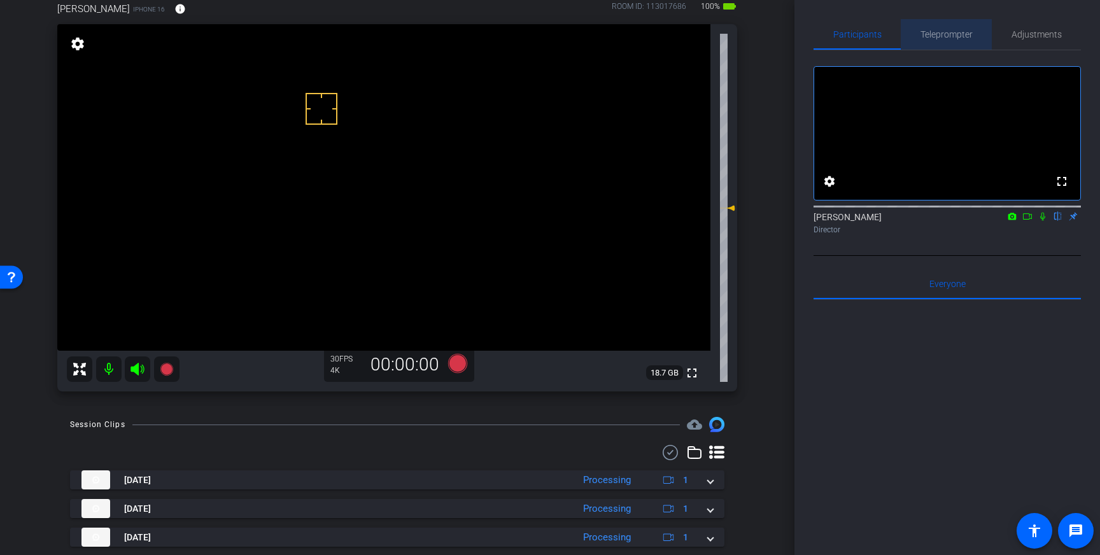
click at [940, 37] on span "Teleprompter" at bounding box center [946, 34] width 52 height 9
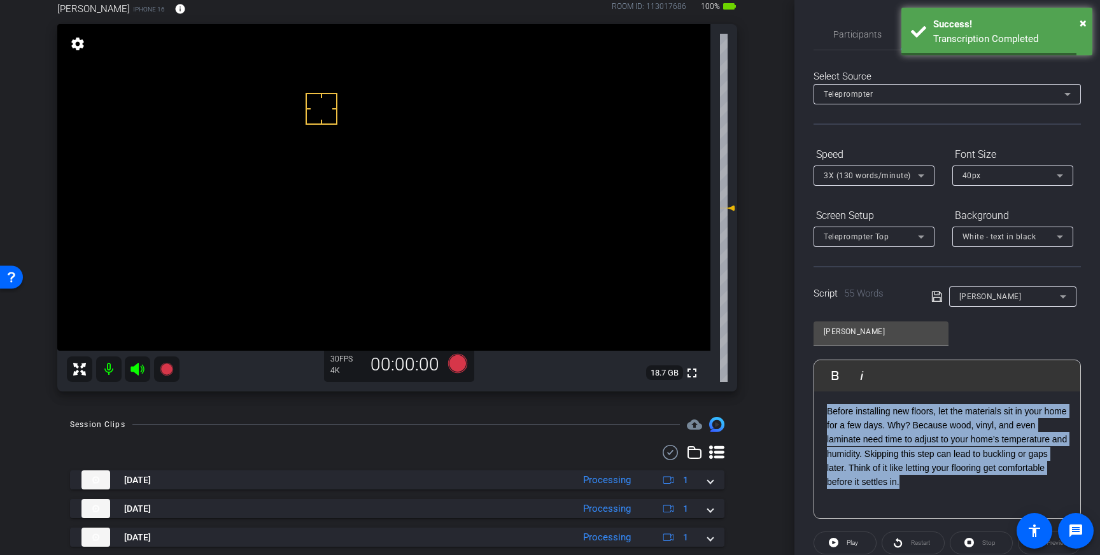
drag, startPoint x: 950, startPoint y: 477, endPoint x: 826, endPoint y: 408, distance: 142.2
click at [827, 410] on p "Before installing new floors, let the materials sit in your home for a few days…" at bounding box center [947, 446] width 241 height 85
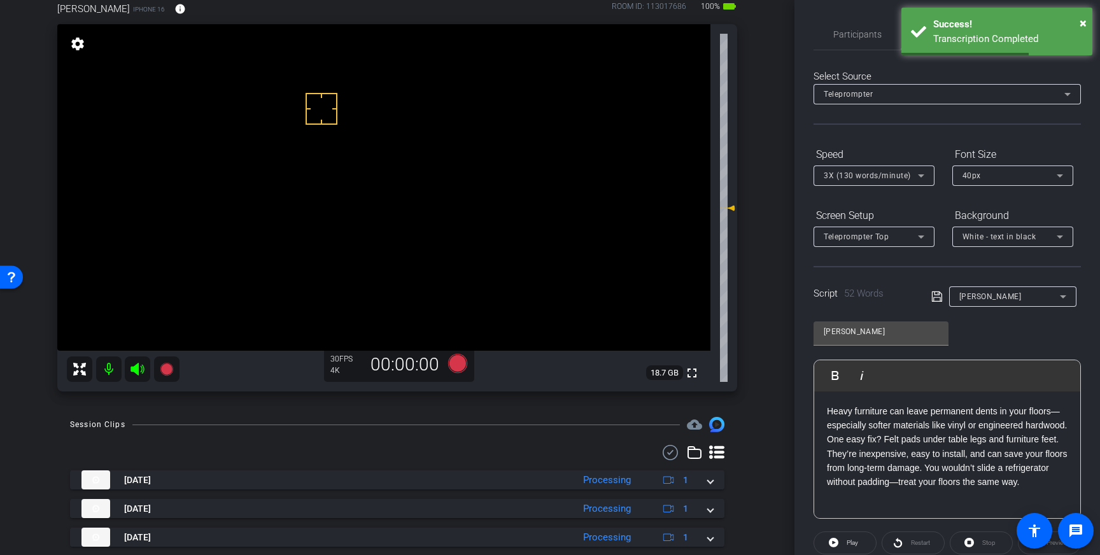
click at [936, 295] on icon at bounding box center [936, 297] width 10 height 10
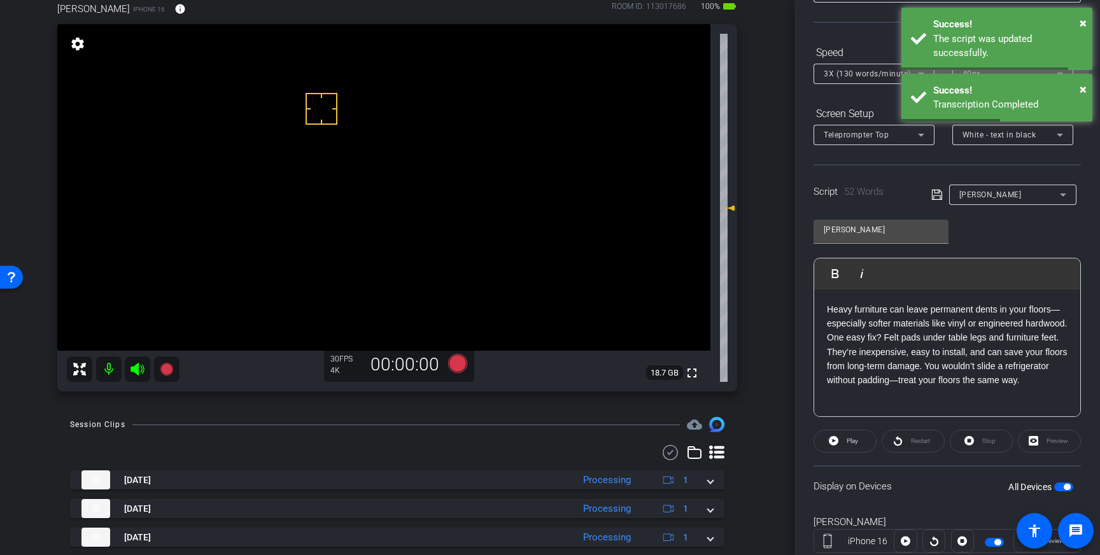
scroll to position [141, 0]
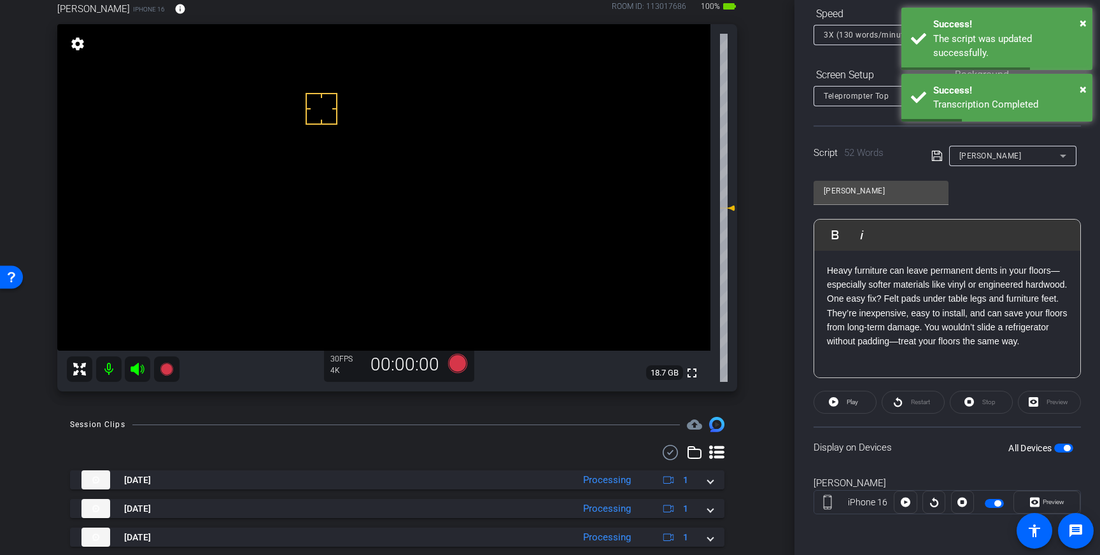
click at [1068, 445] on span "button" at bounding box center [1067, 448] width 6 height 6
click at [1064, 447] on span "button" at bounding box center [1063, 448] width 19 height 9
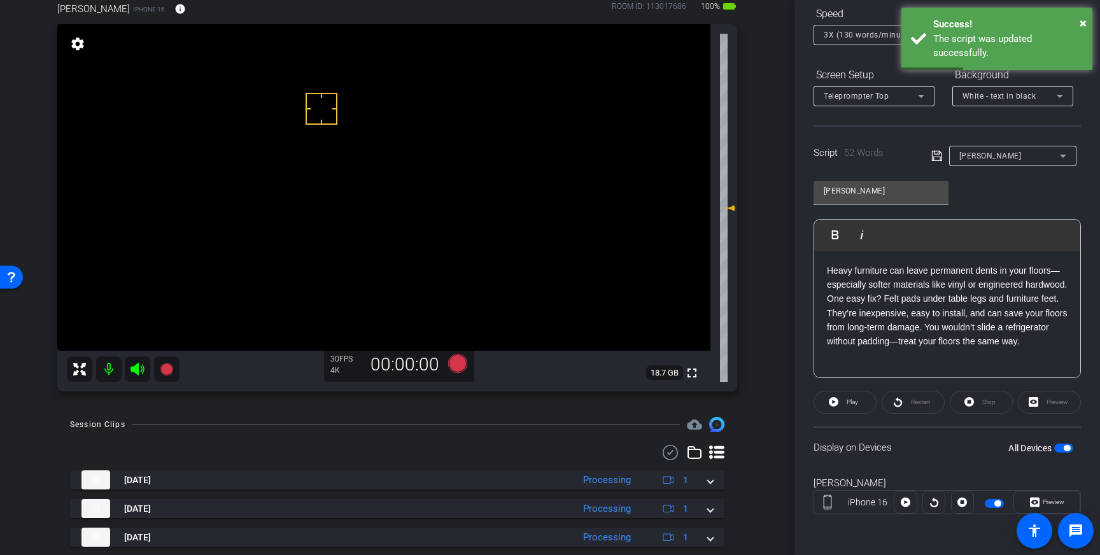
click at [939, 156] on icon at bounding box center [936, 155] width 11 height 15
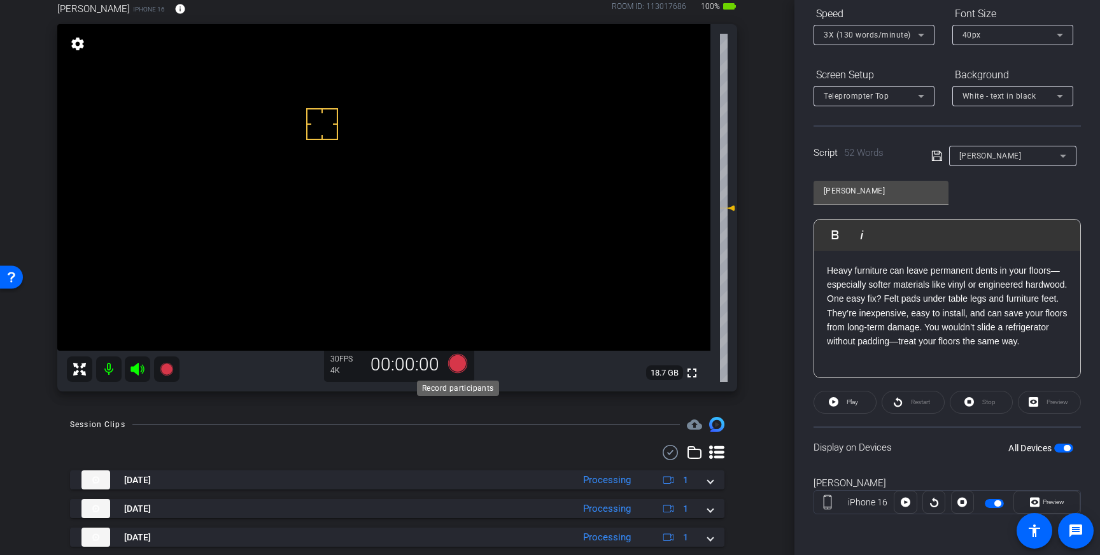
click at [456, 362] on icon at bounding box center [457, 363] width 19 height 19
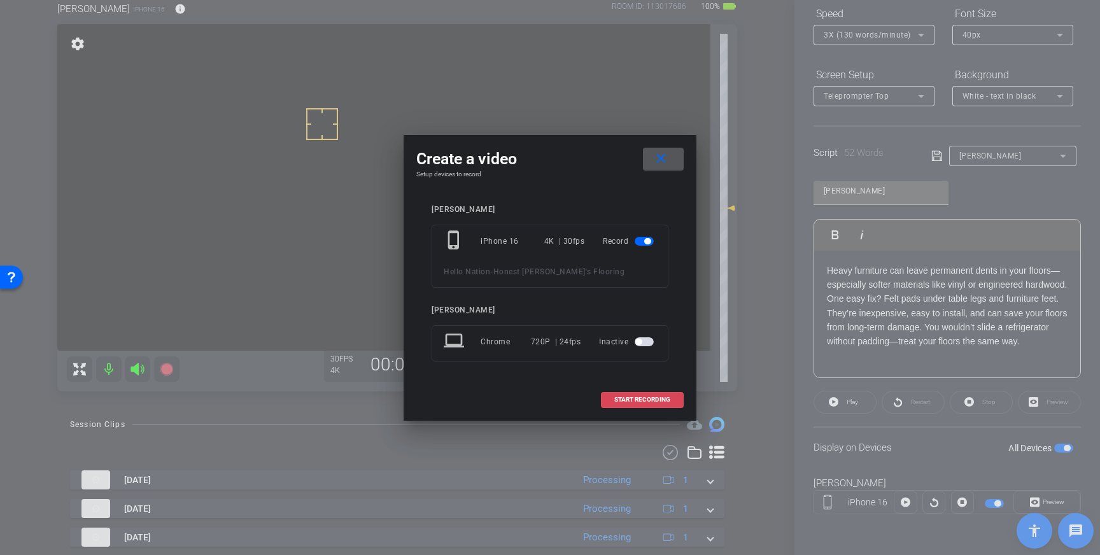
click at [642, 399] on span "START RECORDING" at bounding box center [642, 400] width 56 height 6
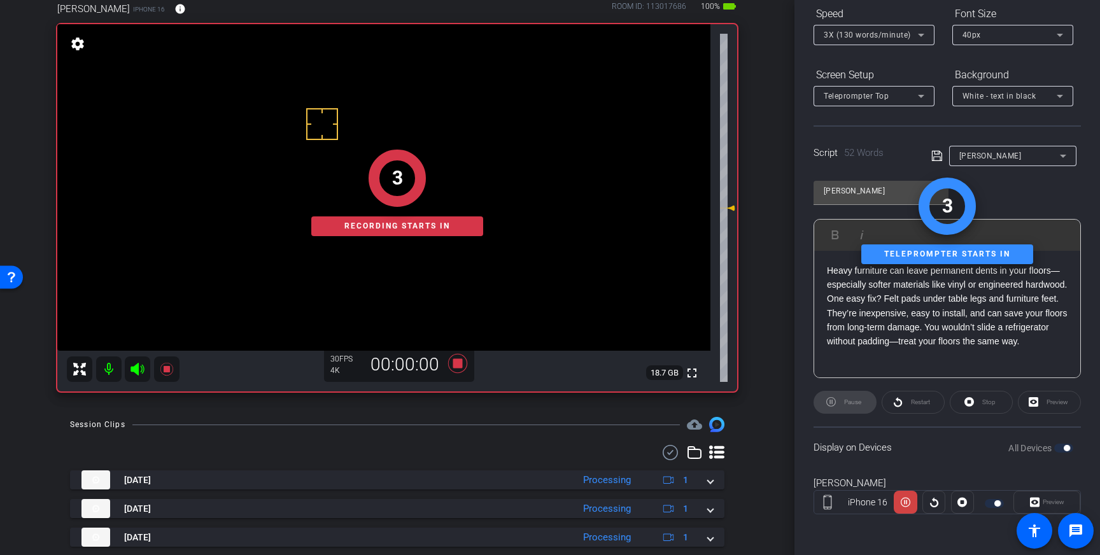
scroll to position [0, 0]
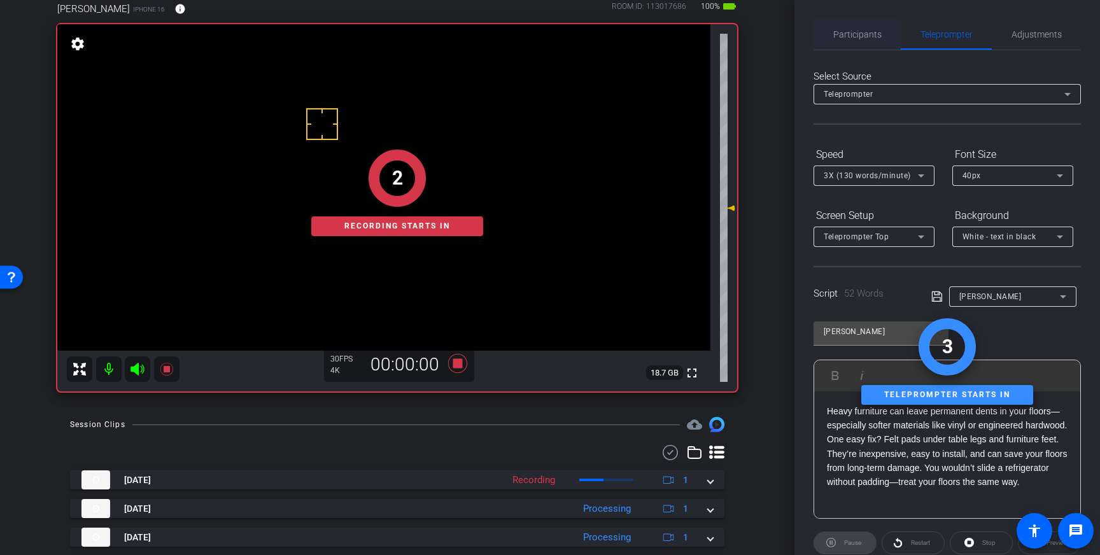
click at [857, 39] on span "Participants" at bounding box center [857, 34] width 48 height 9
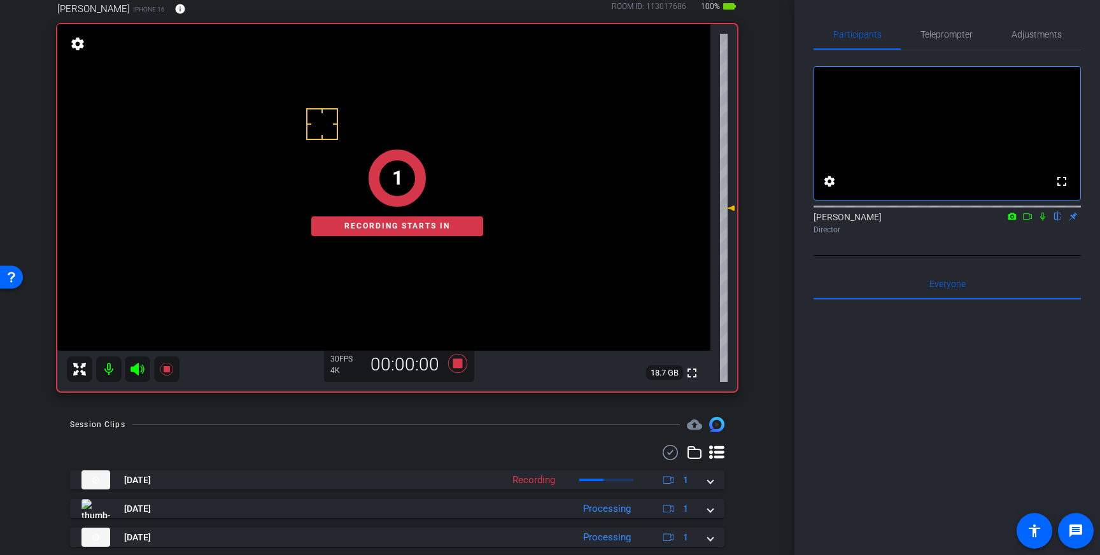
click at [1045, 221] on icon at bounding box center [1043, 216] width 10 height 9
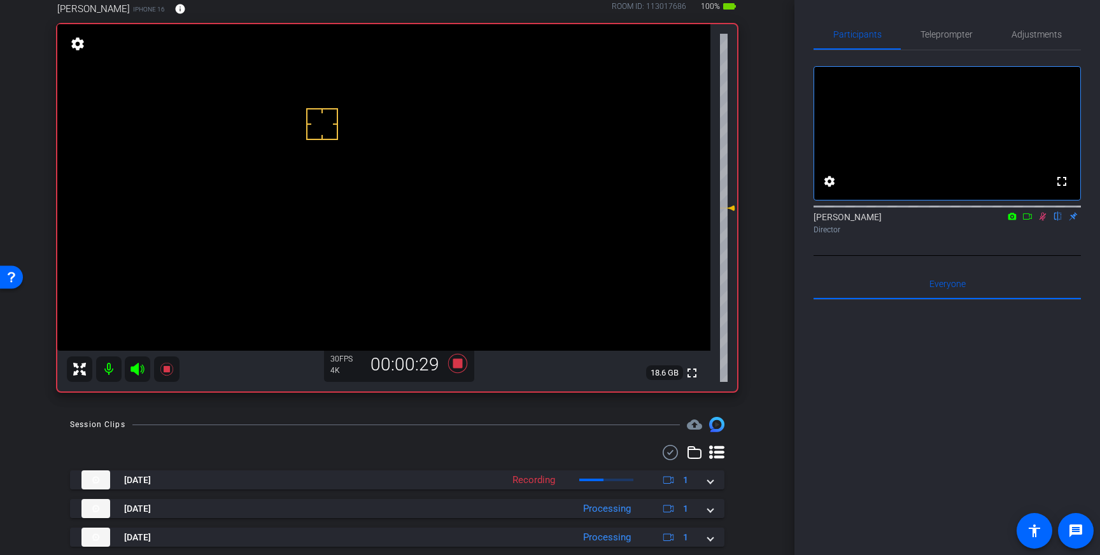
click at [1045, 221] on icon at bounding box center [1043, 216] width 10 height 9
click at [458, 365] on icon at bounding box center [457, 363] width 19 height 19
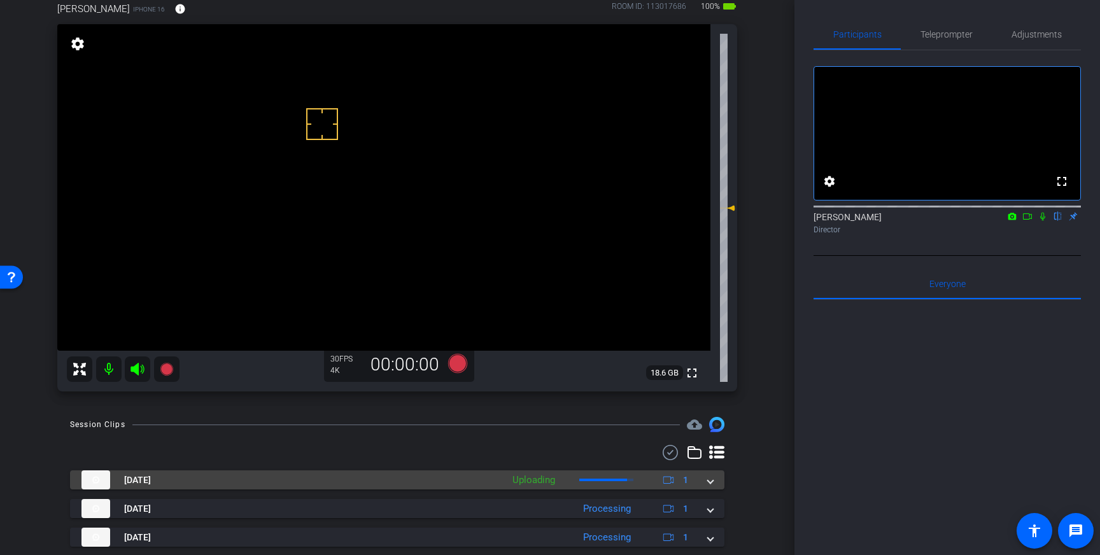
click at [708, 481] on span at bounding box center [710, 480] width 5 height 13
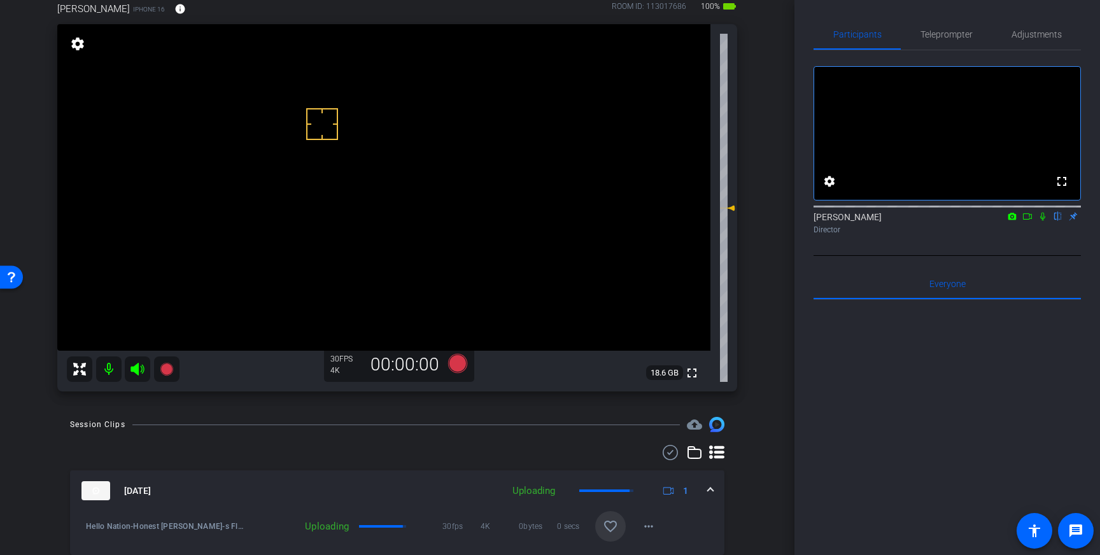
click at [610, 520] on mat-icon "favorite_border" at bounding box center [610, 526] width 15 height 15
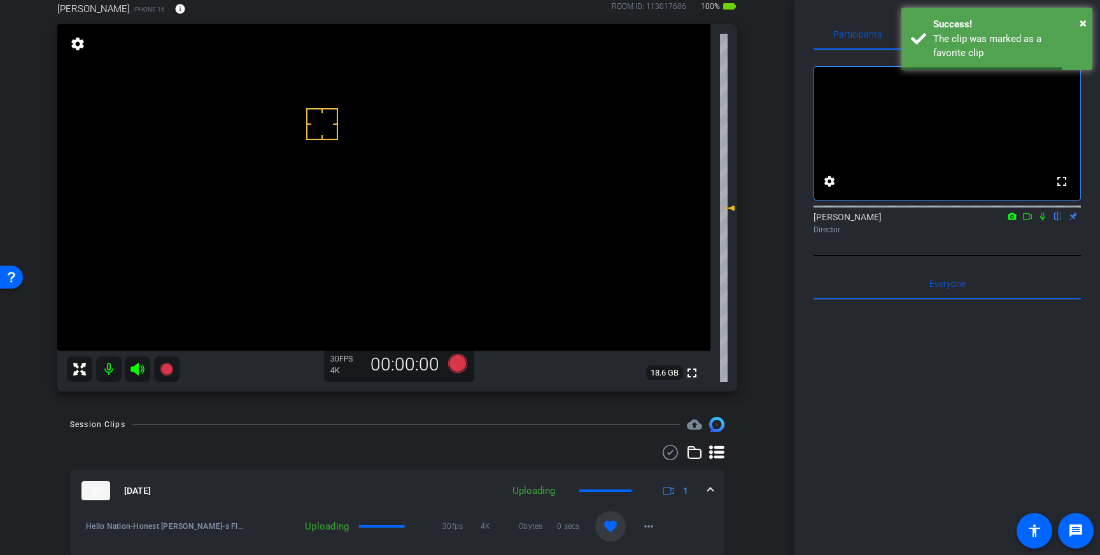
click at [719, 496] on mat-expansion-panel-header "[DATE] Uploading 1" at bounding box center [397, 490] width 654 height 41
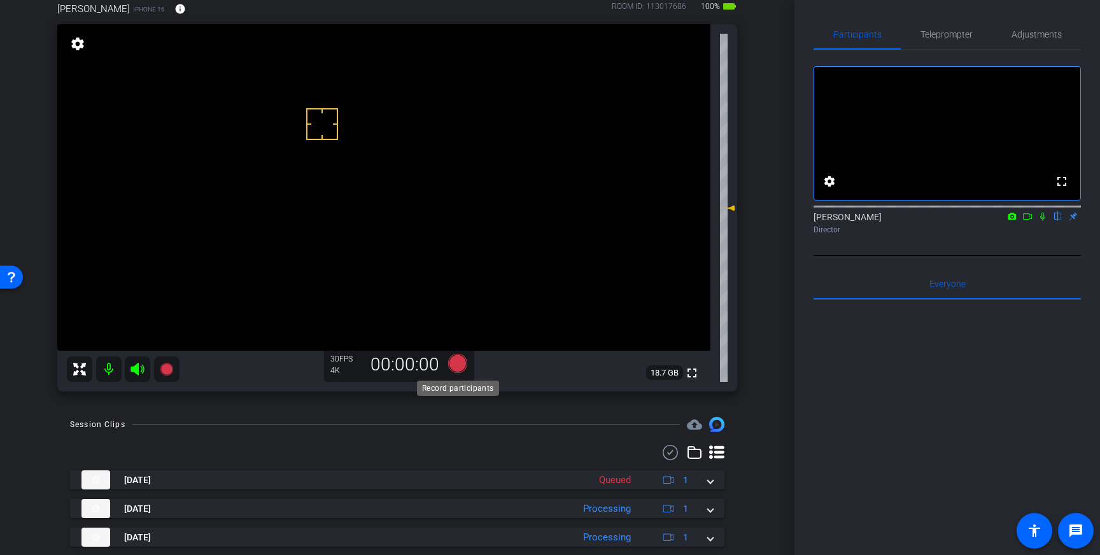
click at [457, 361] on icon at bounding box center [457, 363] width 19 height 19
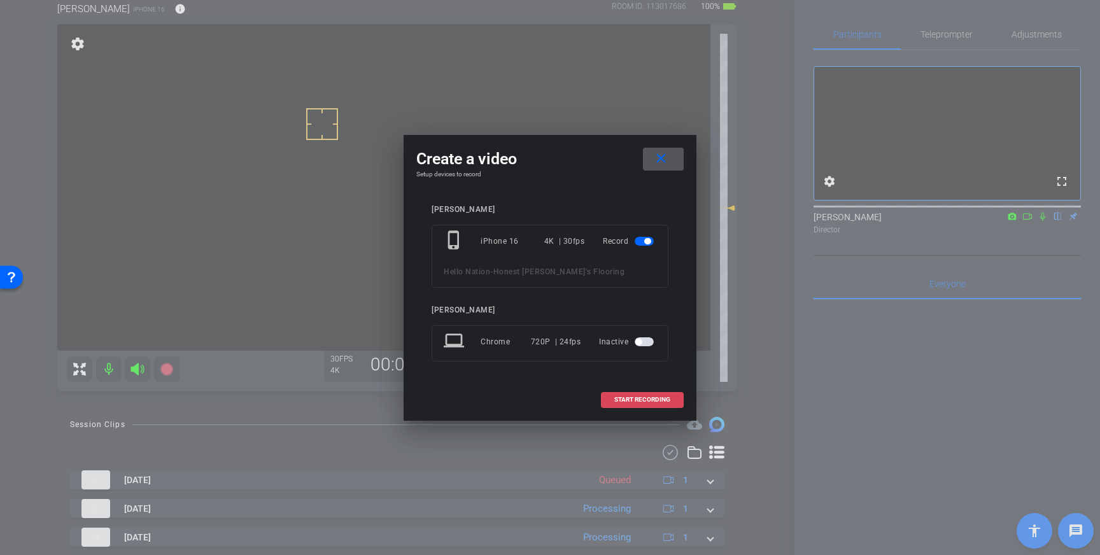
drag, startPoint x: 654, startPoint y: 391, endPoint x: 662, endPoint y: 390, distance: 7.7
click at [654, 392] on span at bounding box center [642, 399] width 81 height 31
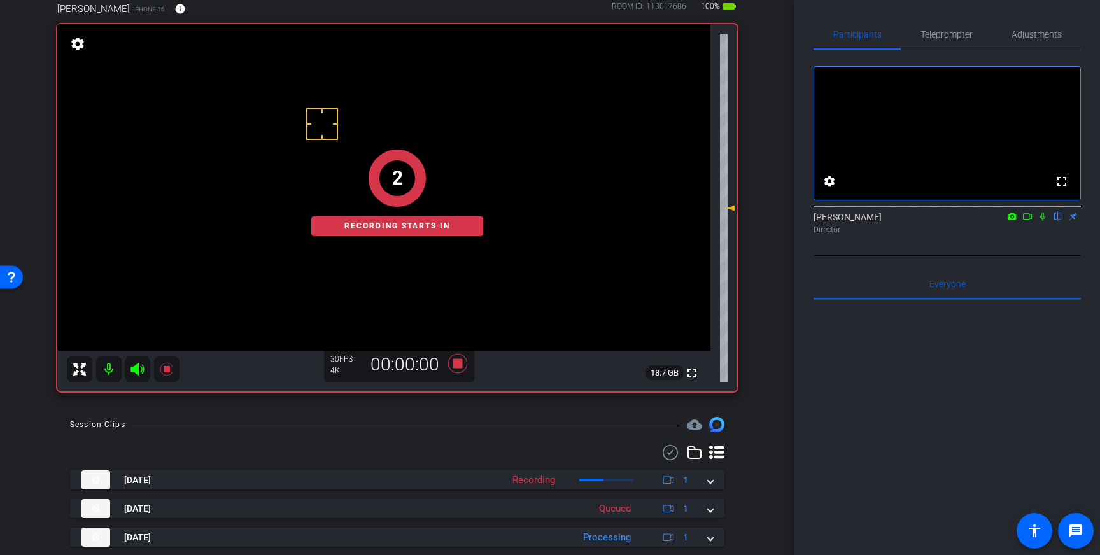
click at [1041, 221] on icon at bounding box center [1042, 217] width 5 height 8
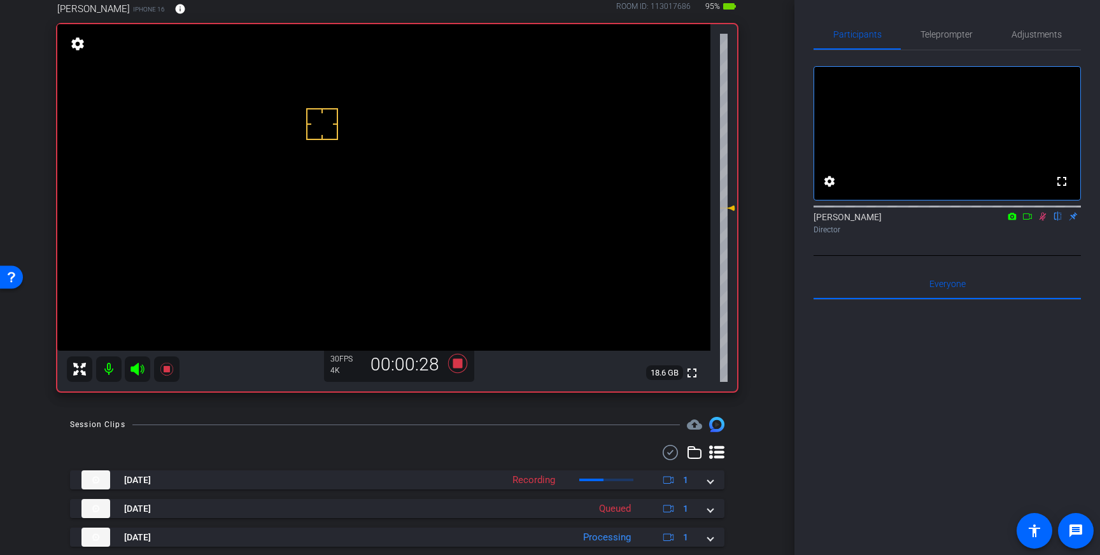
click at [1041, 221] on icon at bounding box center [1042, 217] width 7 height 8
click at [461, 363] on icon at bounding box center [457, 363] width 19 height 19
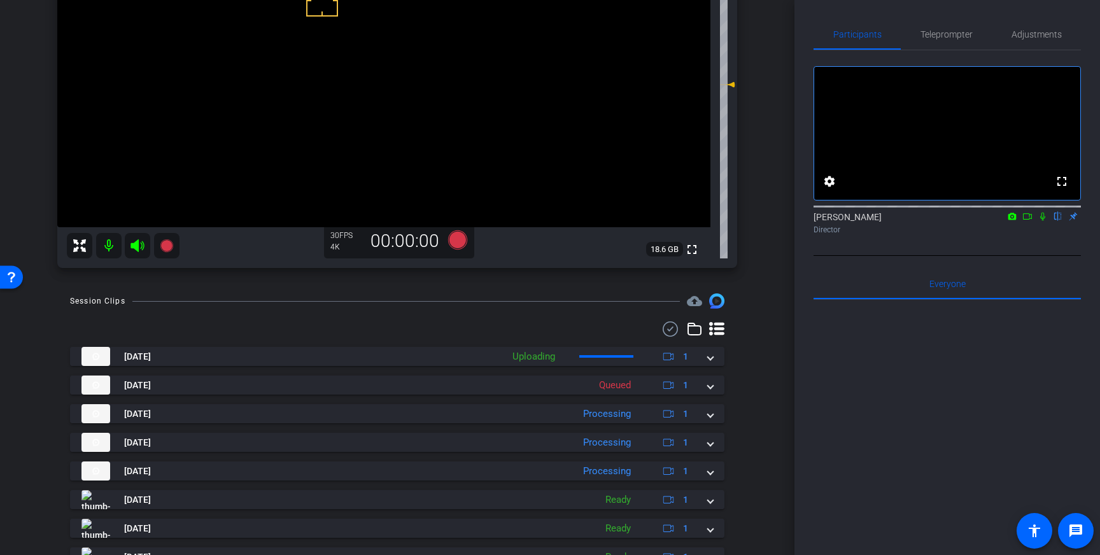
scroll to position [220, 0]
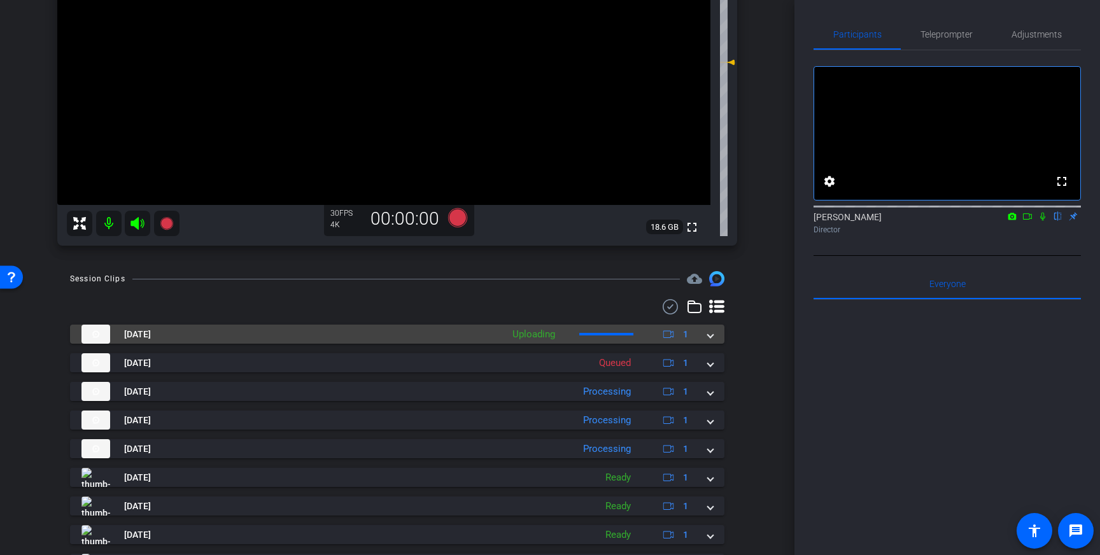
click at [708, 339] on span at bounding box center [710, 334] width 5 height 13
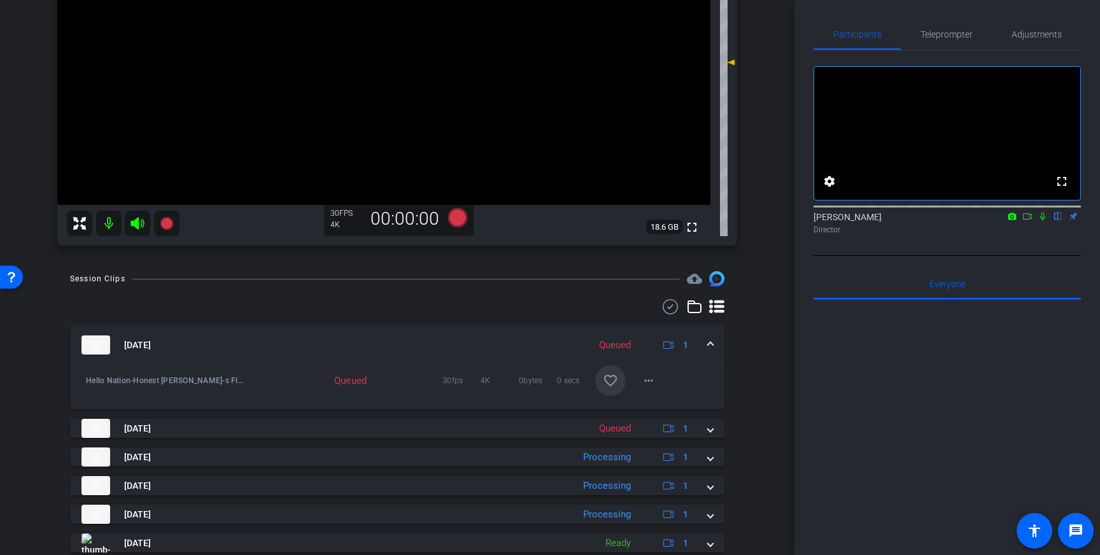
click at [610, 382] on mat-icon "favorite_border" at bounding box center [610, 380] width 15 height 15
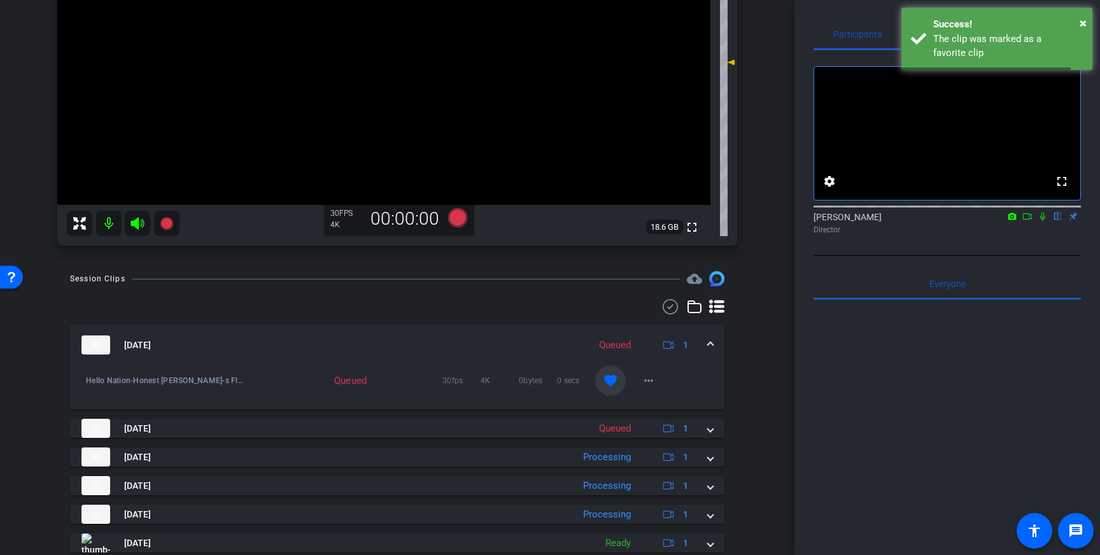
click at [712, 339] on span at bounding box center [710, 345] width 5 height 13
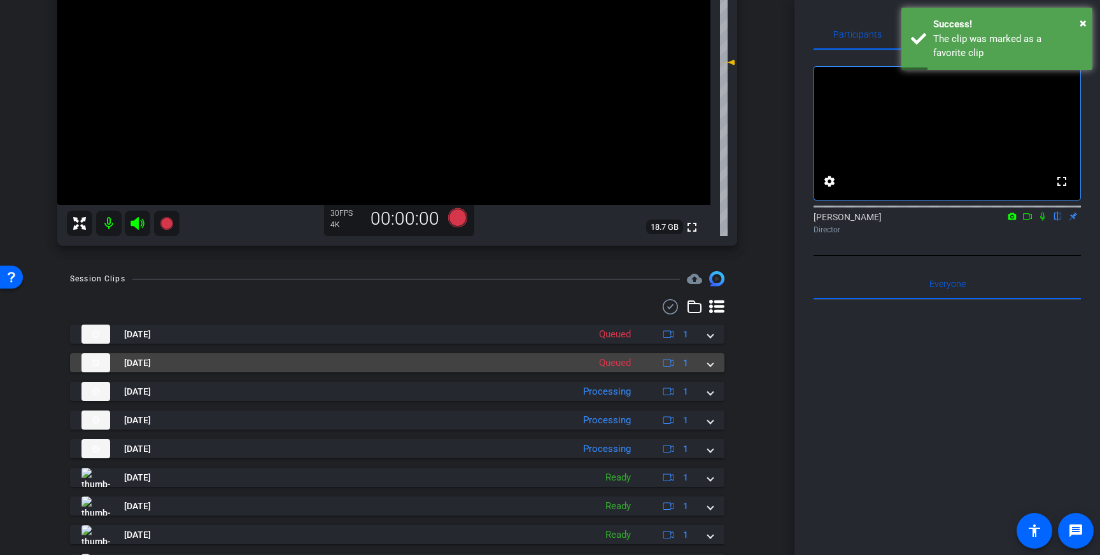
click at [711, 365] on span at bounding box center [710, 362] width 5 height 13
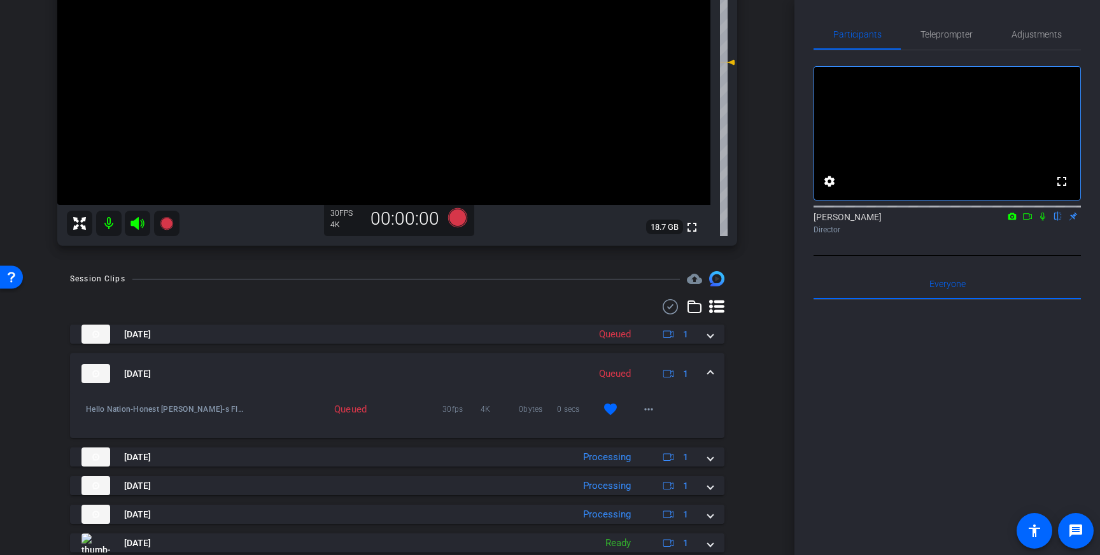
click at [710, 373] on span at bounding box center [710, 373] width 5 height 13
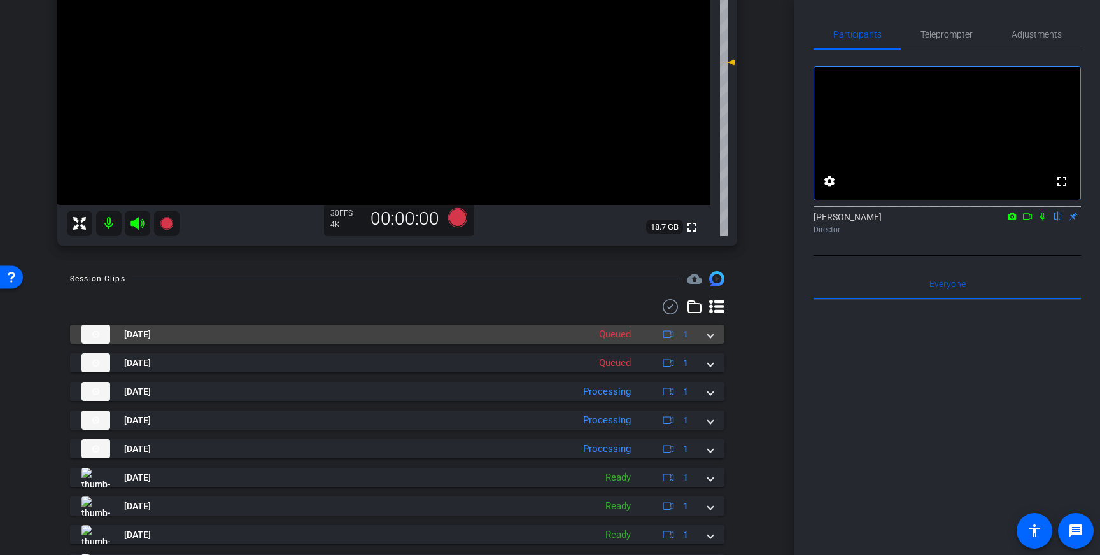
click at [707, 333] on div "[DATE] Queued 1" at bounding box center [394, 334] width 626 height 19
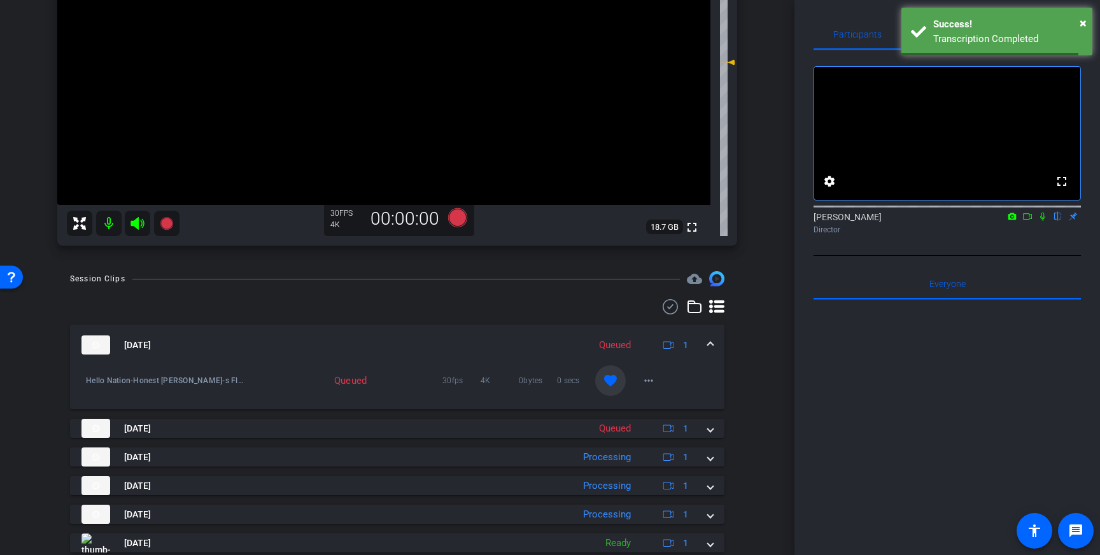
click at [708, 340] on span at bounding box center [710, 345] width 5 height 13
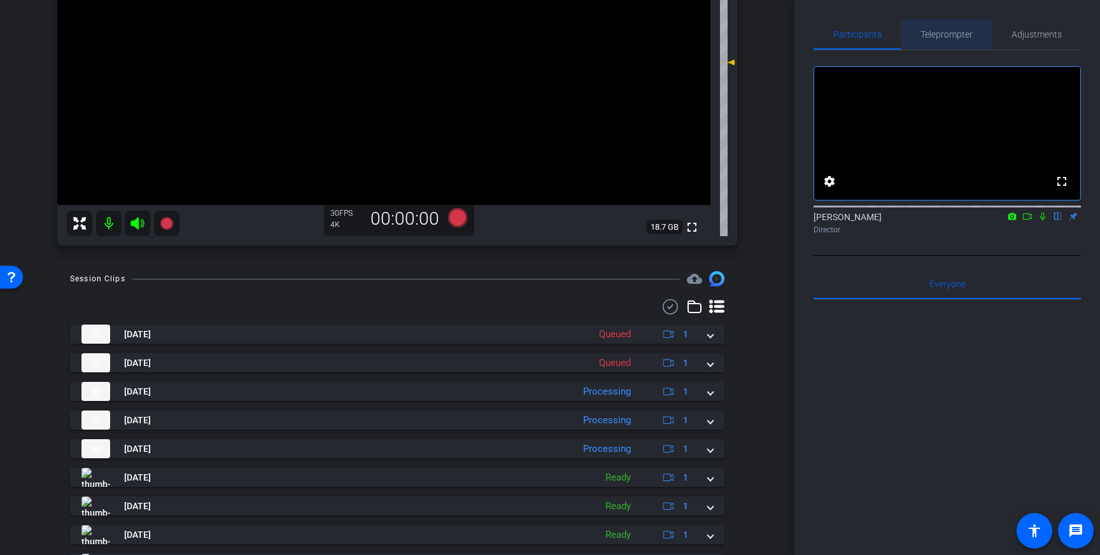
drag, startPoint x: 943, startPoint y: 38, endPoint x: 987, endPoint y: 199, distance: 166.5
click at [943, 38] on span "Teleprompter" at bounding box center [946, 34] width 52 height 9
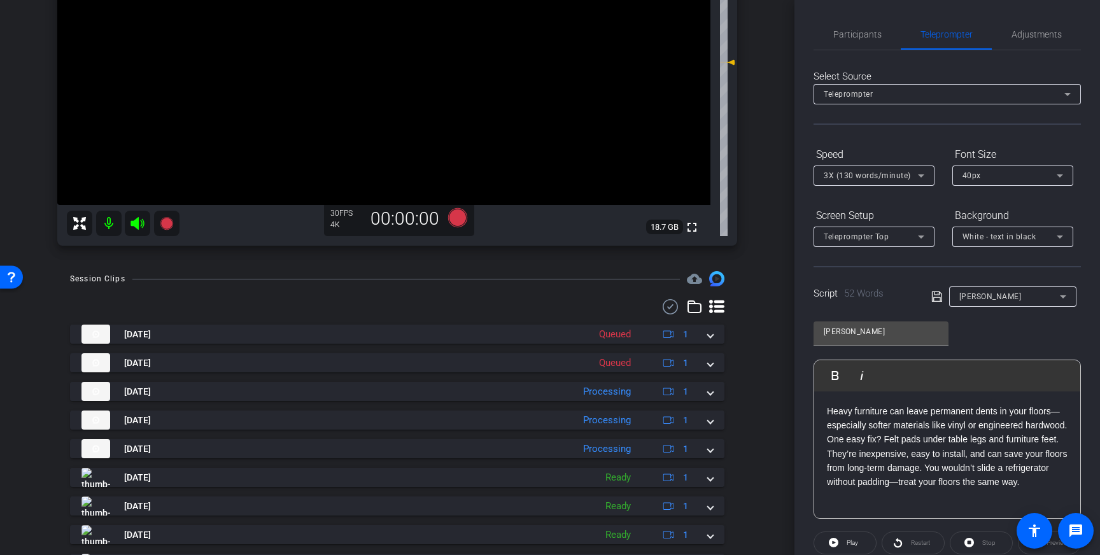
scroll to position [141, 0]
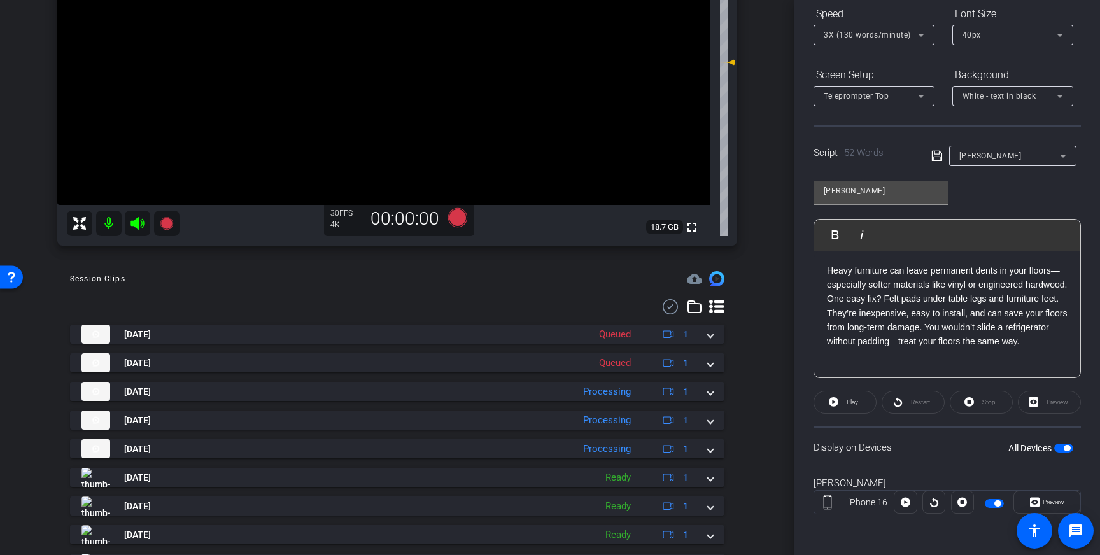
click at [1065, 448] on span "button" at bounding box center [1067, 448] width 6 height 6
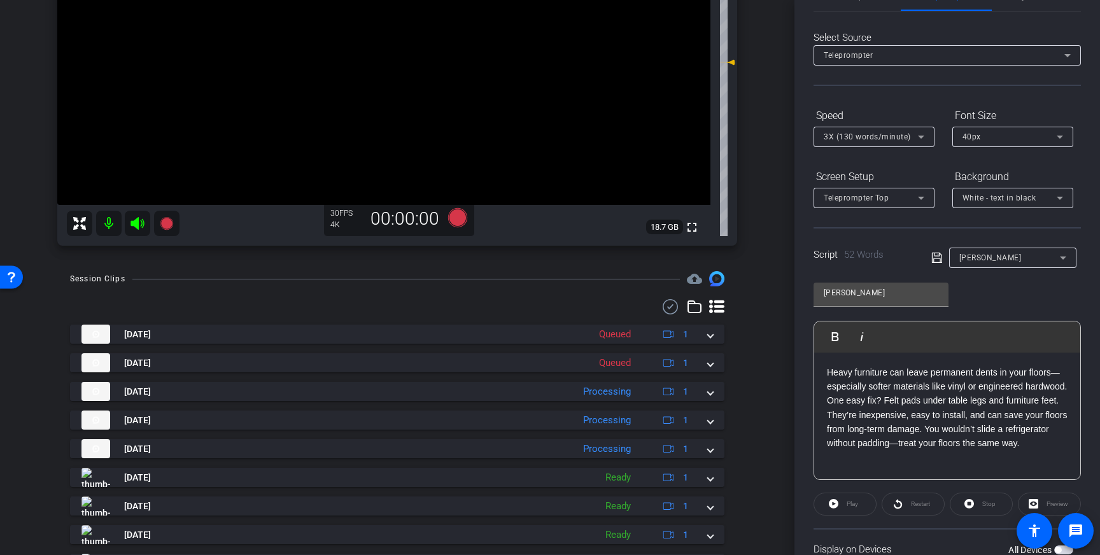
scroll to position [0, 0]
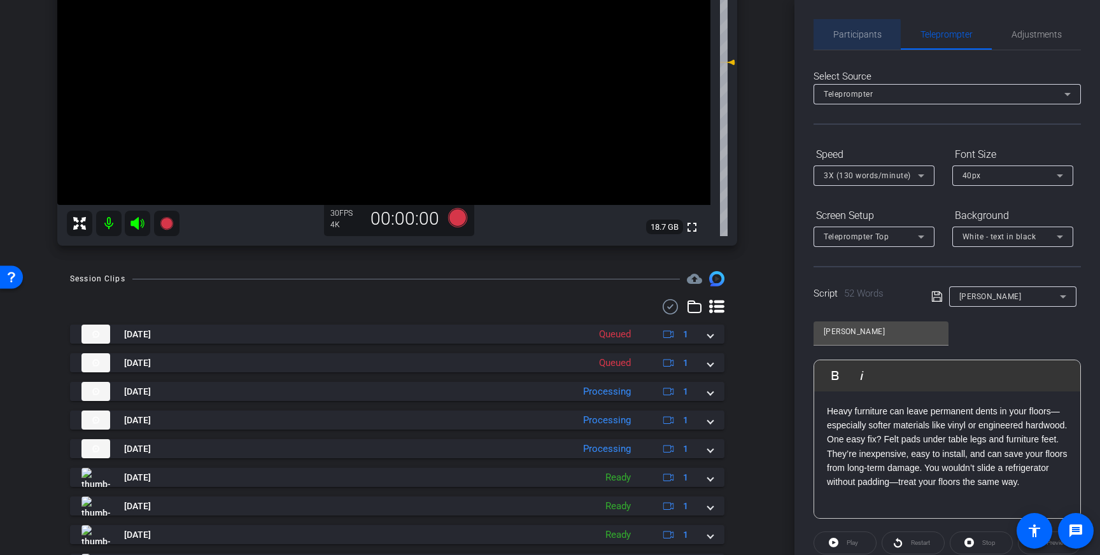
drag, startPoint x: 856, startPoint y: 34, endPoint x: 848, endPoint y: 39, distance: 8.8
click at [856, 34] on span "Participants" at bounding box center [857, 34] width 48 height 9
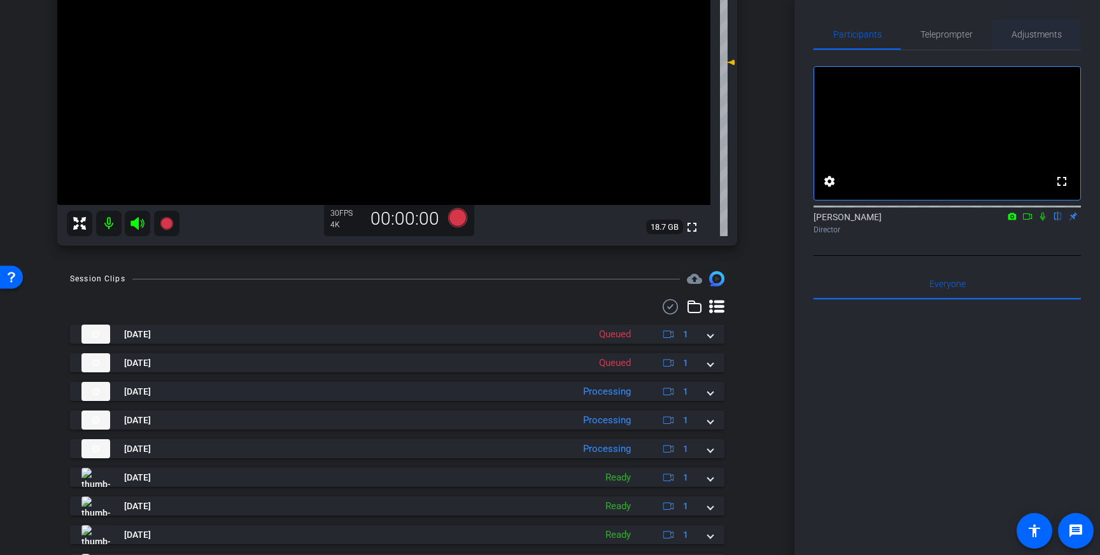
drag, startPoint x: 1046, startPoint y: 29, endPoint x: 1038, endPoint y: 35, distance: 11.0
click at [1046, 30] on span "Adjustments" at bounding box center [1036, 34] width 50 height 9
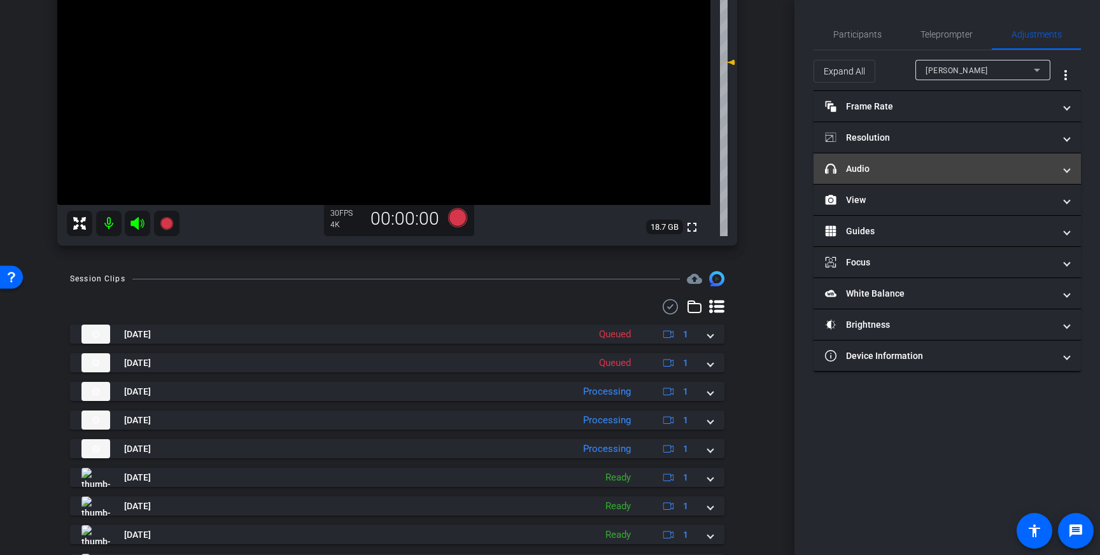
click at [945, 180] on mat-expansion-panel-header "headphone icon Audio" at bounding box center [946, 168] width 267 height 31
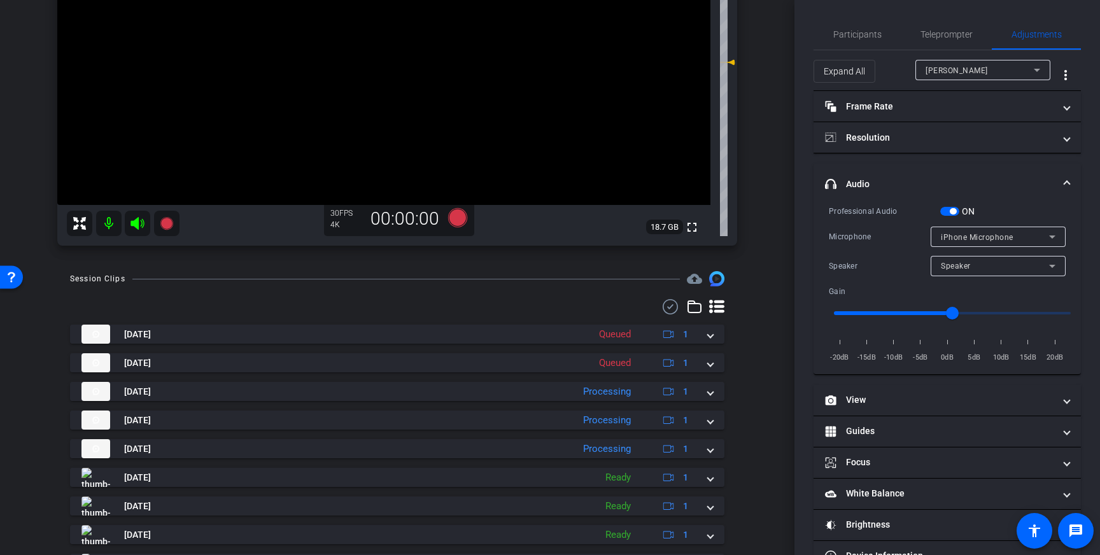
drag, startPoint x: 954, startPoint y: 213, endPoint x: 973, endPoint y: 230, distance: 26.2
click at [954, 213] on span "button" at bounding box center [953, 211] width 6 height 6
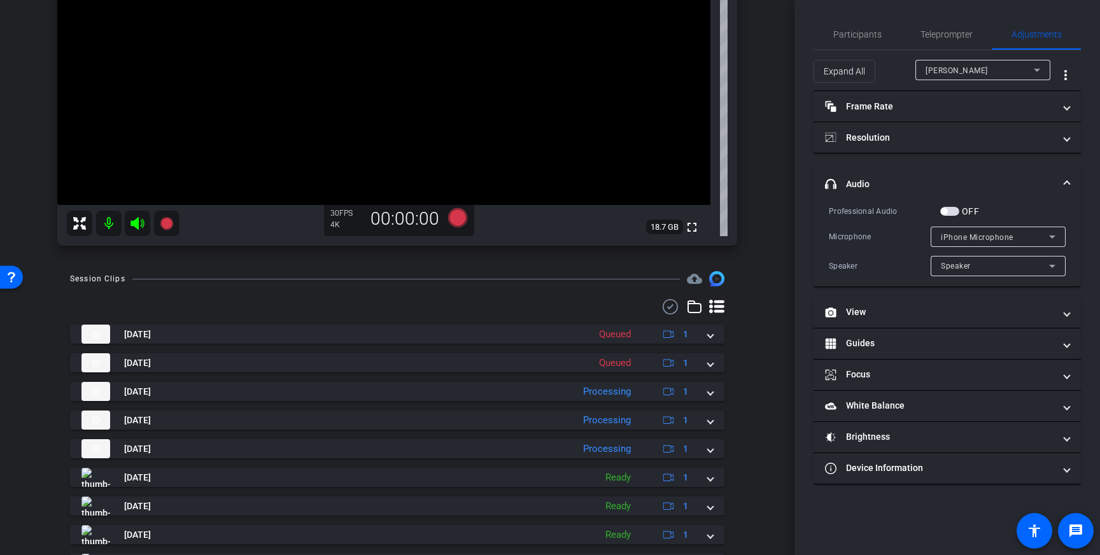
click at [1064, 185] on span at bounding box center [1066, 184] width 5 height 13
